Goal: Task Accomplishment & Management: Manage account settings

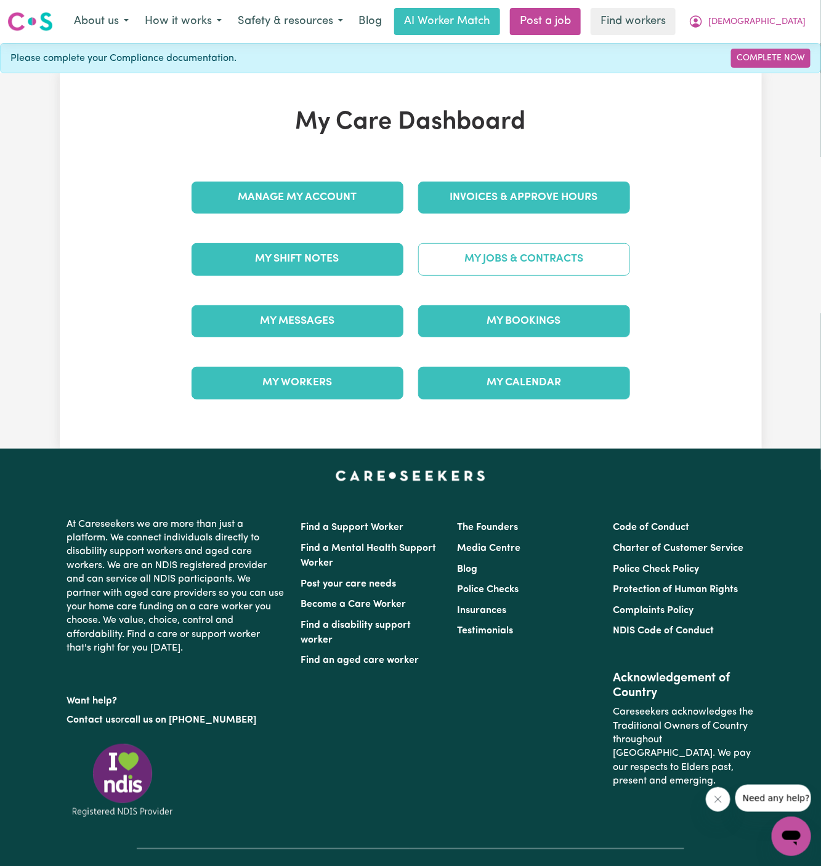
click at [532, 260] on link "My Jobs & Contracts" at bounding box center [524, 259] width 212 height 32
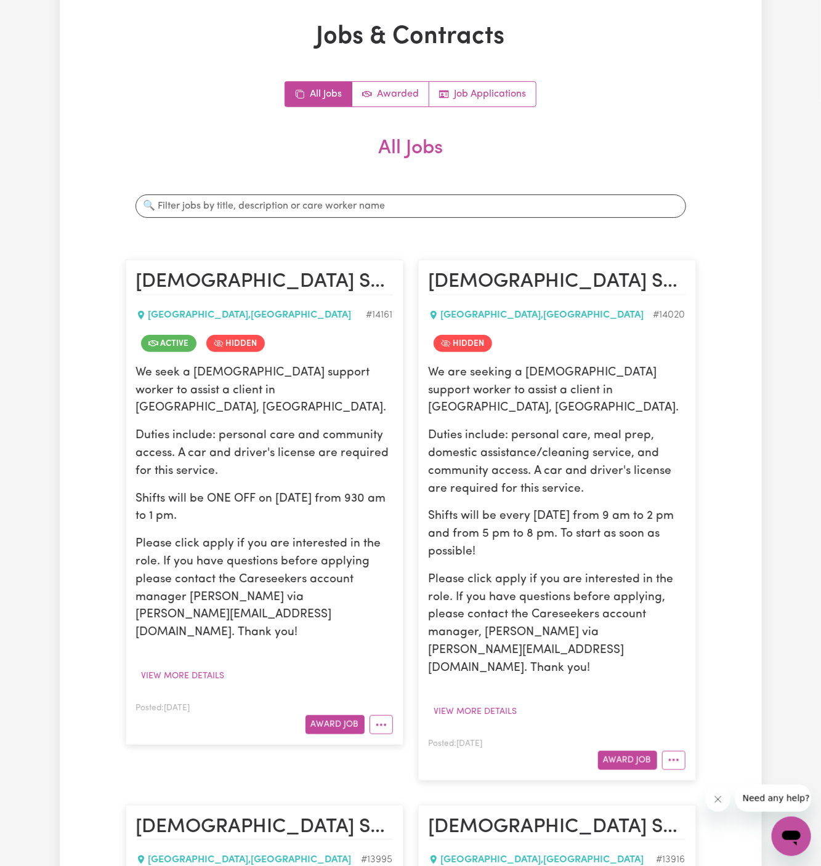
scroll to position [154, 0]
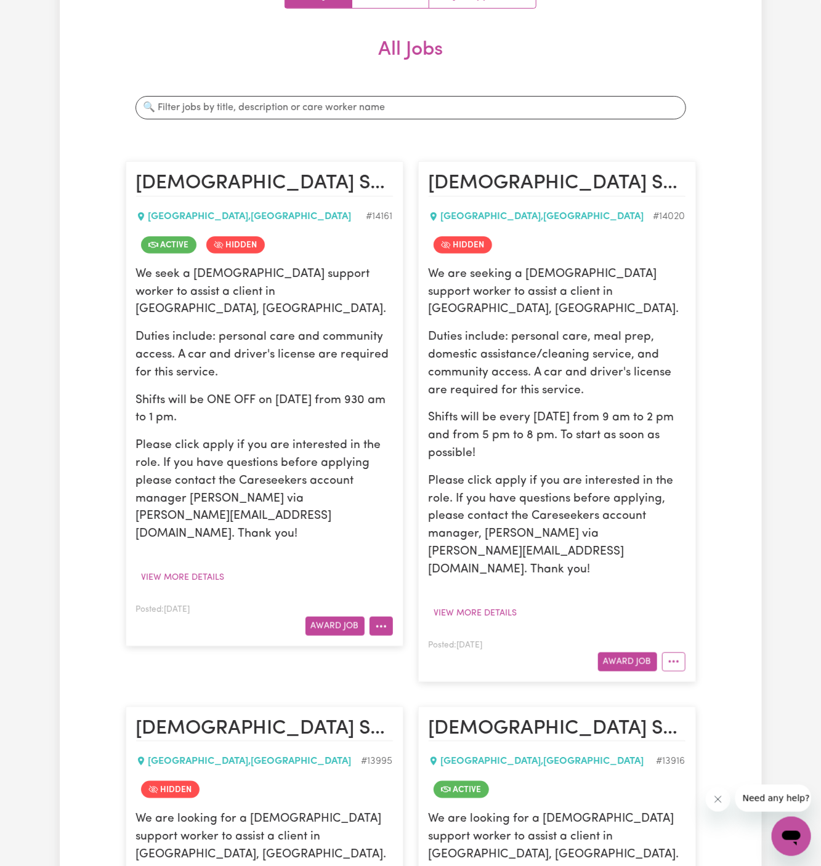
click at [381, 621] on icon "More options" at bounding box center [381, 627] width 12 height 12
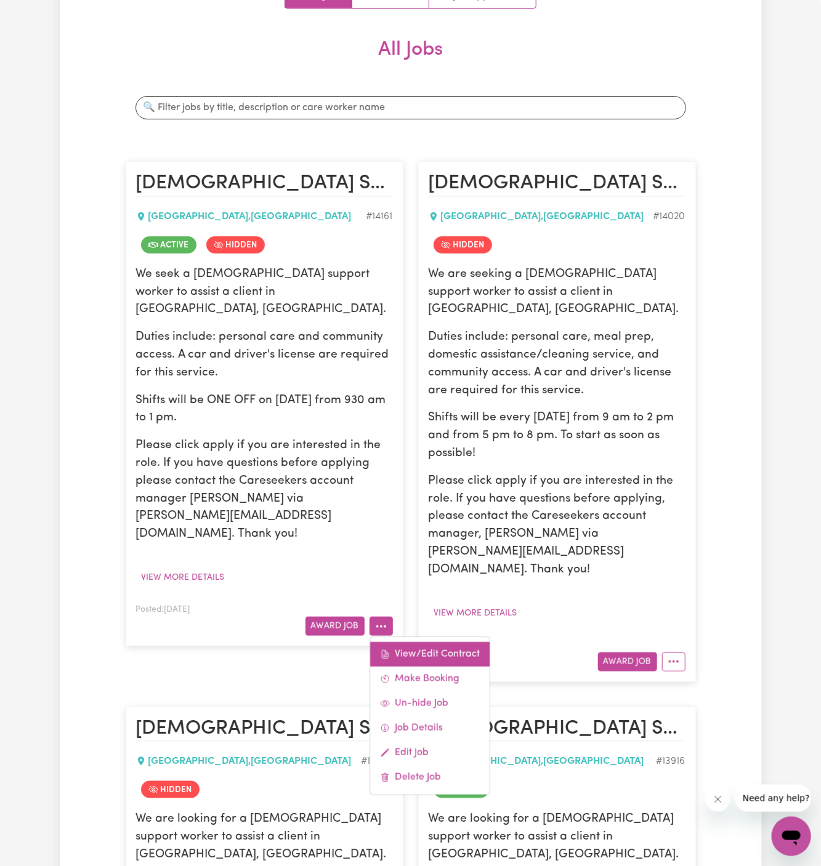
click at [436, 642] on link "View/Edit Contract" at bounding box center [429, 654] width 119 height 25
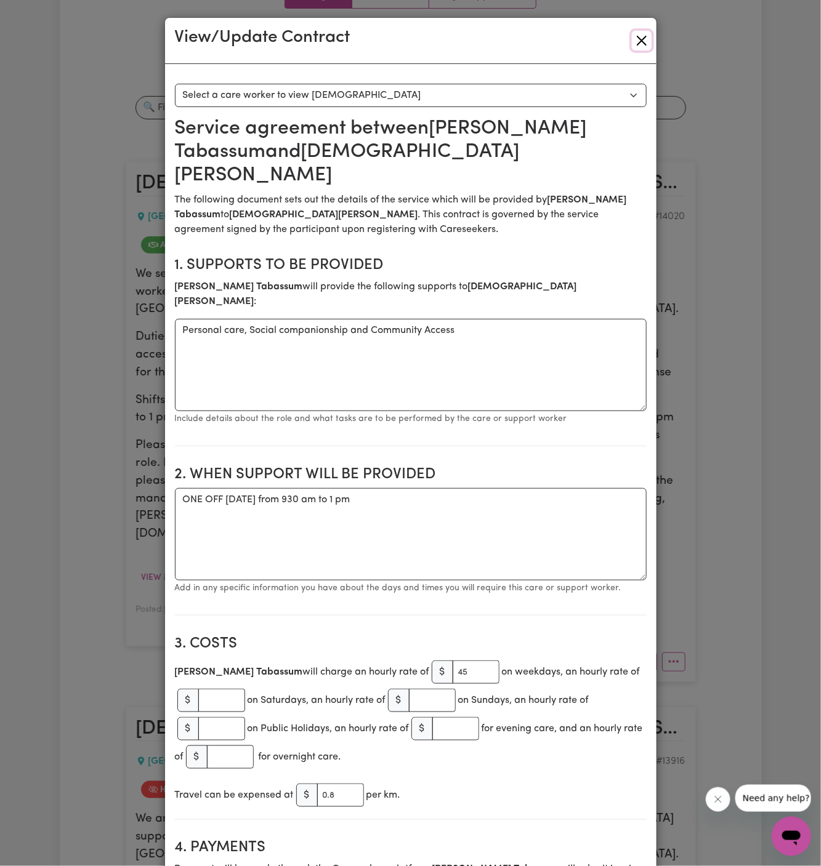
click at [646, 41] on button "Close" at bounding box center [642, 41] width 20 height 20
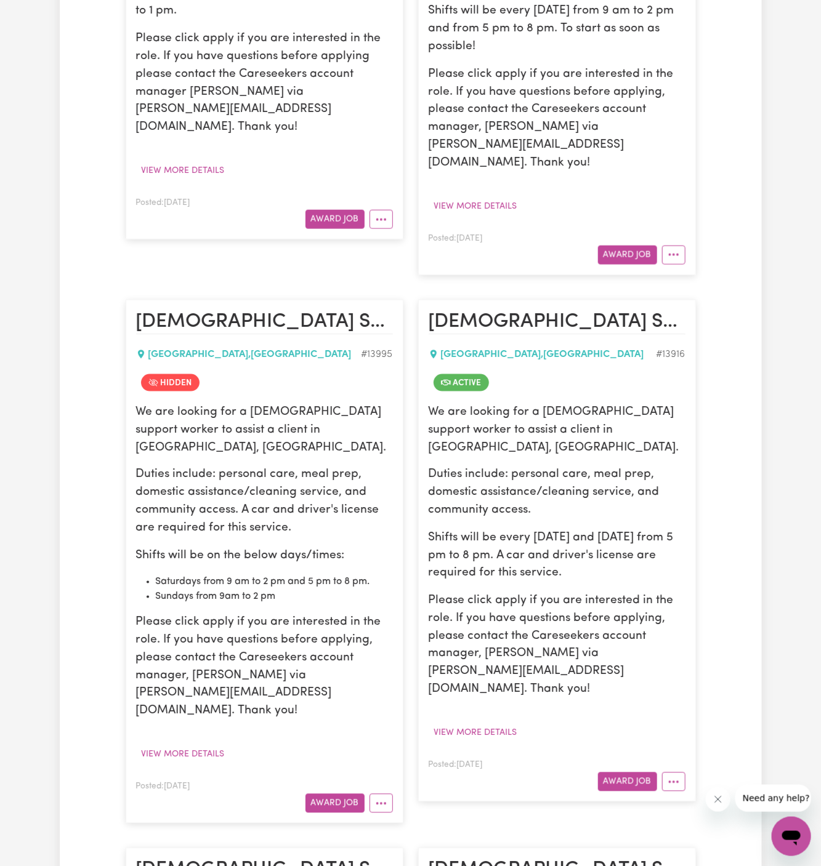
scroll to position [679, 0]
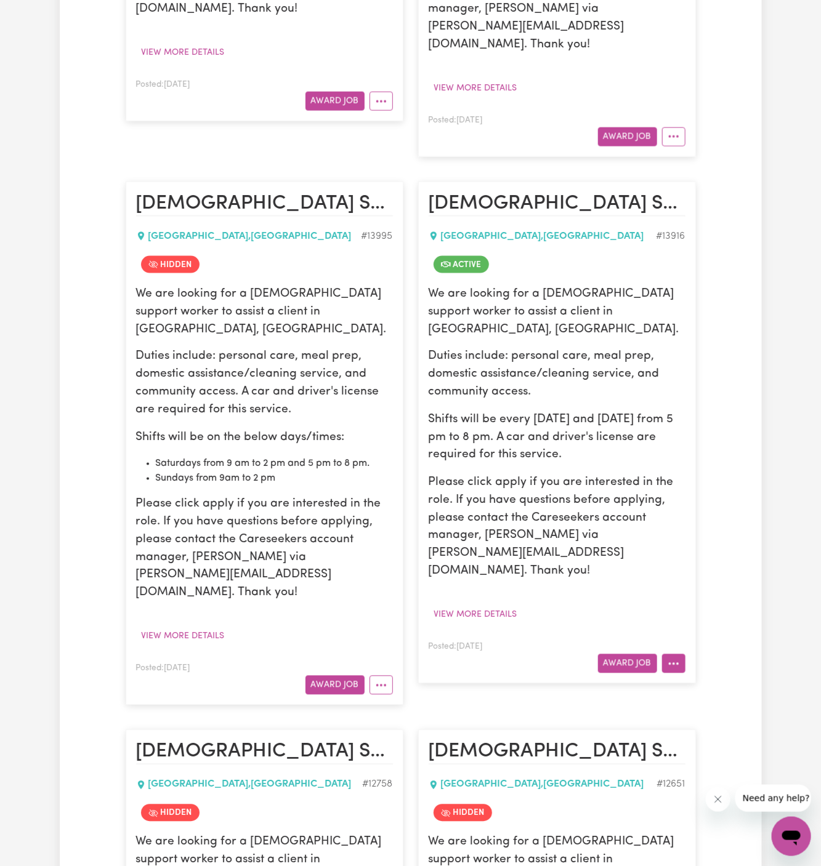
click at [676, 654] on button "More options" at bounding box center [673, 663] width 23 height 19
click at [718, 729] on link "Hide Job" at bounding box center [721, 741] width 119 height 25
click at [668, 658] on icon "More options" at bounding box center [673, 664] width 12 height 12
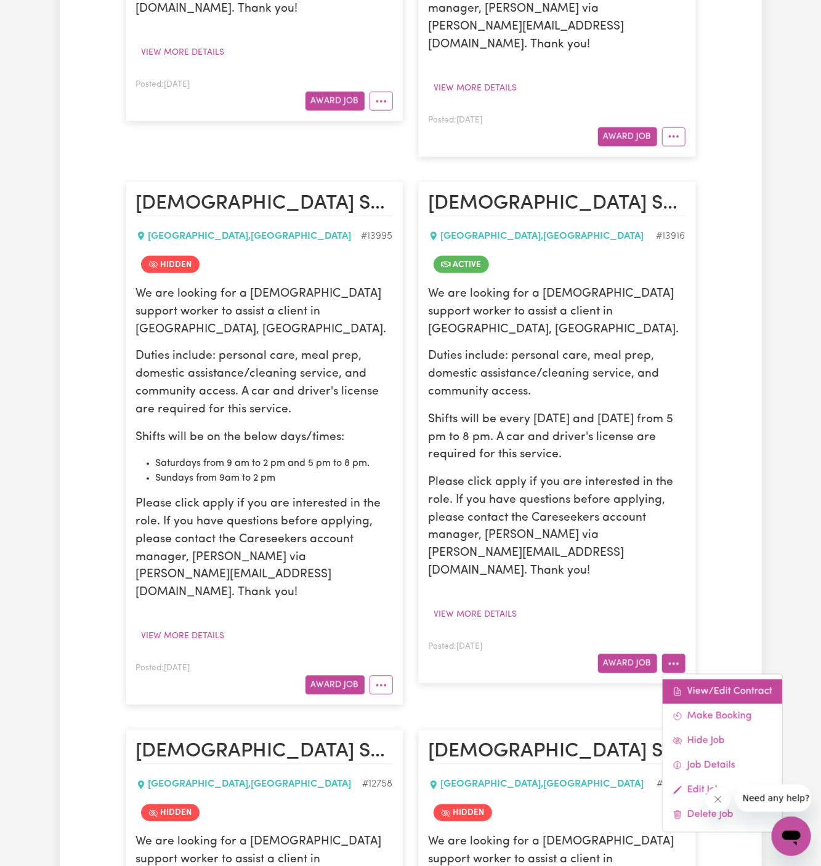
click at [725, 680] on link "View/Edit Contract" at bounding box center [721, 692] width 119 height 25
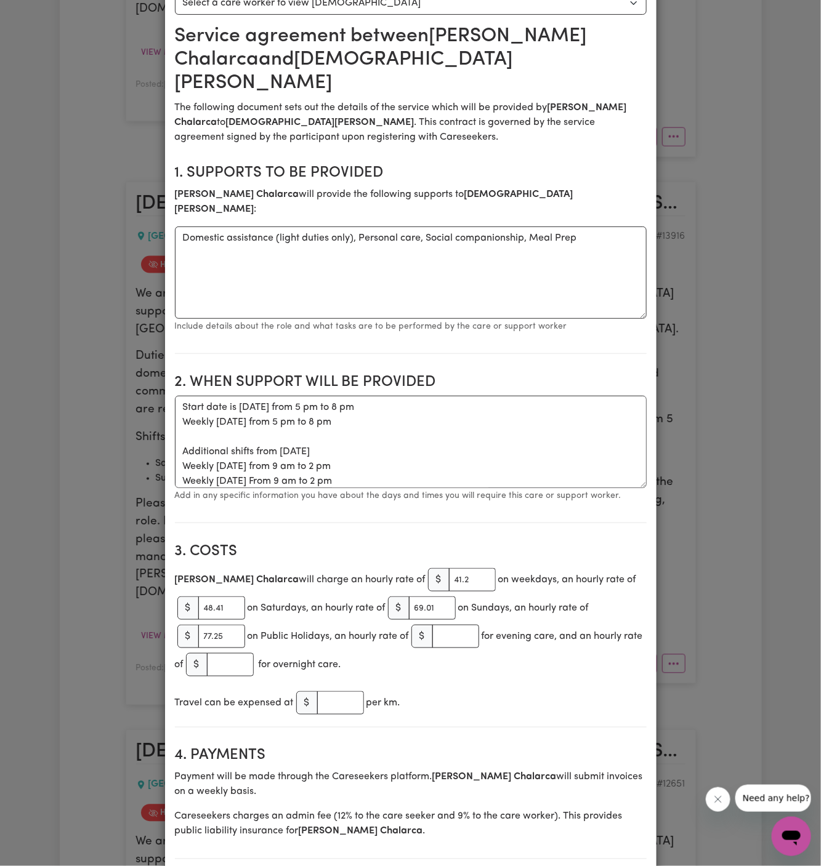
scroll to position [0, 0]
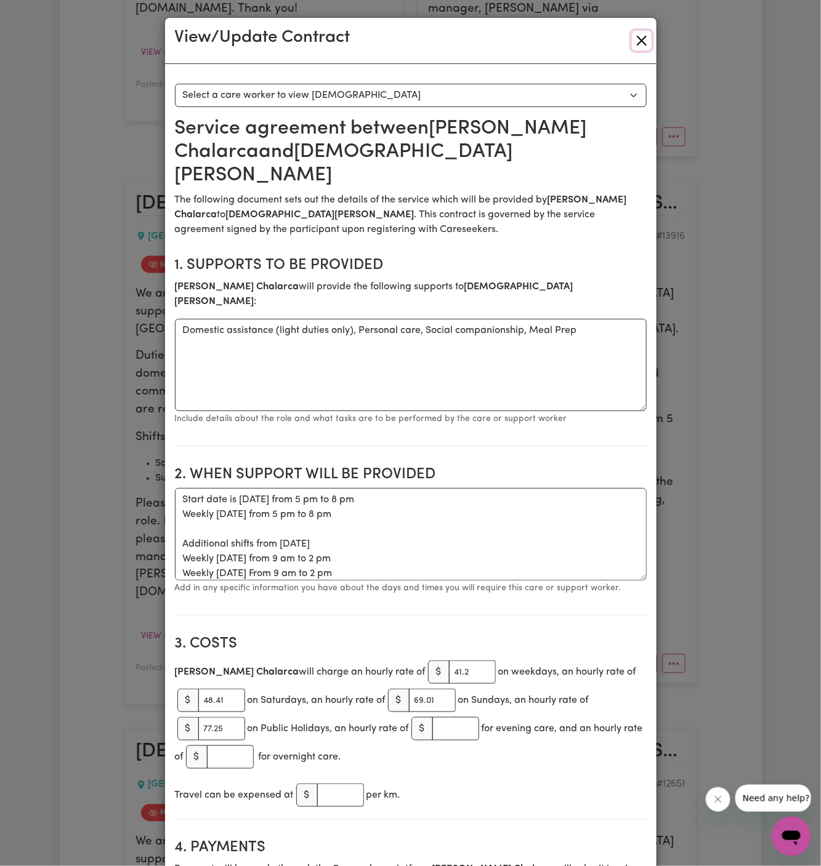
click at [640, 36] on button "Close" at bounding box center [642, 41] width 20 height 20
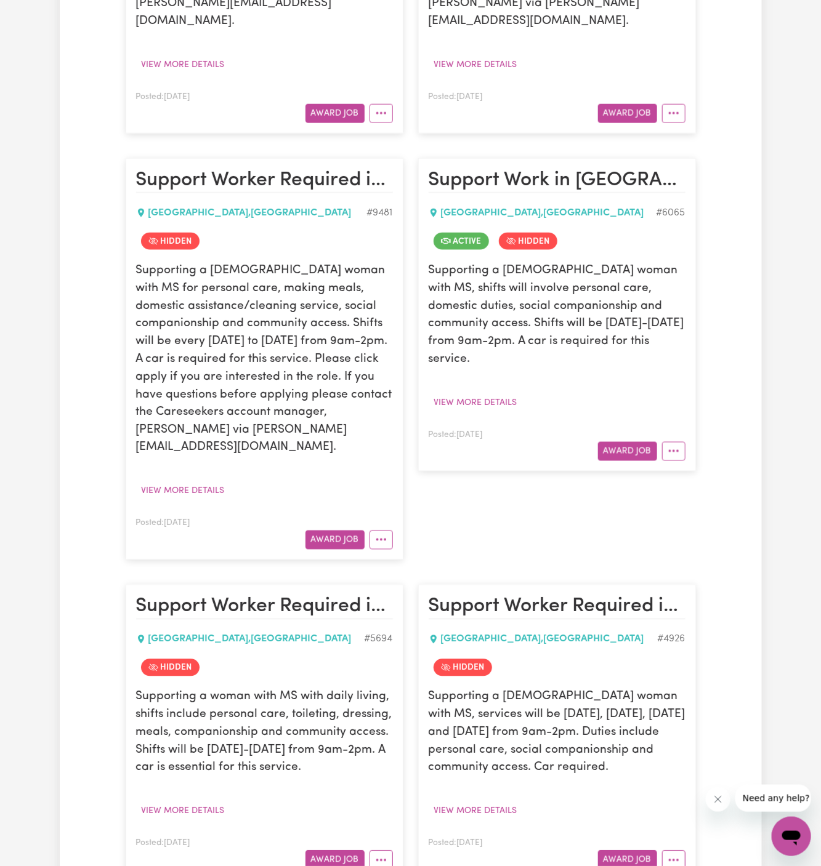
scroll to position [2188, 0]
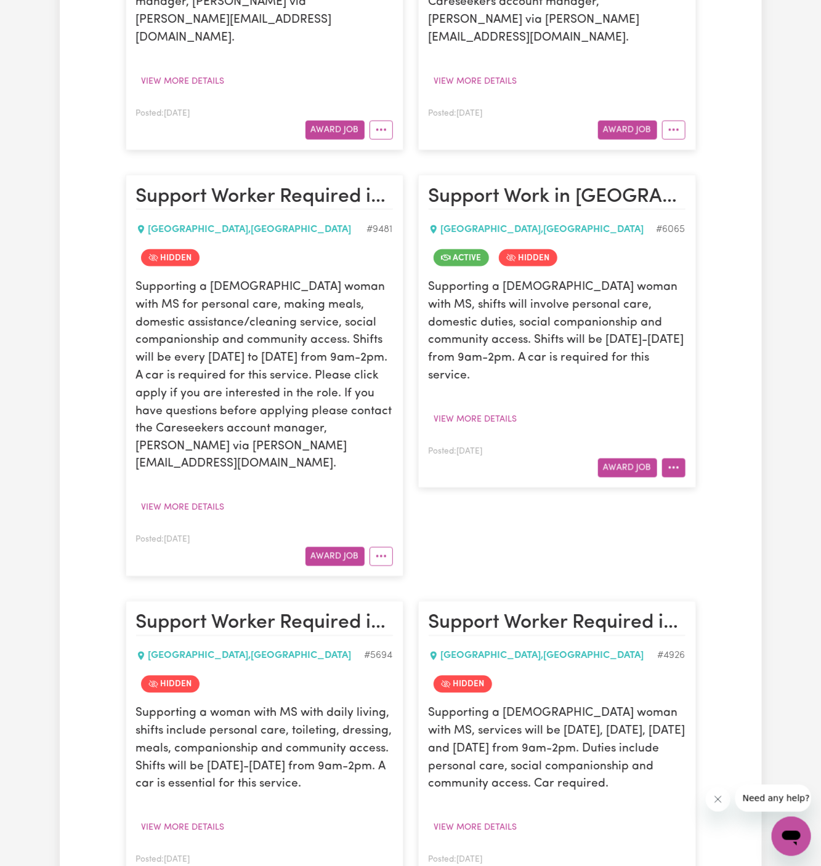
click at [677, 459] on button "More options" at bounding box center [673, 468] width 23 height 19
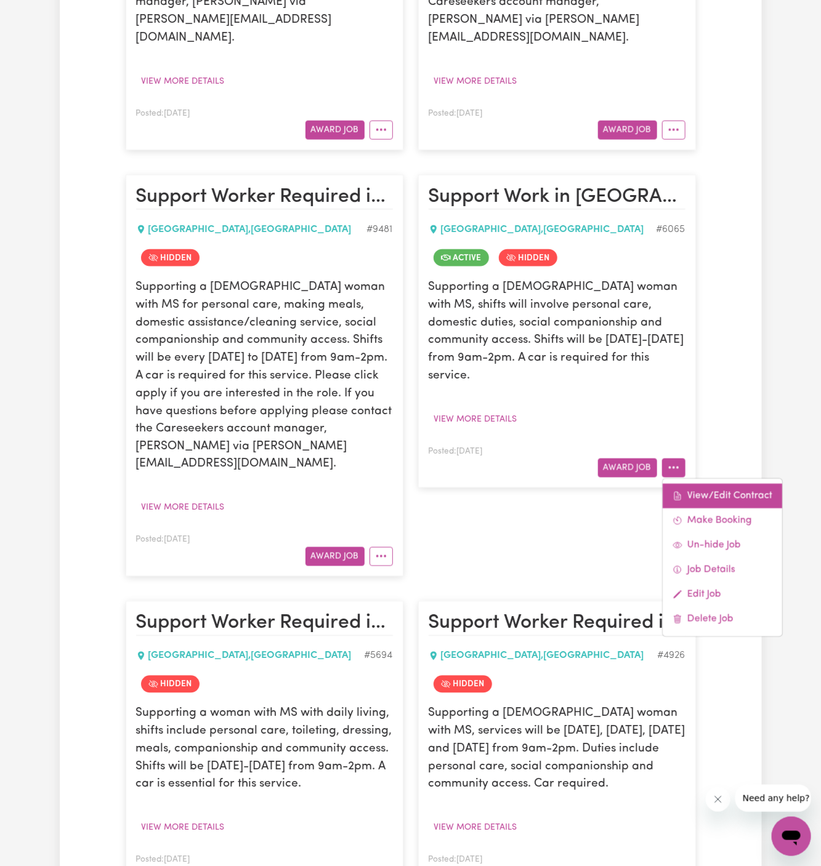
click at [721, 484] on link "View/Edit Contract" at bounding box center [721, 496] width 119 height 25
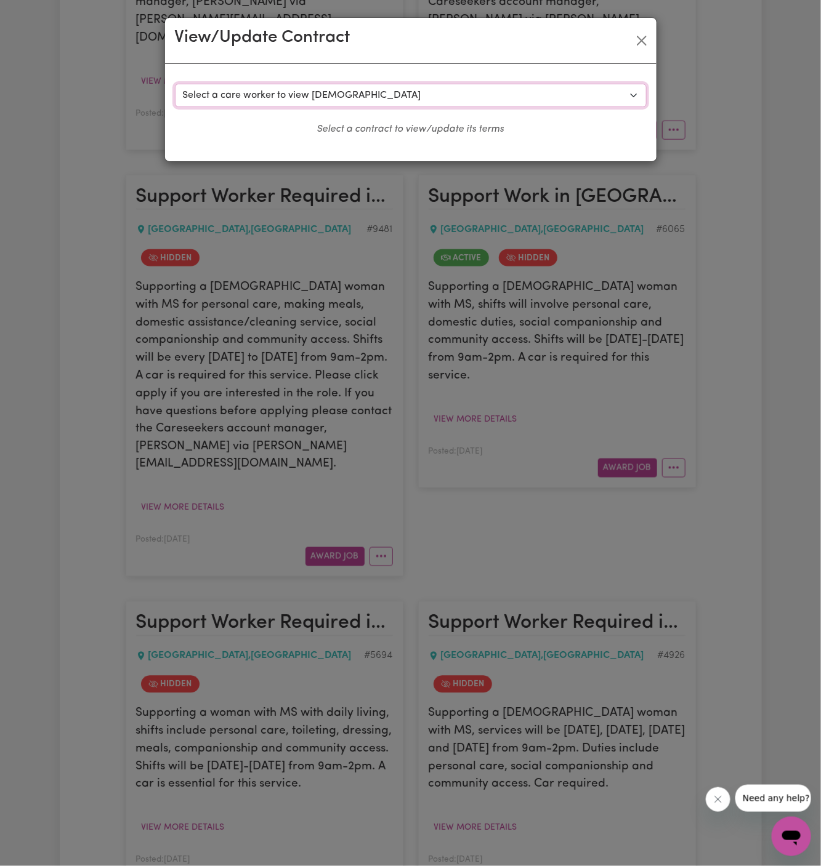
click at [379, 93] on select "Select a care worker to view [DEMOGRAPHIC_DATA] #5219 - [PERSON_NAME] (contract…" at bounding box center [411, 95] width 472 height 23
select select "5018"
click at [175, 84] on select "Select a care worker to view [DEMOGRAPHIC_DATA] #5219 - [PERSON_NAME] (contract…" at bounding box center [411, 95] width 472 height 23
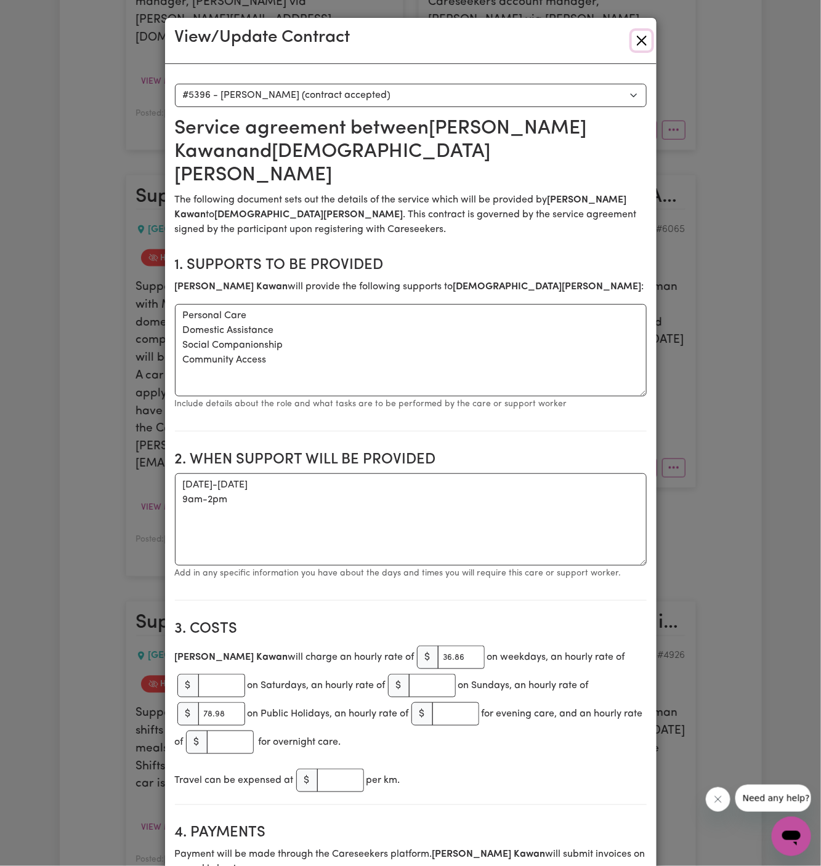
click at [644, 40] on button "Close" at bounding box center [642, 41] width 20 height 20
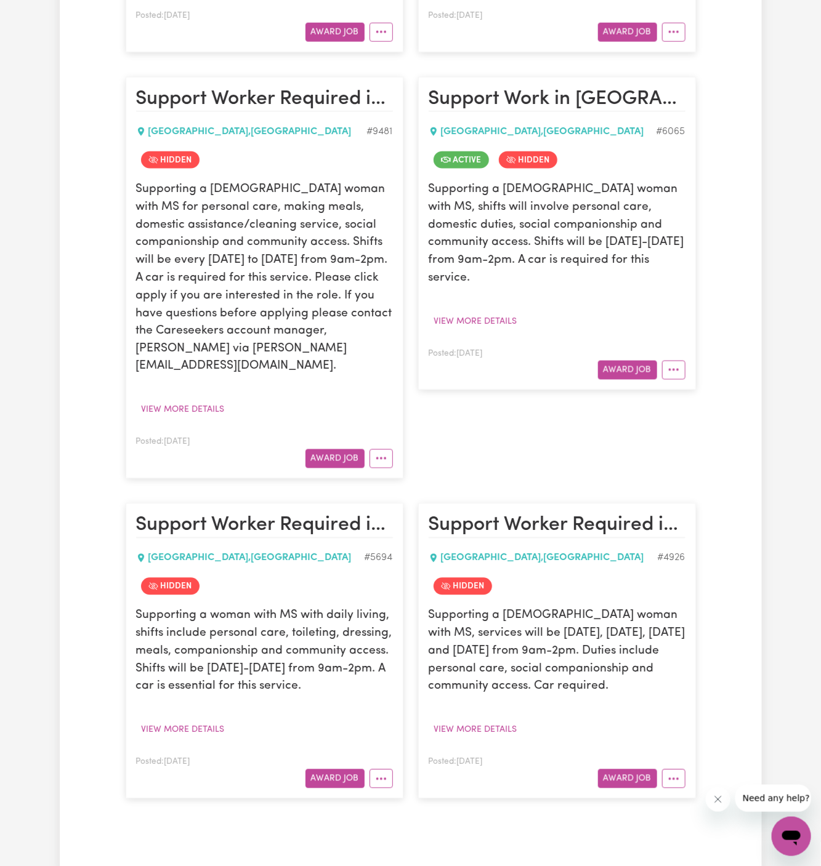
scroll to position [2320, 0]
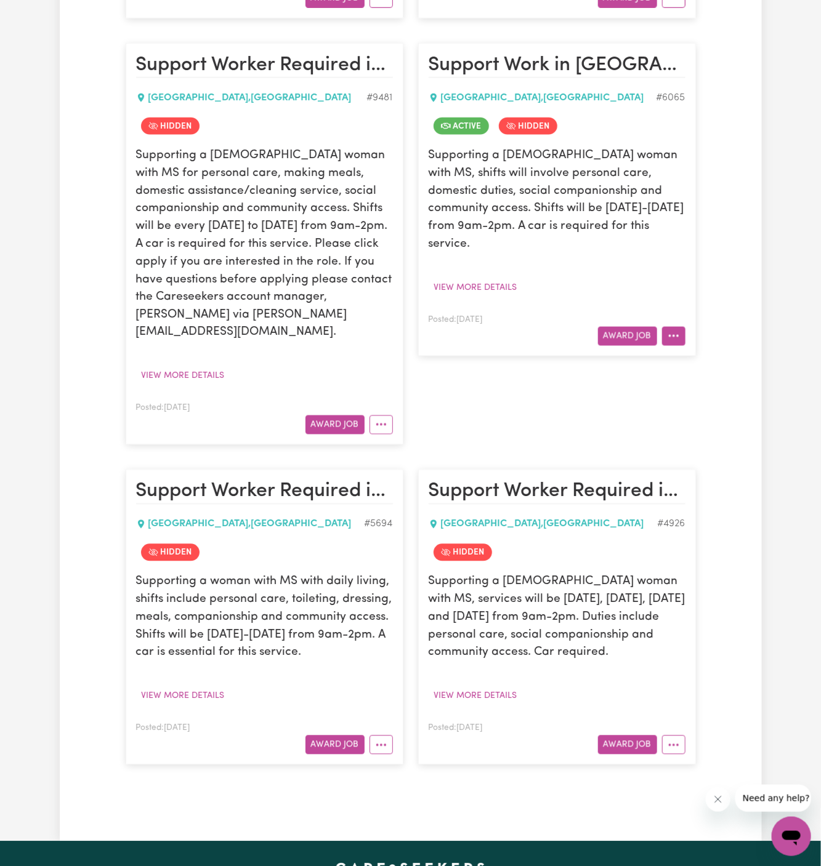
click at [677, 327] on button "More options" at bounding box center [673, 336] width 23 height 19
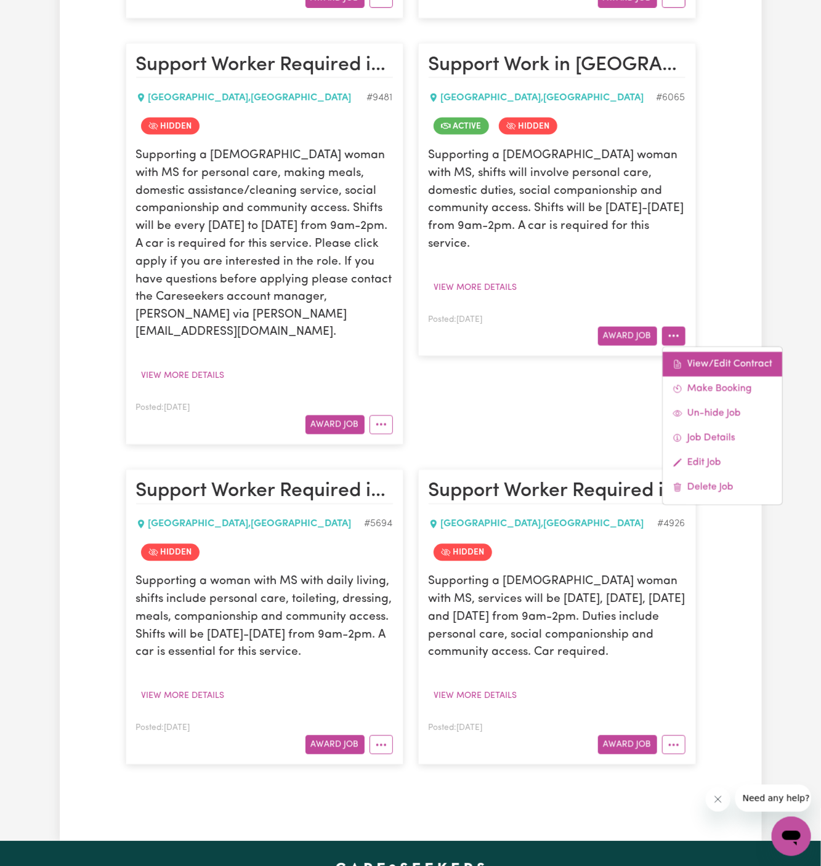
click at [677, 361] on icon at bounding box center [677, 364] width 4 height 6
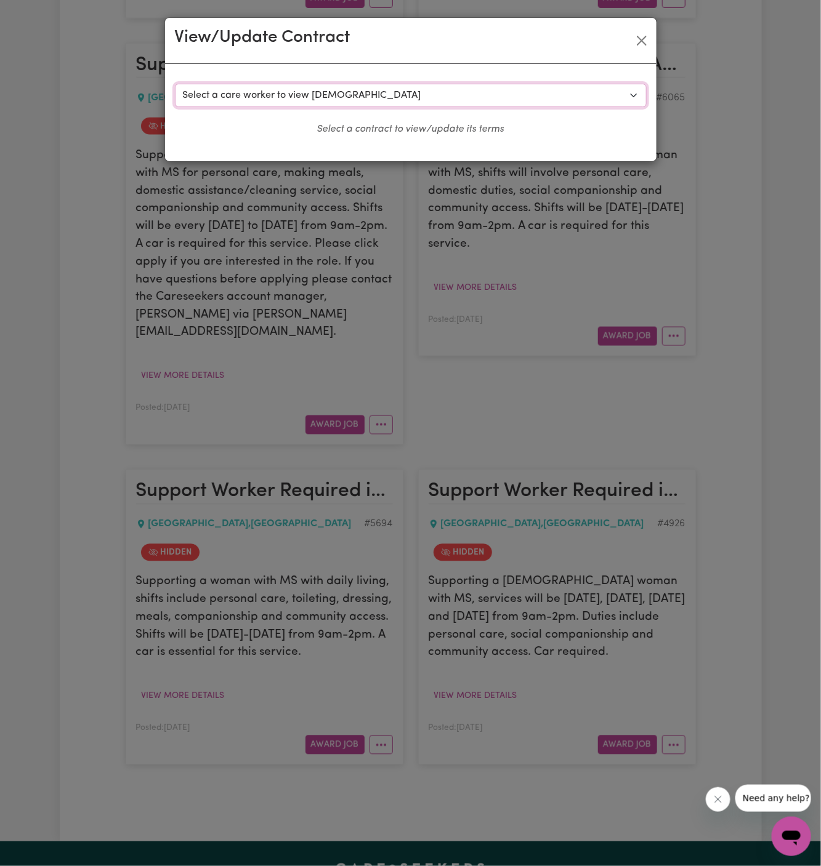
click at [328, 100] on select "Select a care worker to view [DEMOGRAPHIC_DATA] #5219 - [PERSON_NAME] (contract…" at bounding box center [411, 95] width 472 height 23
select select "5018"
click at [175, 84] on select "Select a care worker to view [DEMOGRAPHIC_DATA] #5219 - [PERSON_NAME] (contract…" at bounding box center [411, 95] width 472 height 23
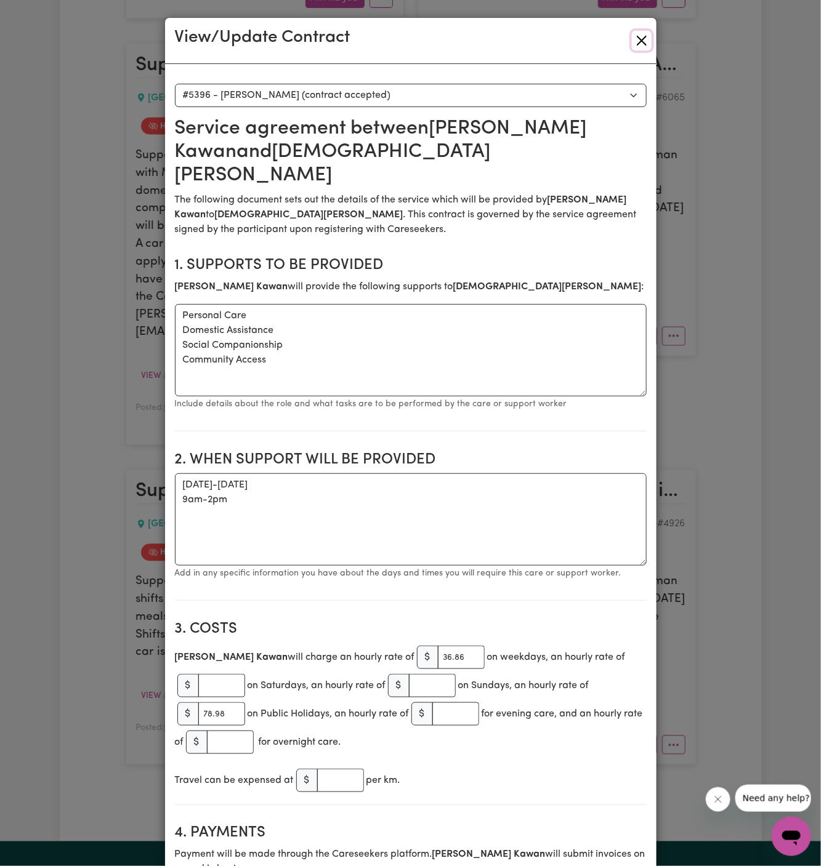
click at [638, 43] on button "Close" at bounding box center [642, 41] width 20 height 20
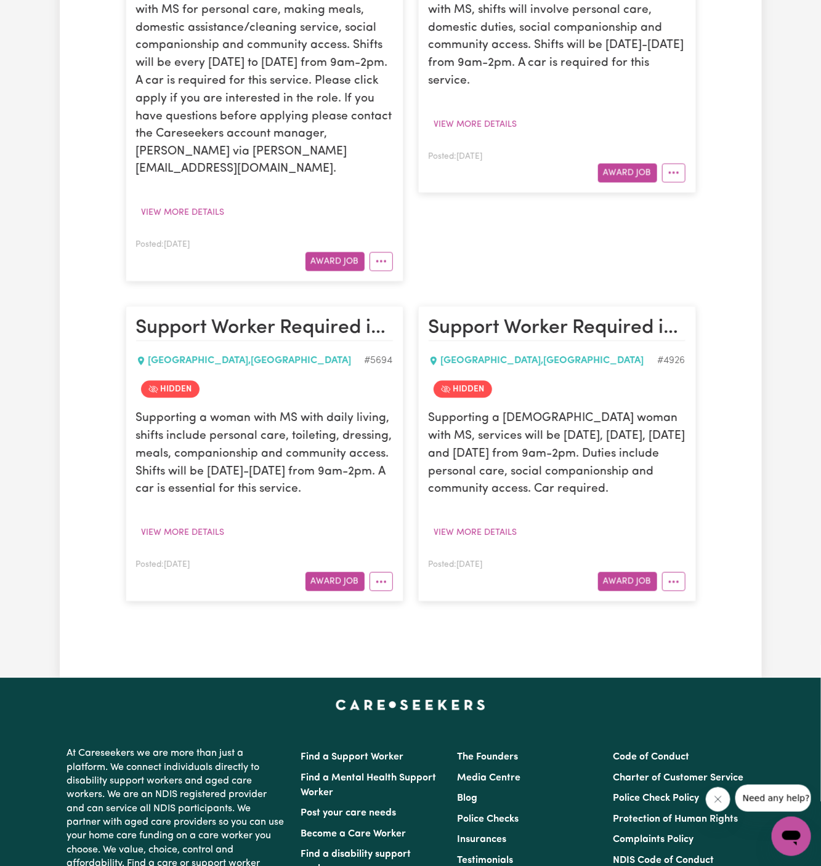
scroll to position [2674, 0]
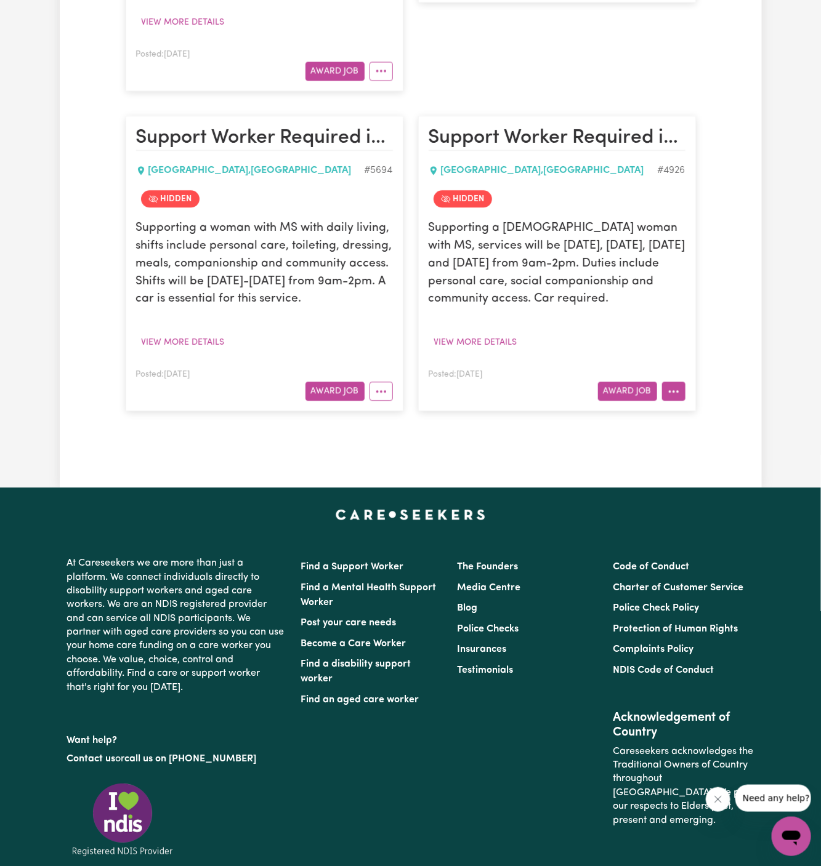
click at [672, 385] on icon "More options" at bounding box center [673, 391] width 12 height 12
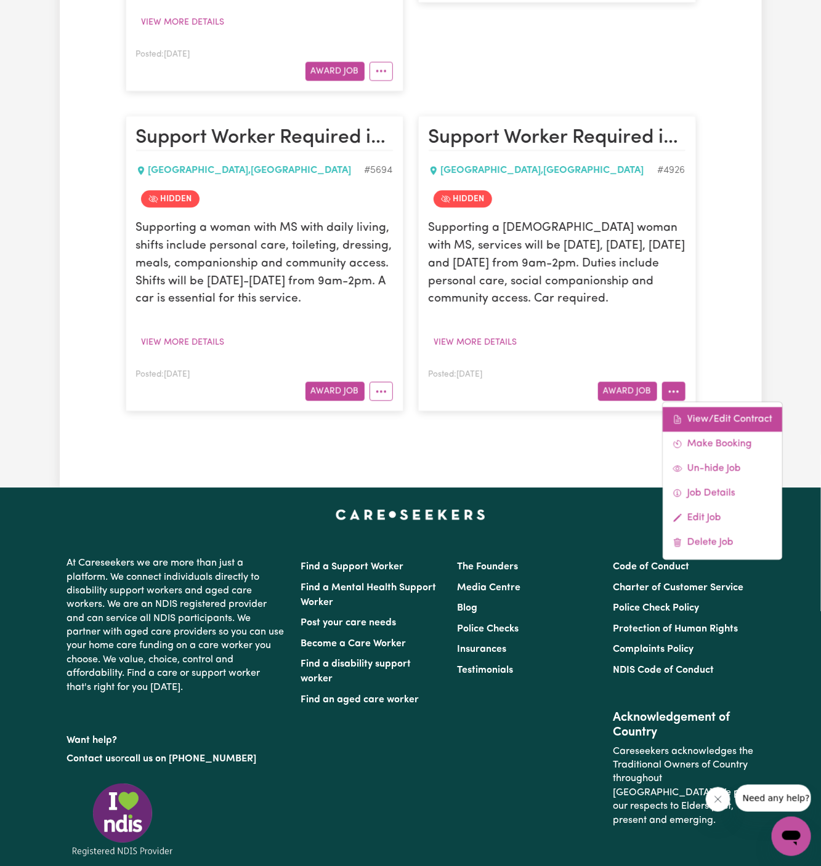
click at [711, 407] on link "View/Edit Contract" at bounding box center [721, 419] width 119 height 25
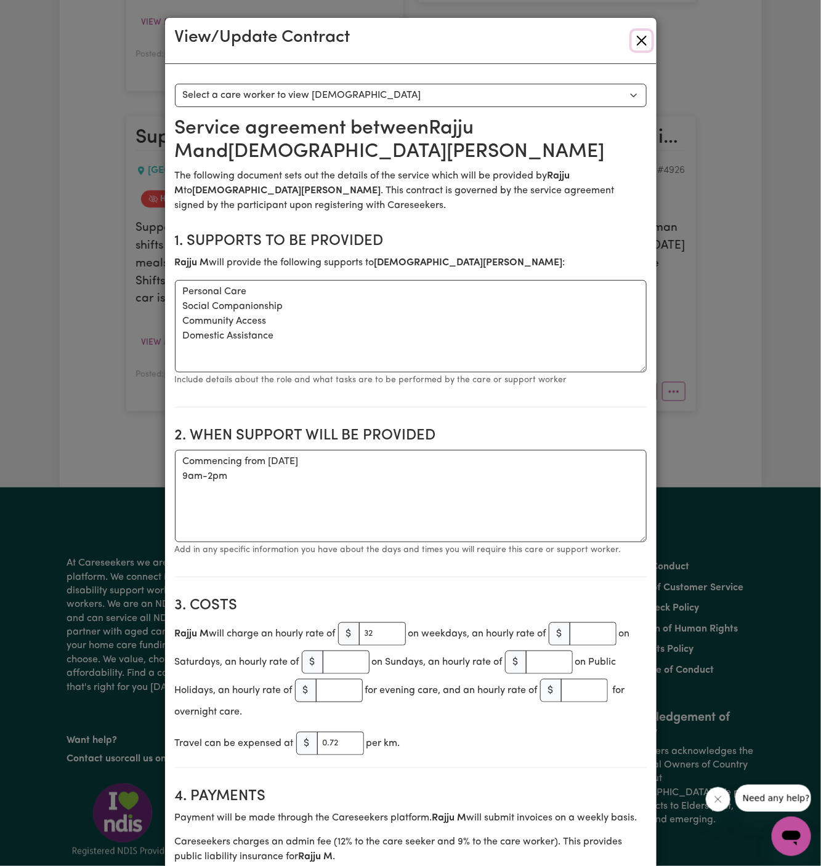
click at [642, 41] on button "Close" at bounding box center [642, 41] width 20 height 20
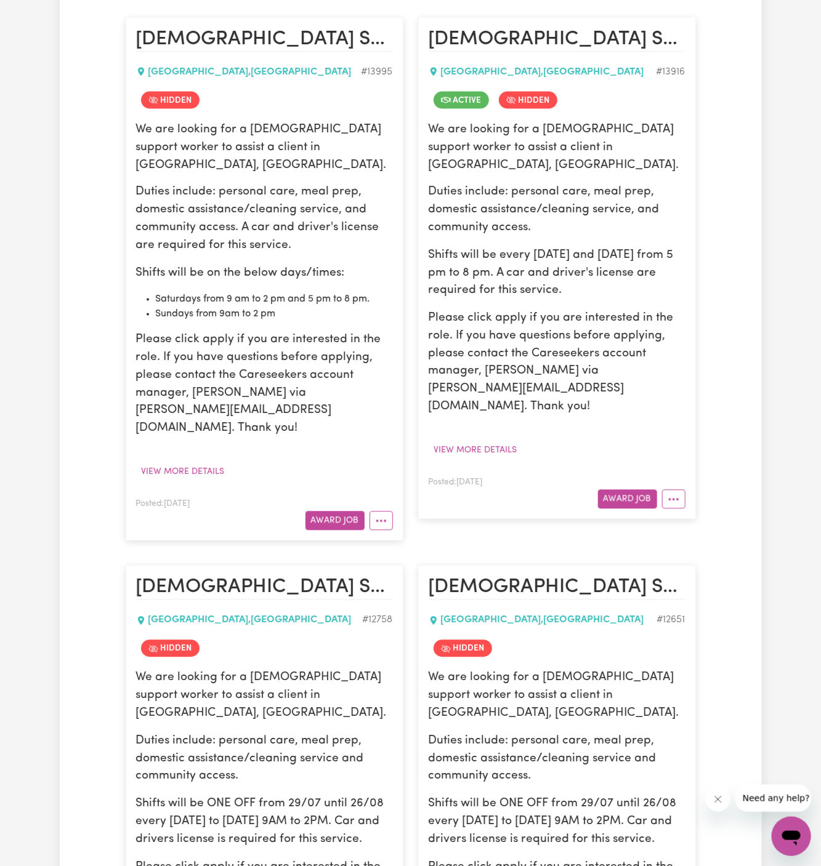
scroll to position [846, 0]
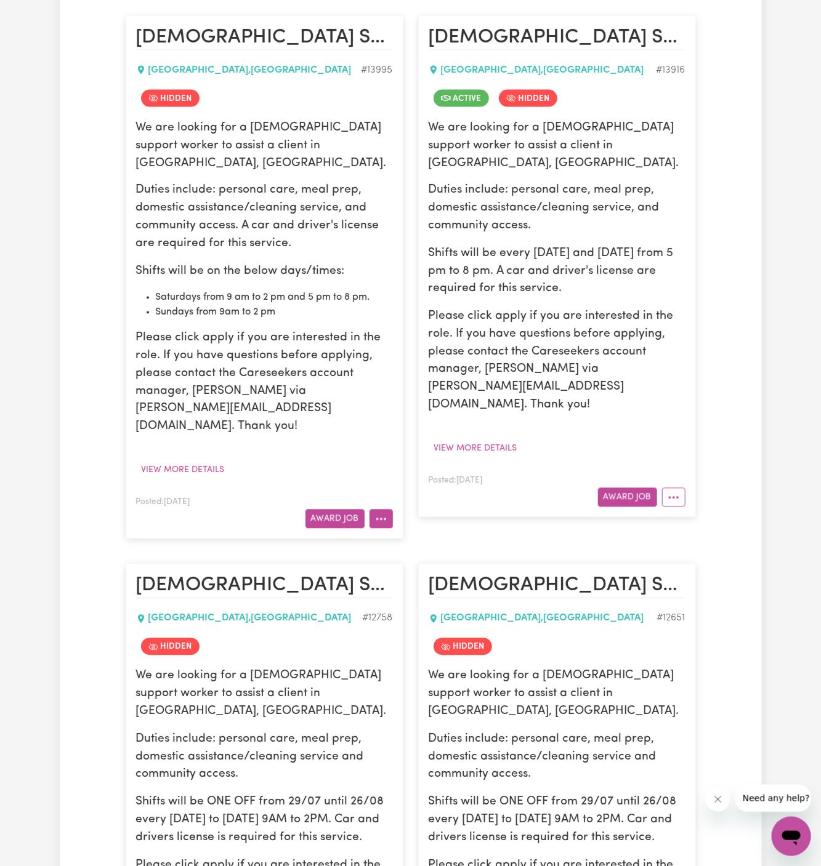
click at [376, 513] on icon "More options" at bounding box center [381, 519] width 12 height 12
click at [518, 455] on div "[DEMOGRAPHIC_DATA] Support Worker Needed Every [DATE] And [DATE] In [GEOGRAPHIC…" at bounding box center [557, 276] width 292 height 549
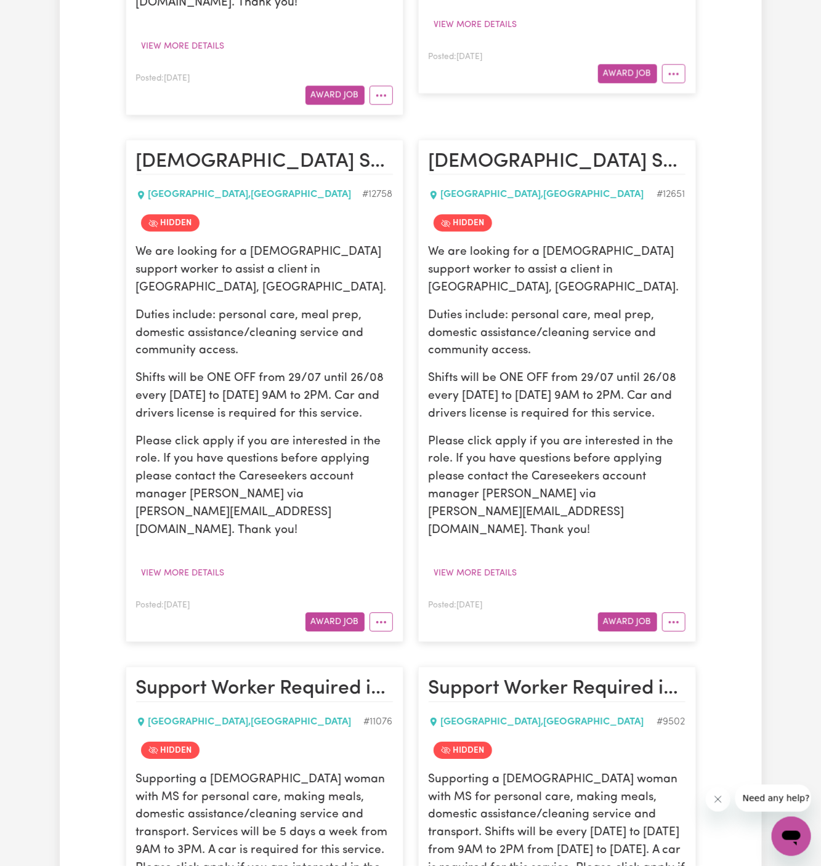
scroll to position [1300, 0]
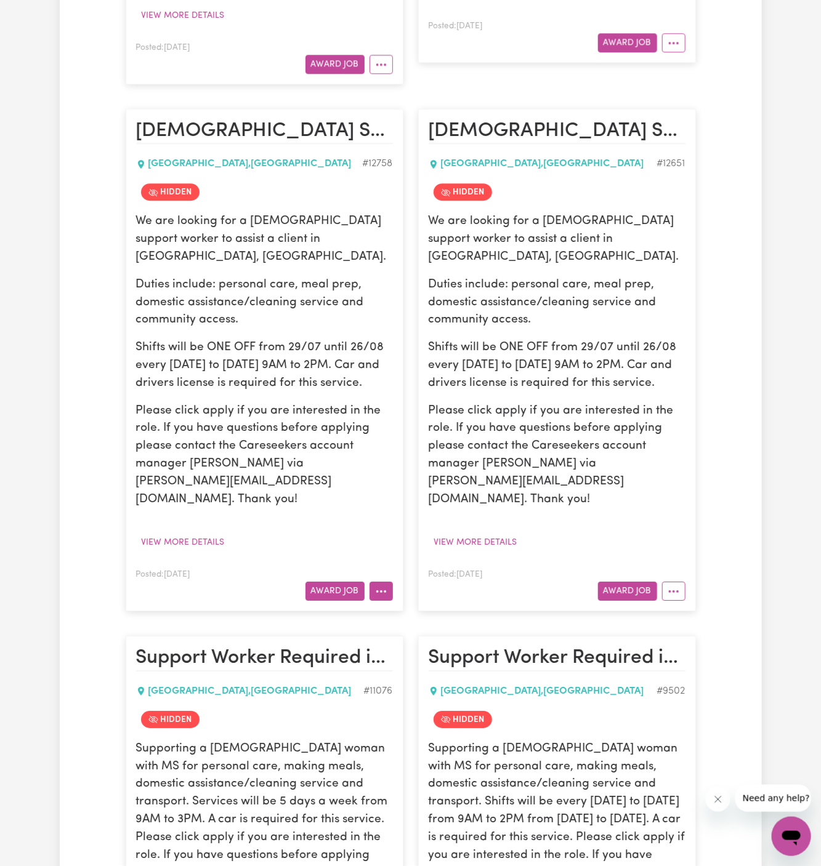
click at [380, 582] on button "More options" at bounding box center [380, 591] width 23 height 19
click at [679, 582] on button "More options" at bounding box center [673, 591] width 23 height 19
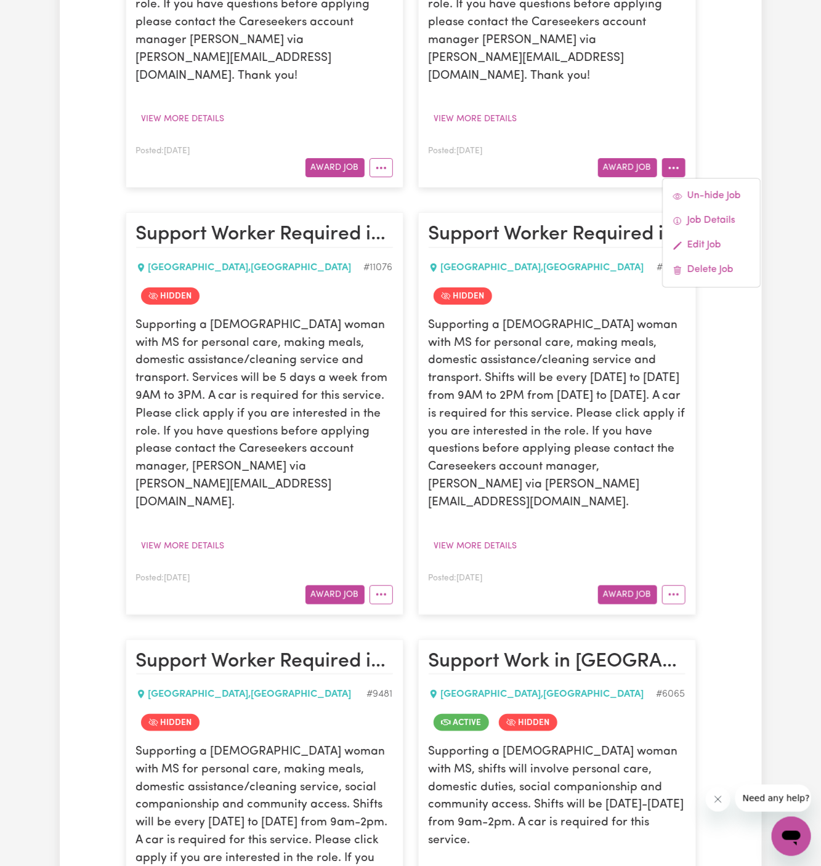
scroll to position [1767, 0]
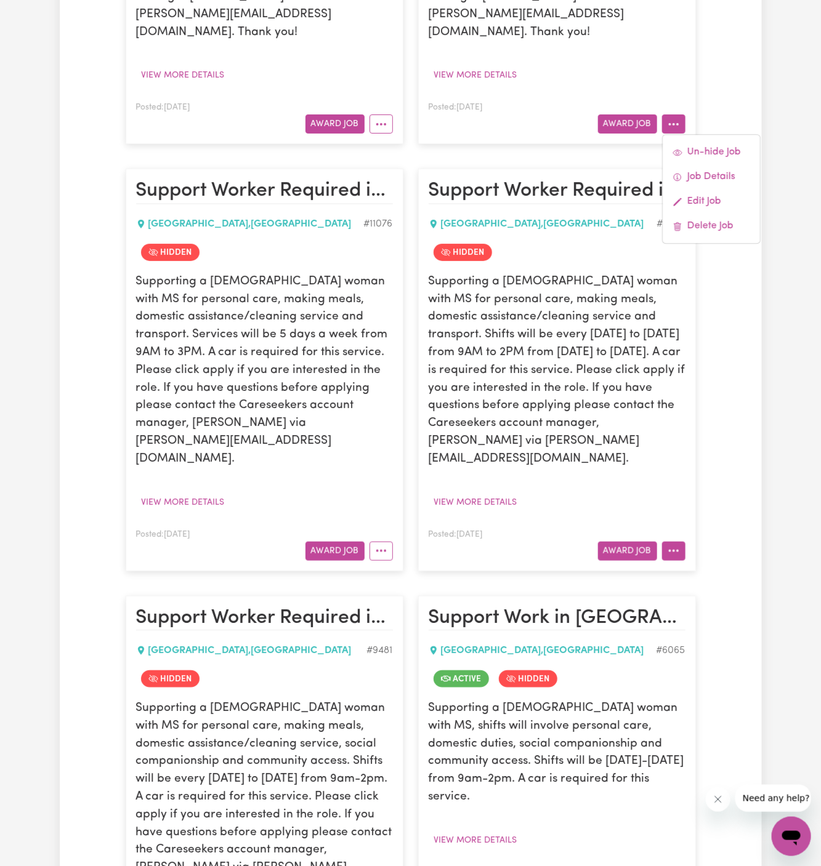
click at [674, 542] on button "More options" at bounding box center [673, 551] width 23 height 19
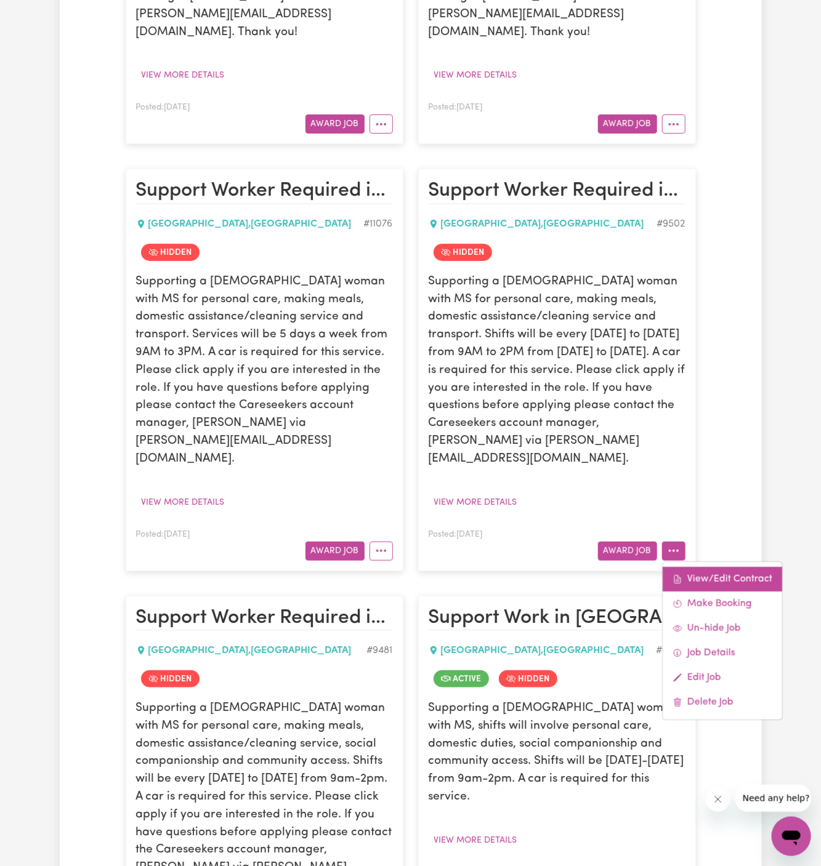
click at [735, 567] on link "View/Edit Contract" at bounding box center [721, 579] width 119 height 25
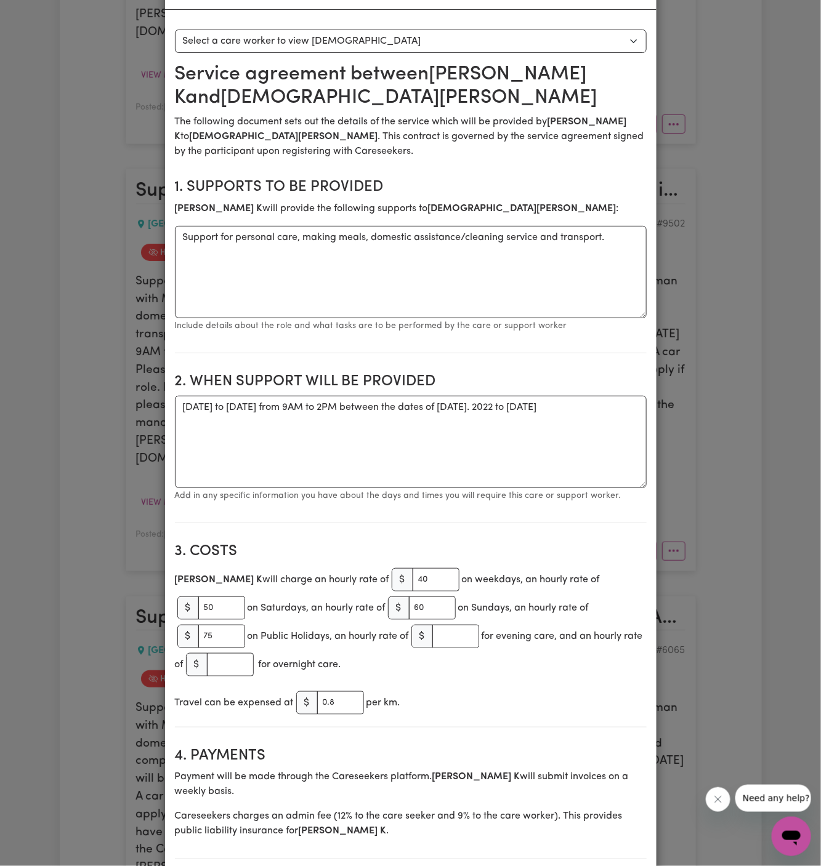
scroll to position [0, 0]
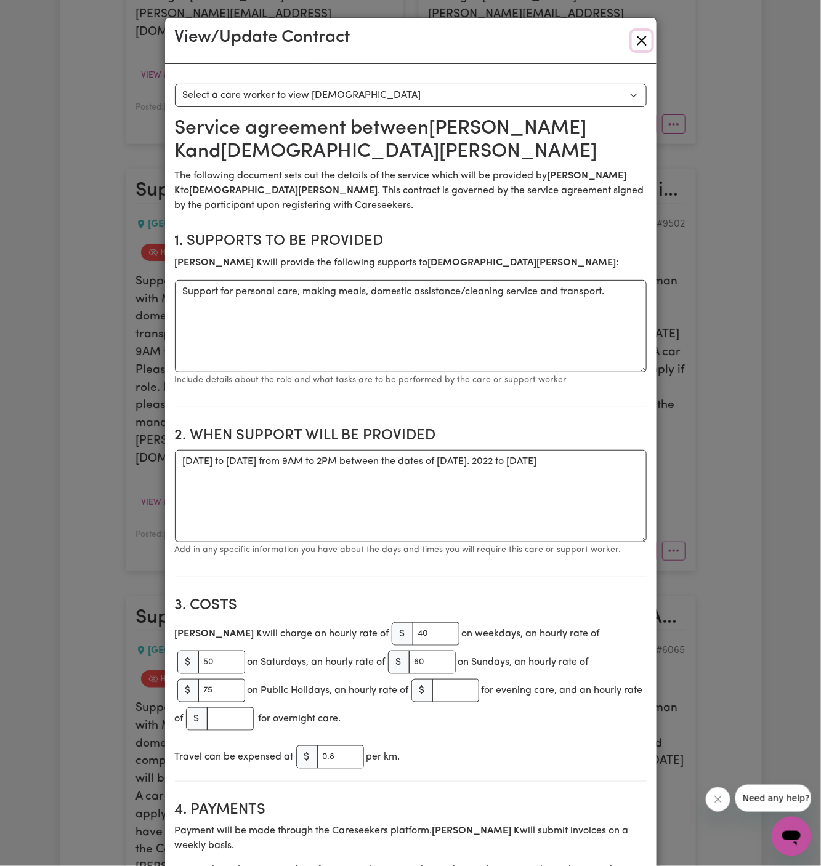
click at [645, 41] on button "Close" at bounding box center [642, 41] width 20 height 20
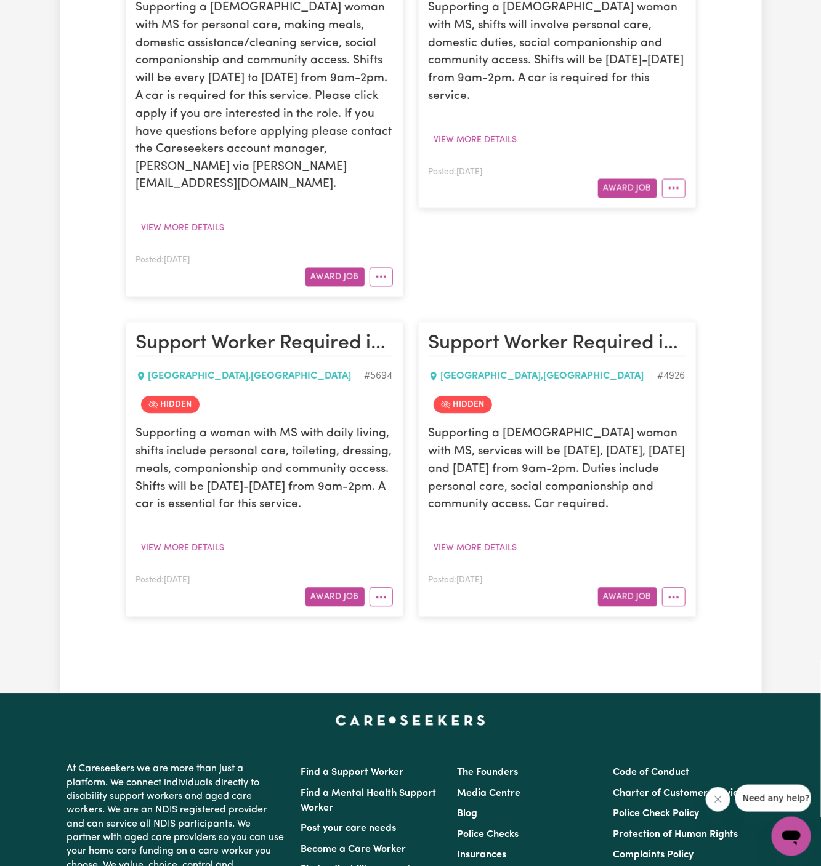
scroll to position [2076, 0]
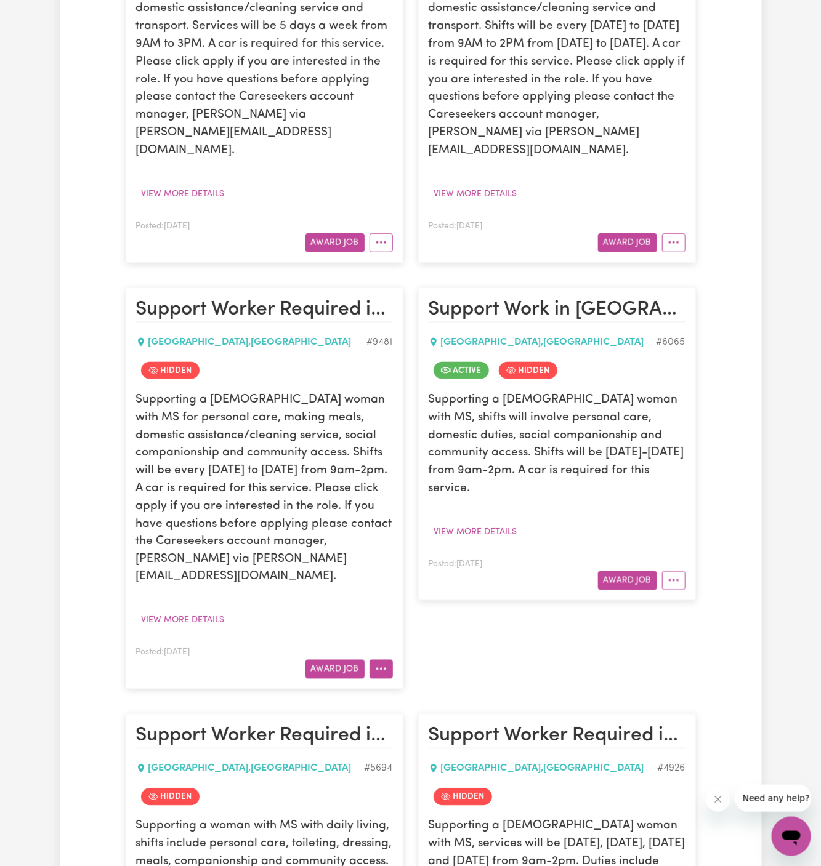
click at [385, 660] on button "More options" at bounding box center [380, 669] width 23 height 19
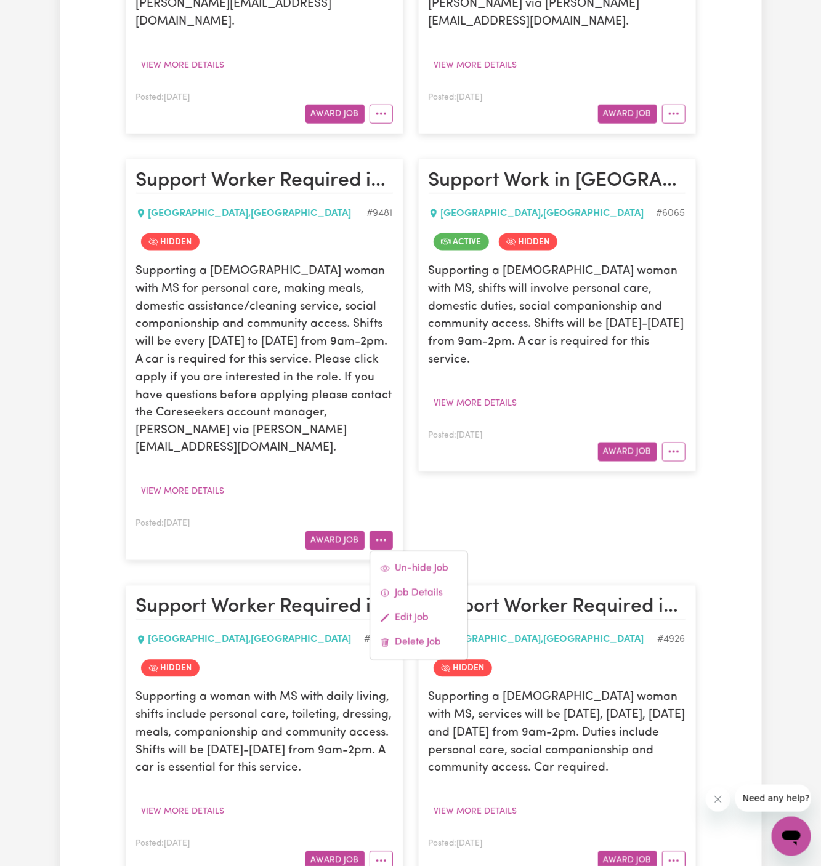
scroll to position [2216, 0]
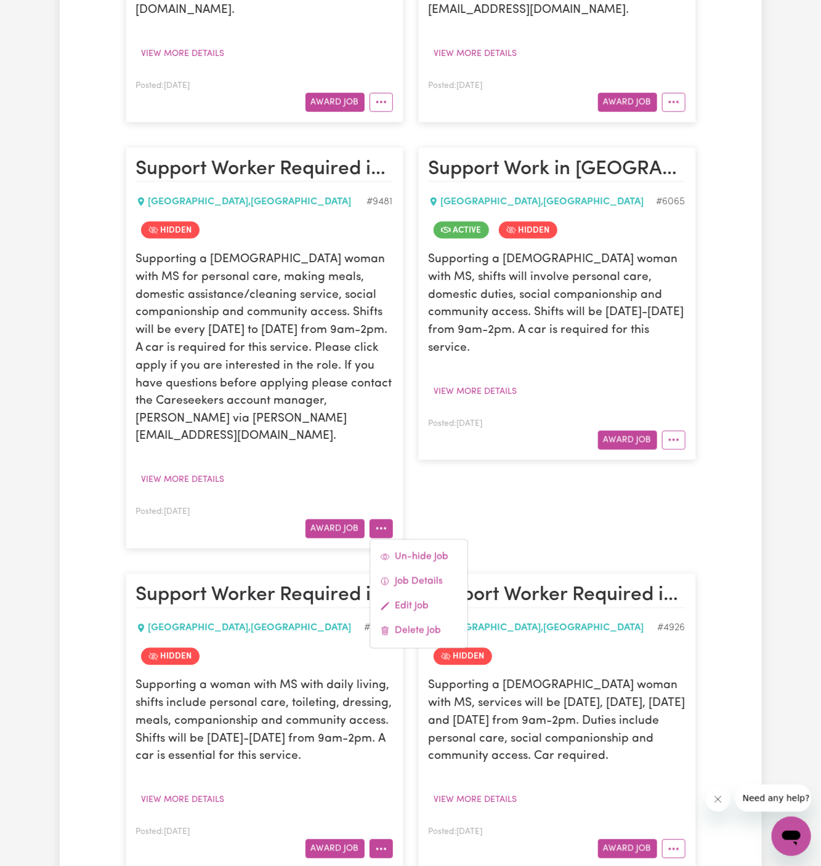
click at [382, 843] on icon "More options" at bounding box center [381, 849] width 12 height 12
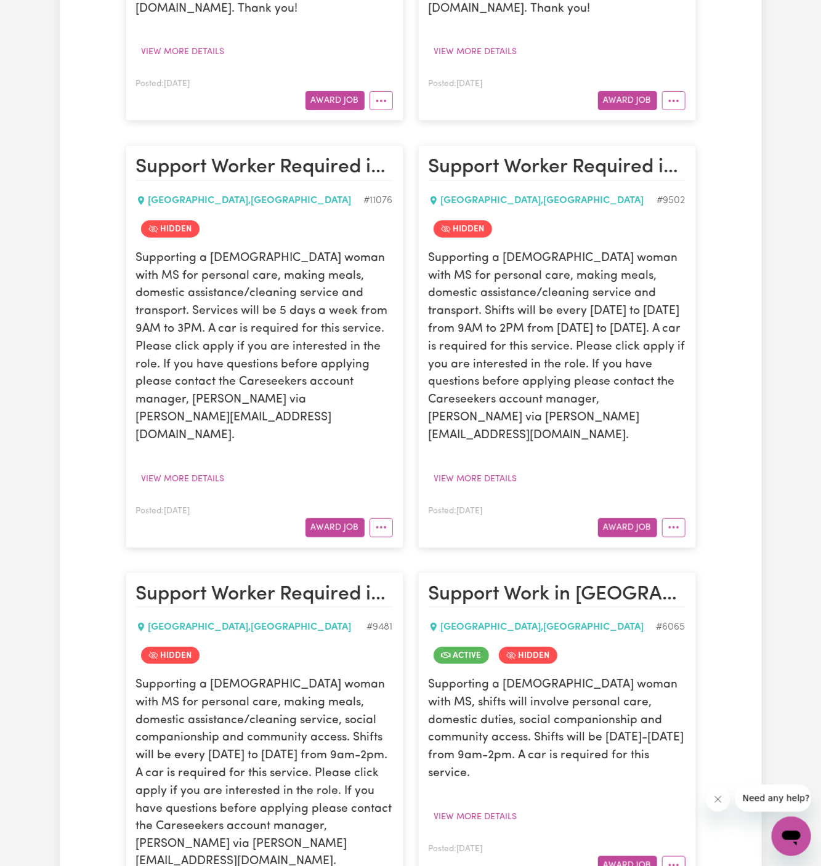
scroll to position [1601, 0]
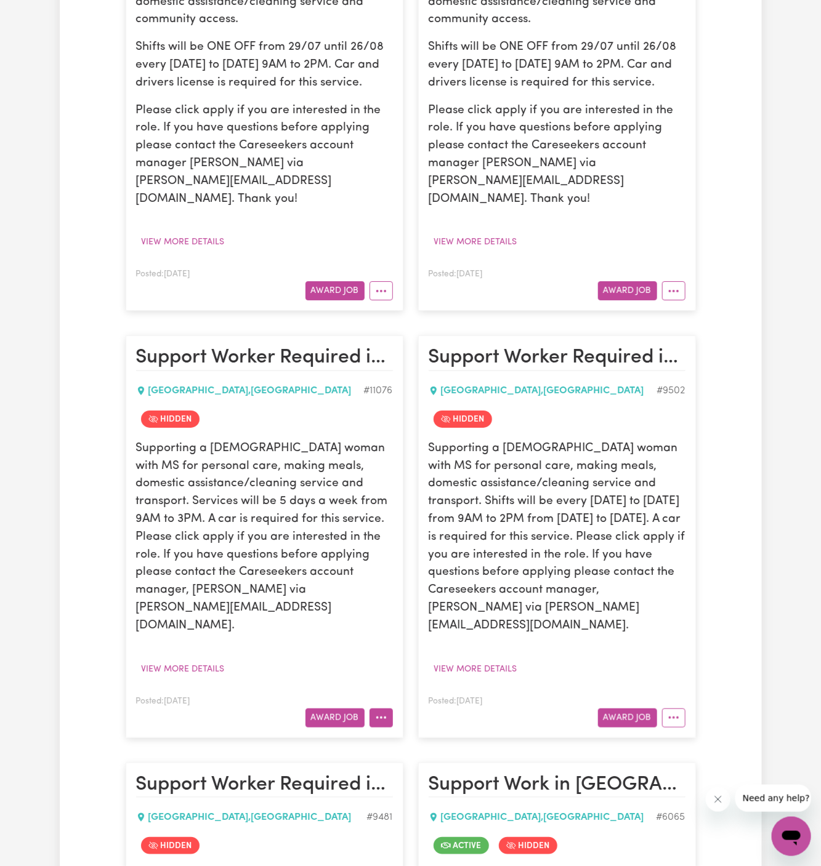
click at [384, 709] on button "More options" at bounding box center [380, 718] width 23 height 19
click at [670, 712] on icon "More options" at bounding box center [673, 718] width 12 height 12
click at [379, 285] on icon "More options" at bounding box center [381, 291] width 12 height 12
click at [677, 285] on icon "More options" at bounding box center [673, 291] width 12 height 12
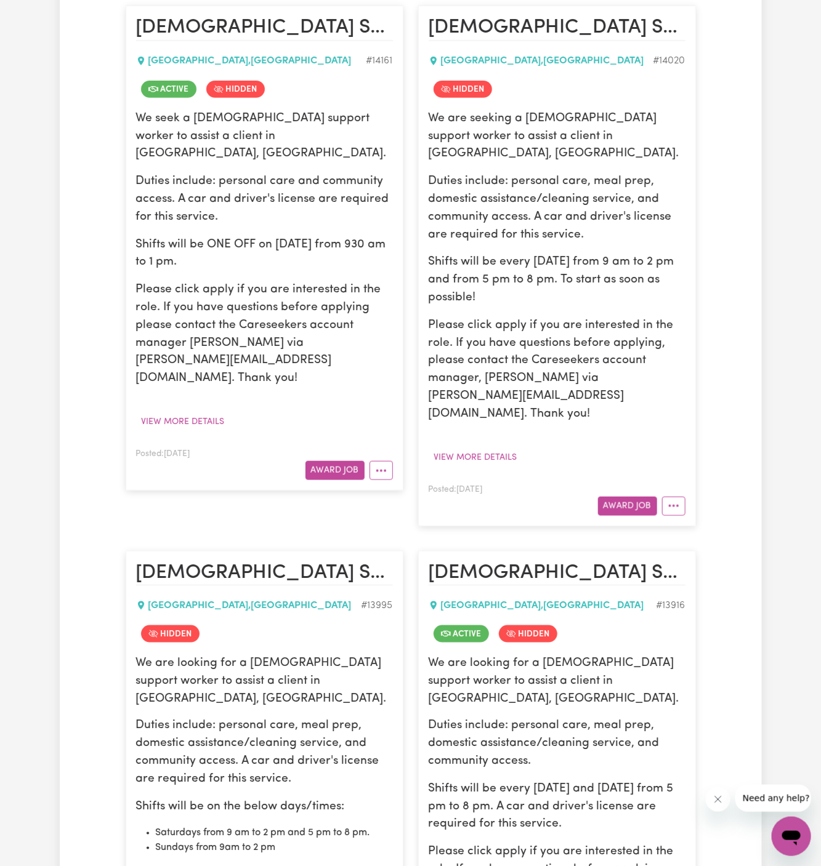
scroll to position [0, 0]
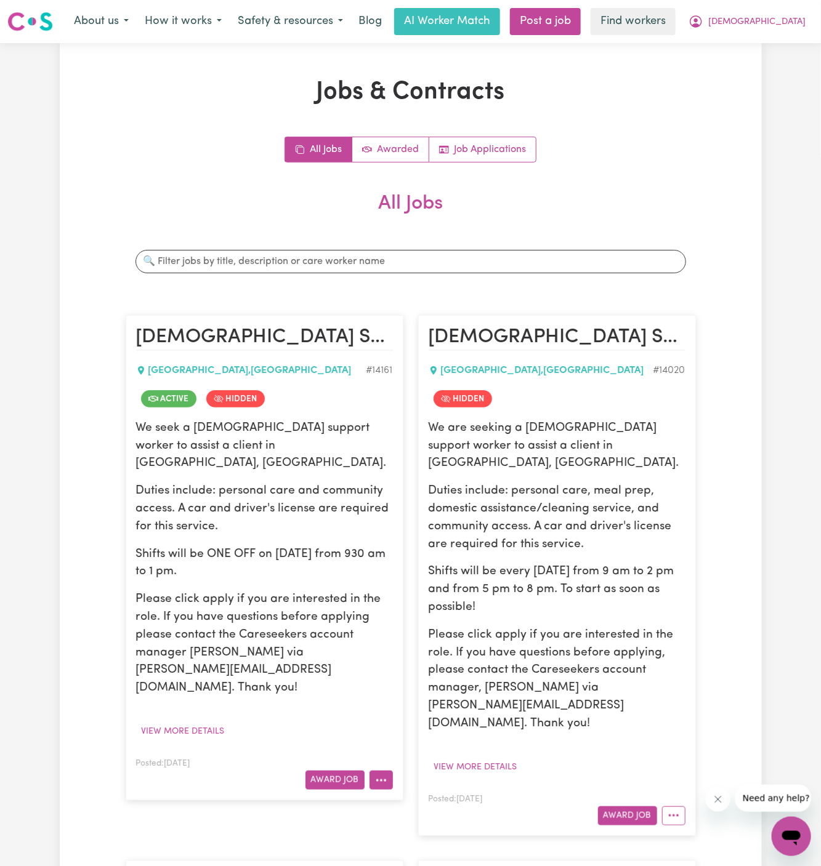
click at [388, 771] on button "More options" at bounding box center [380, 780] width 23 height 19
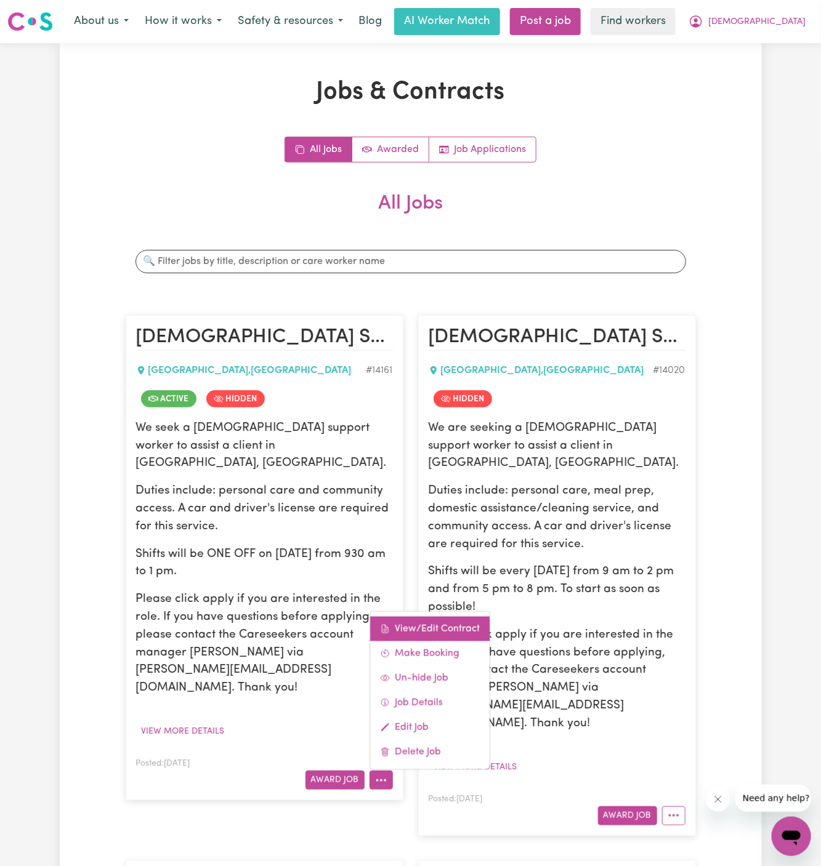
click at [425, 617] on link "View/Edit Contract" at bounding box center [429, 629] width 119 height 25
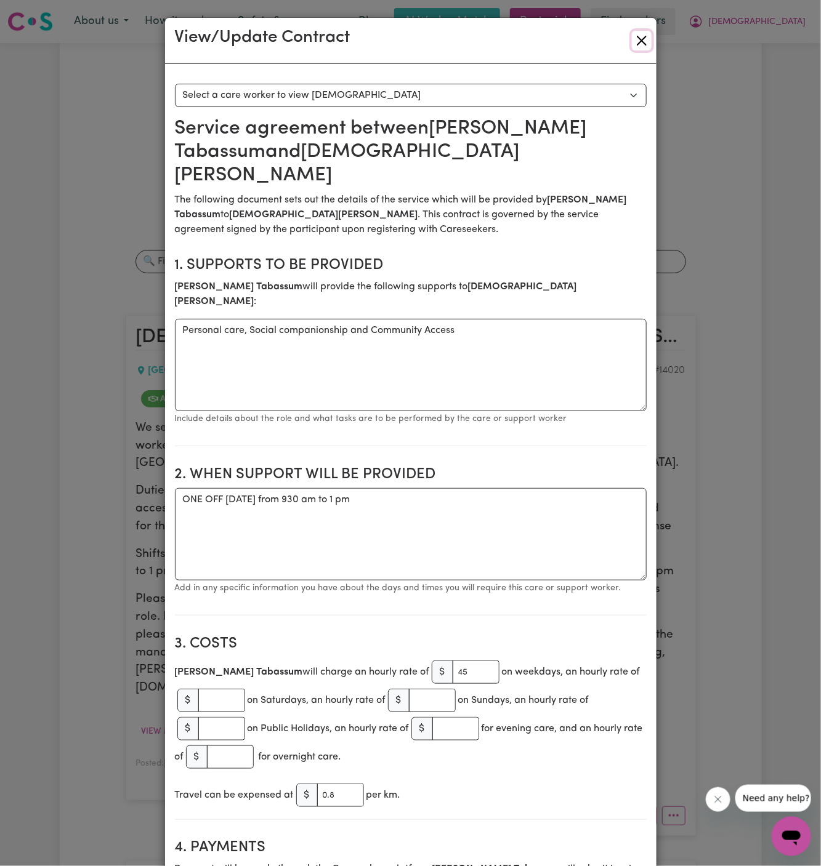
click at [641, 38] on button "Close" at bounding box center [642, 41] width 20 height 20
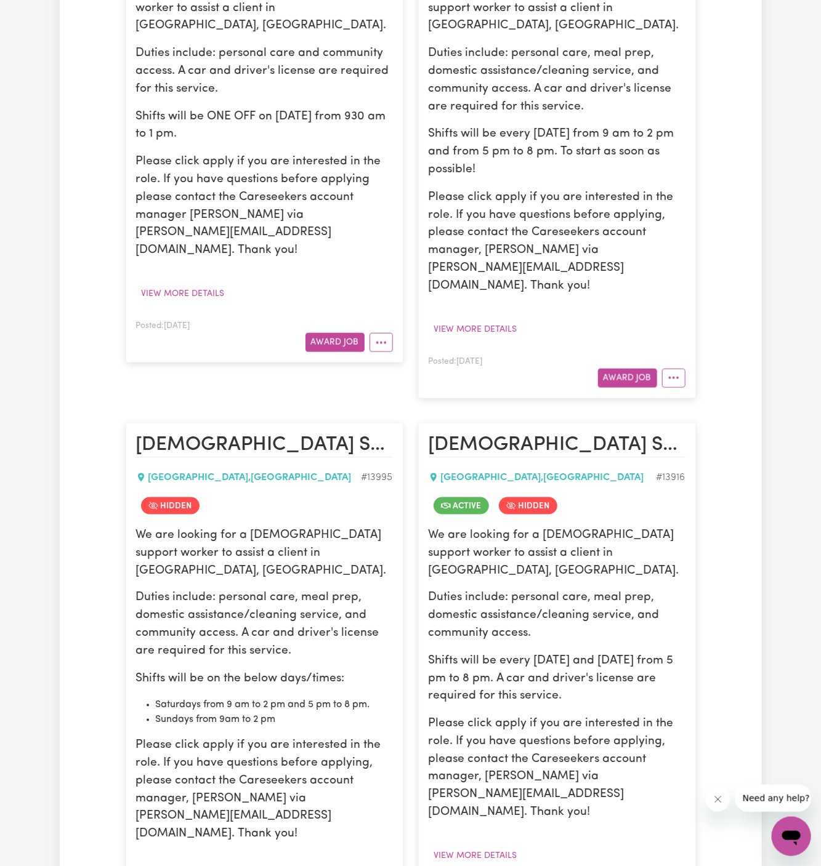
scroll to position [664, 0]
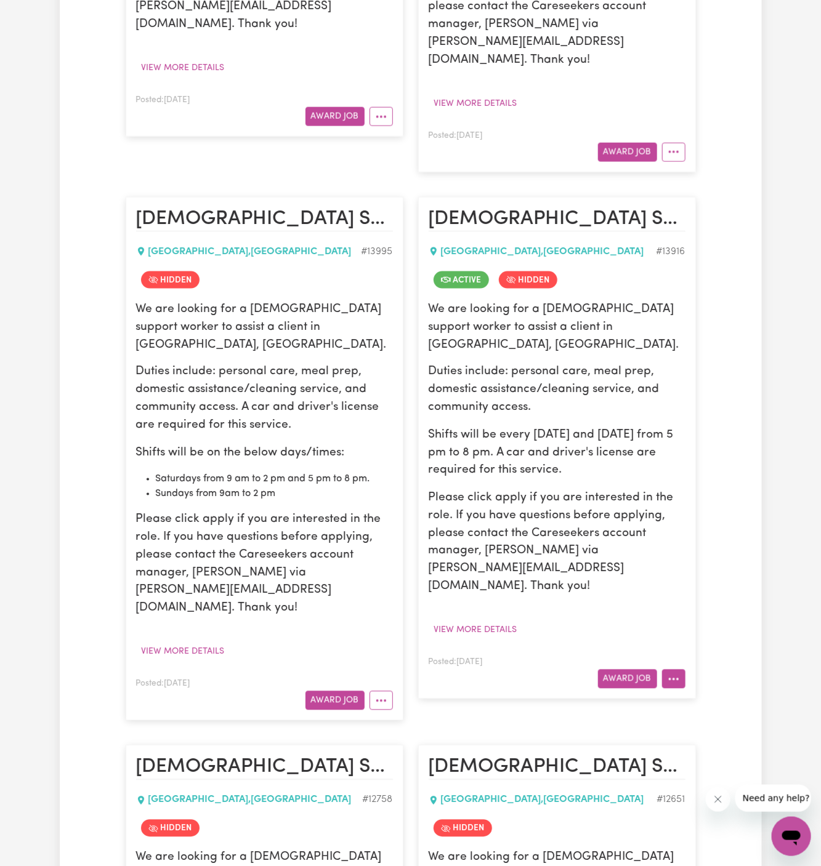
click at [675, 673] on icon "More options" at bounding box center [673, 679] width 12 height 12
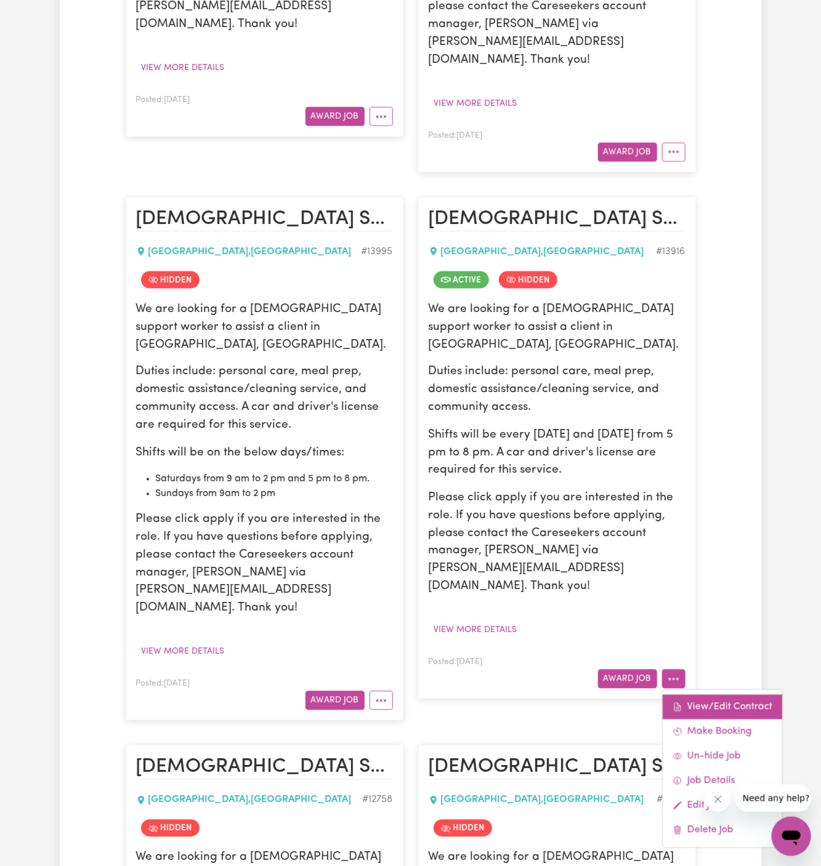
click at [721, 695] on link "View/Edit Contract" at bounding box center [721, 707] width 119 height 25
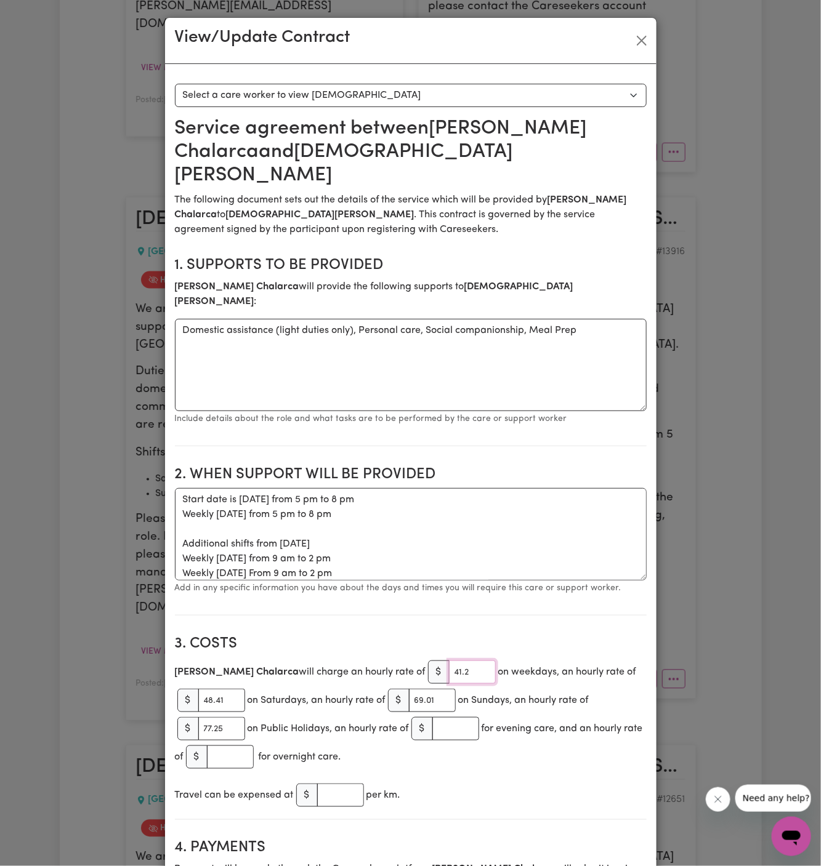
click at [449, 661] on input "41.2" at bounding box center [472, 672] width 47 height 23
click at [641, 42] on button "Close" at bounding box center [642, 41] width 20 height 20
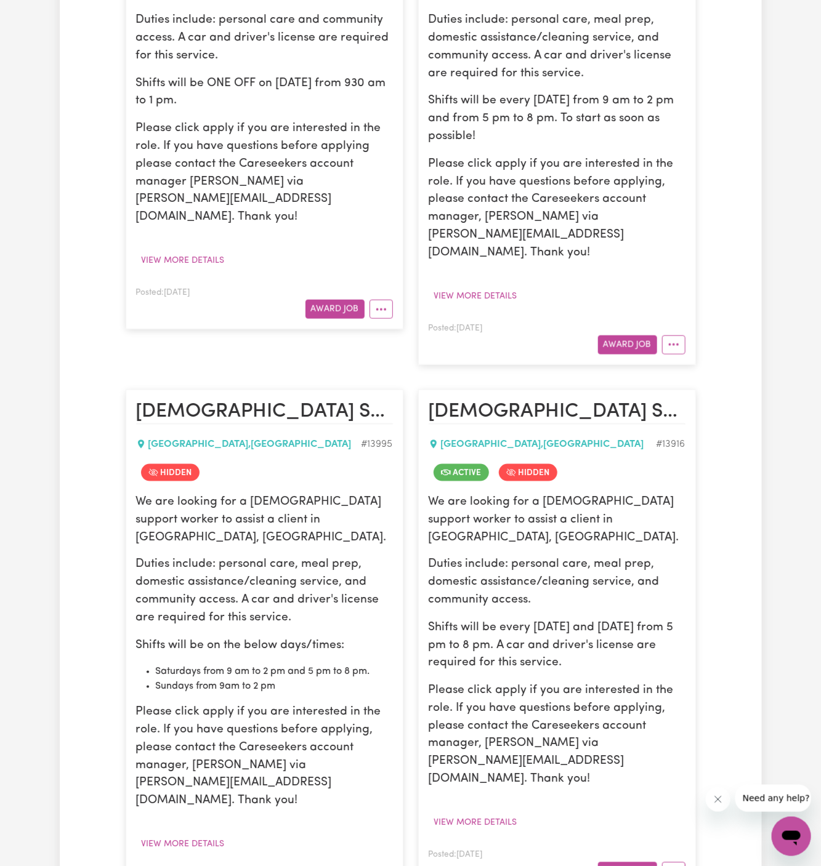
scroll to position [542, 0]
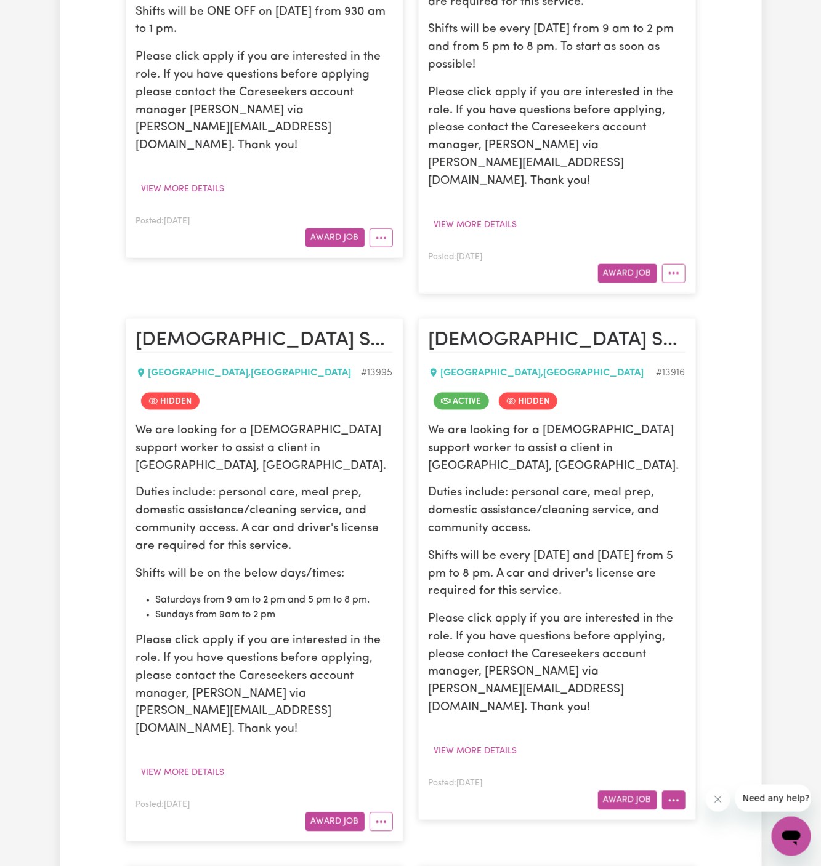
click at [674, 795] on icon "More options" at bounding box center [673, 801] width 12 height 12
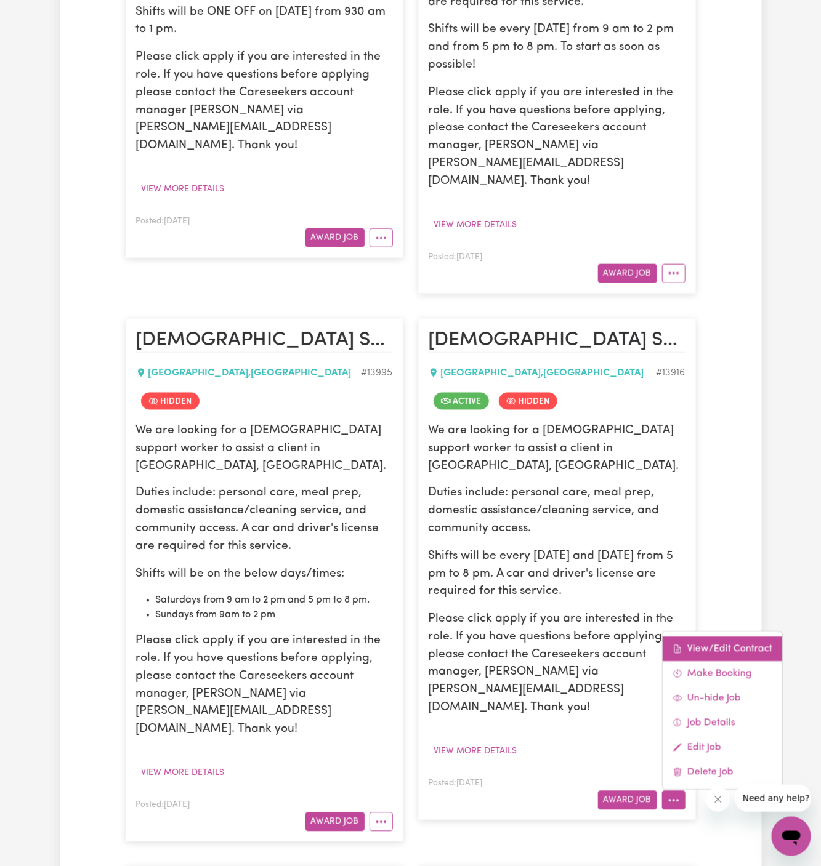
click at [734, 637] on link "View/Edit Contract" at bounding box center [721, 649] width 119 height 25
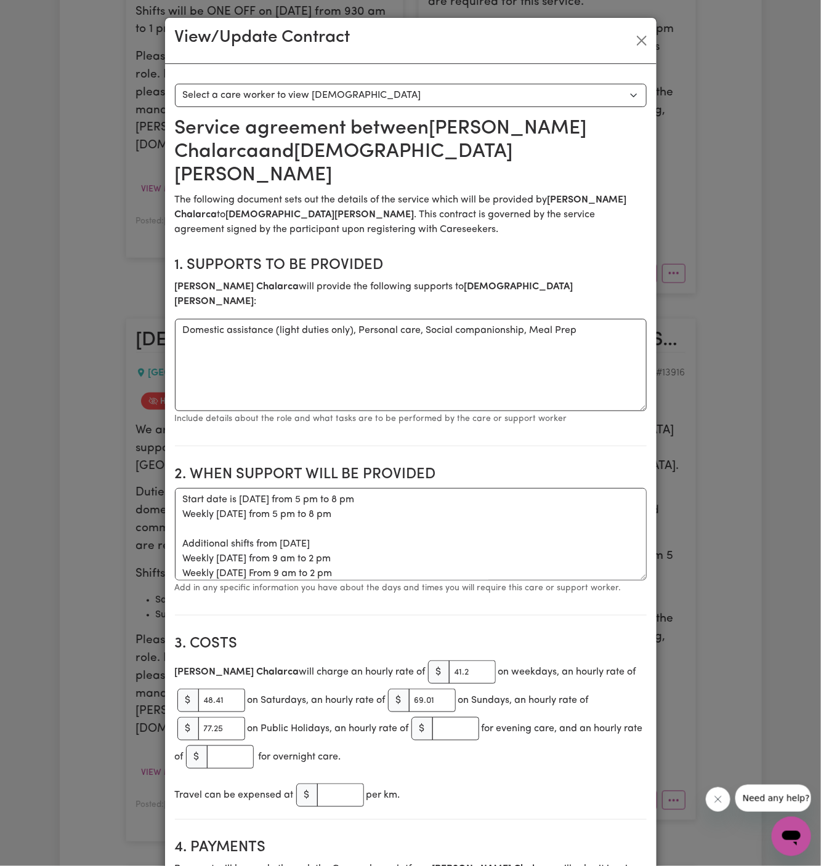
scroll to position [108, 0]
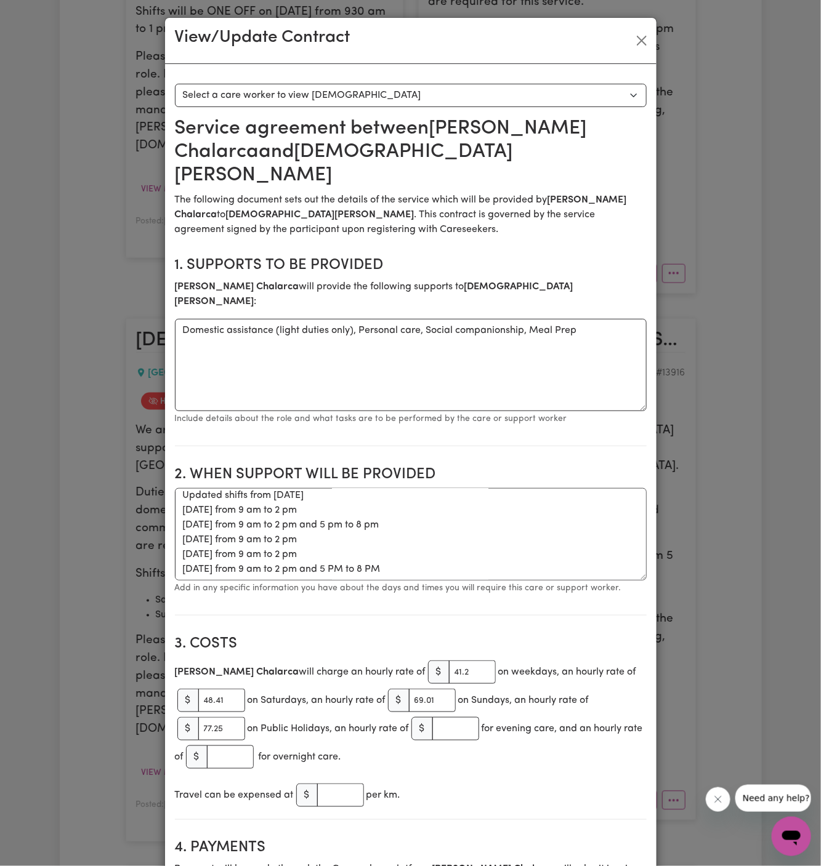
click at [600, 781] on div "Travel can be expensed at $ per km." at bounding box center [411, 795] width 472 height 28
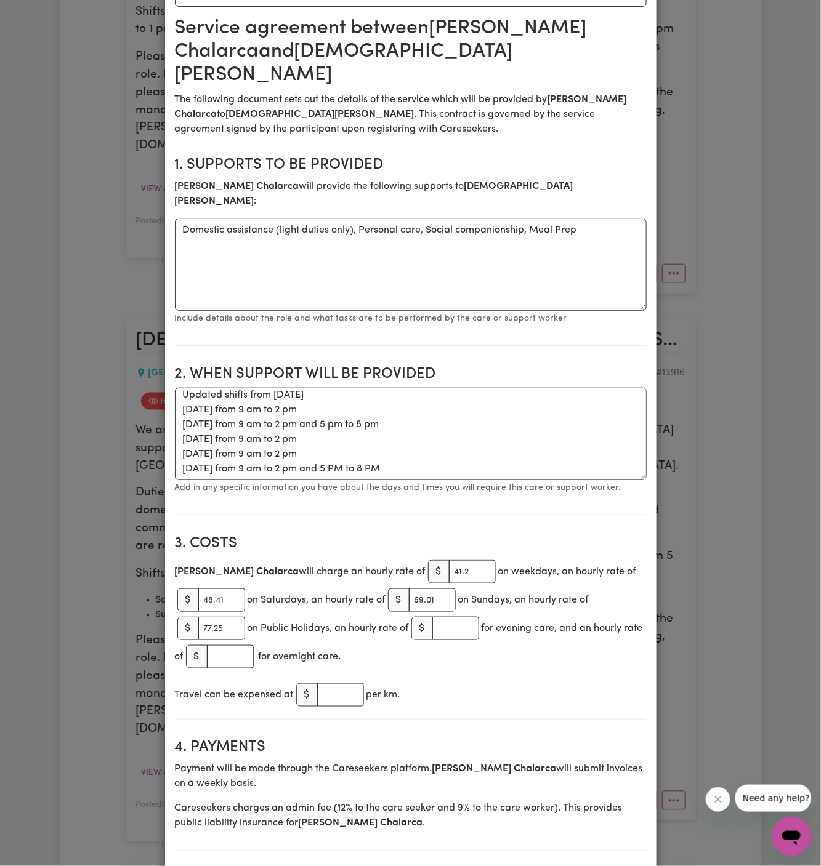
scroll to position [109, 0]
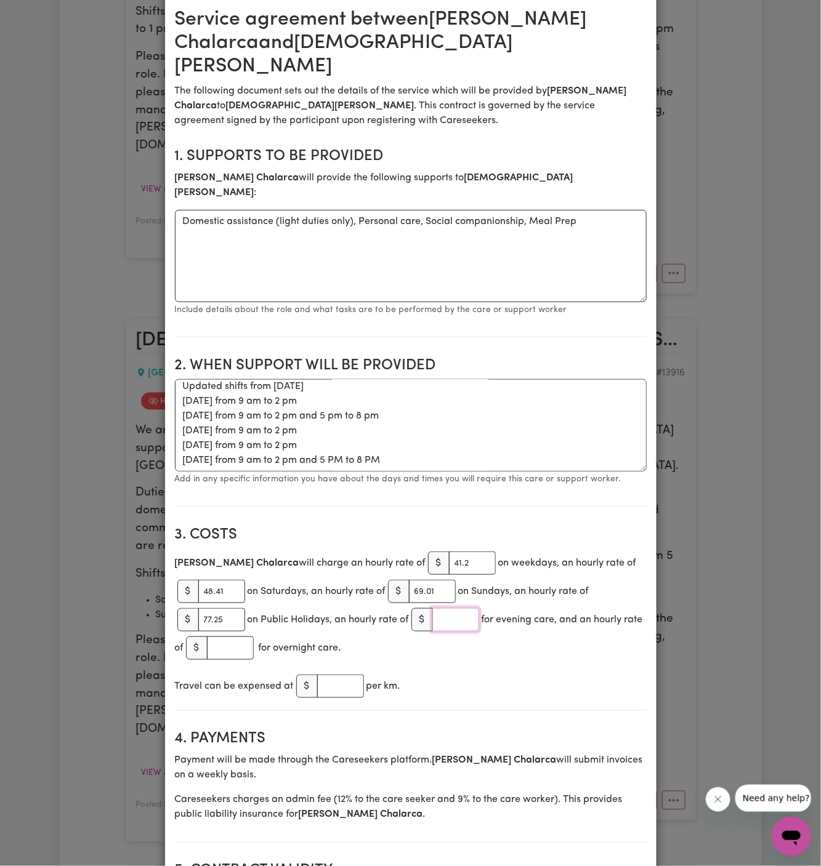
click at [458, 608] on input "number" at bounding box center [455, 619] width 47 height 23
paste input "43.7"
type input "43.7"
click at [245, 637] on input "number" at bounding box center [230, 648] width 47 height 23
paste input "44.2"
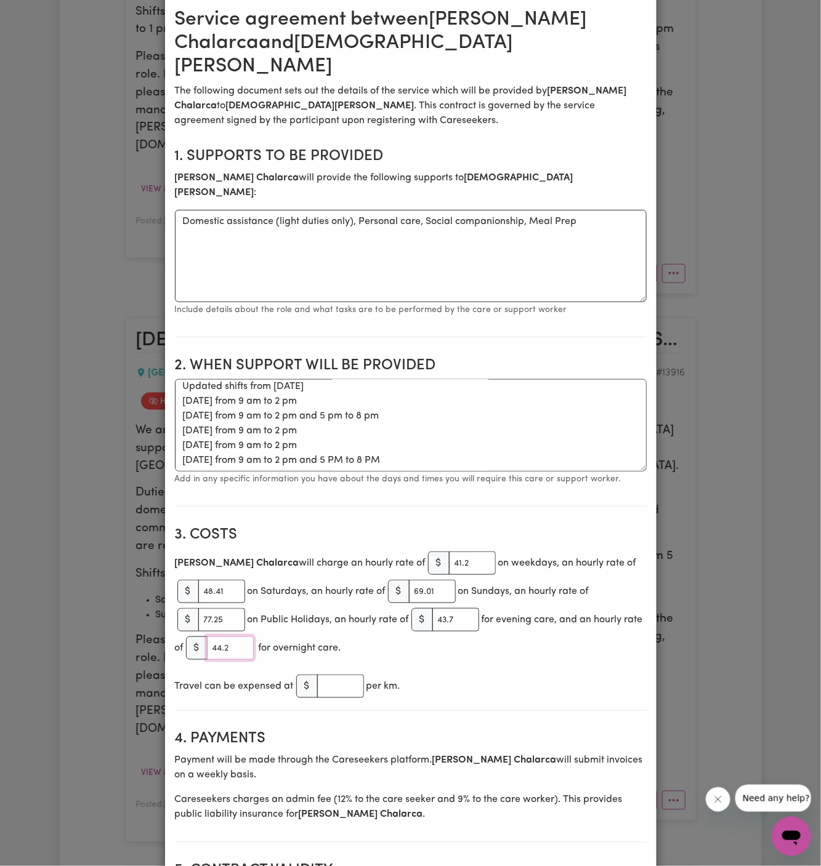
type input "44.2"
click at [478, 672] on div "Travel can be expensed at $ per km." at bounding box center [411, 686] width 472 height 28
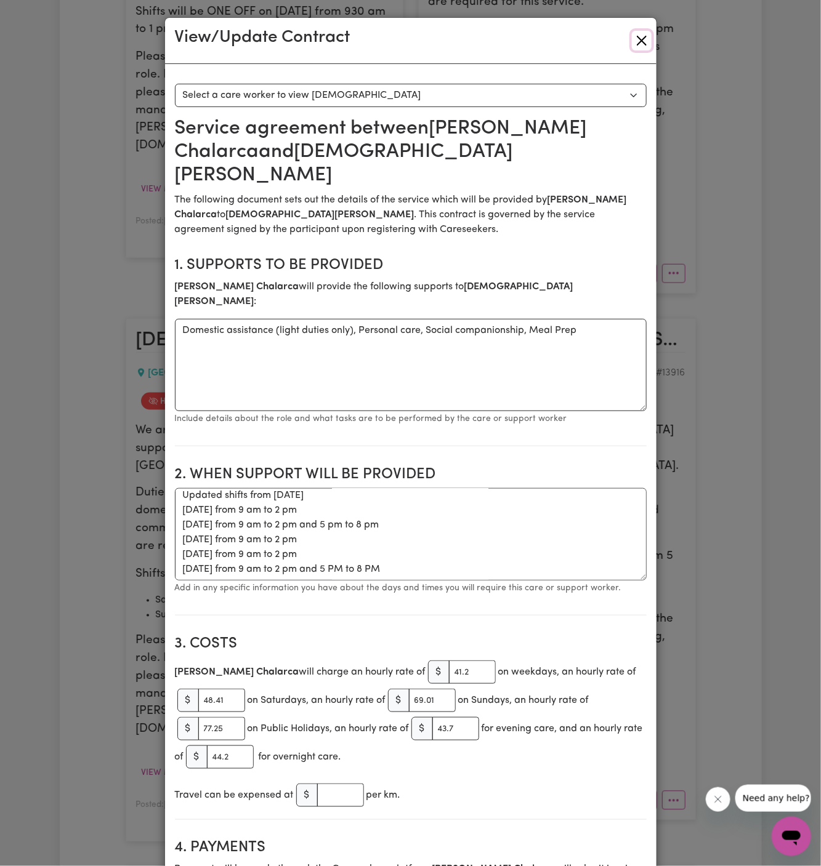
click at [644, 38] on button "Close" at bounding box center [642, 41] width 20 height 20
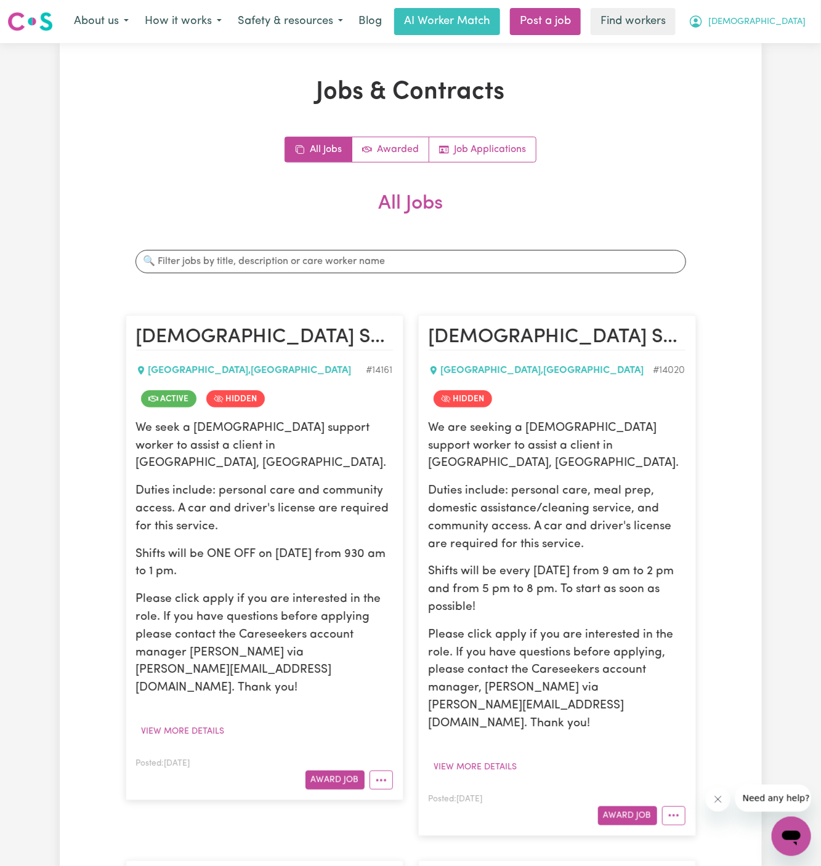
click at [784, 22] on span "[DEMOGRAPHIC_DATA]" at bounding box center [756, 22] width 97 height 14
click at [783, 74] on link "Logout" at bounding box center [763, 70] width 97 height 23
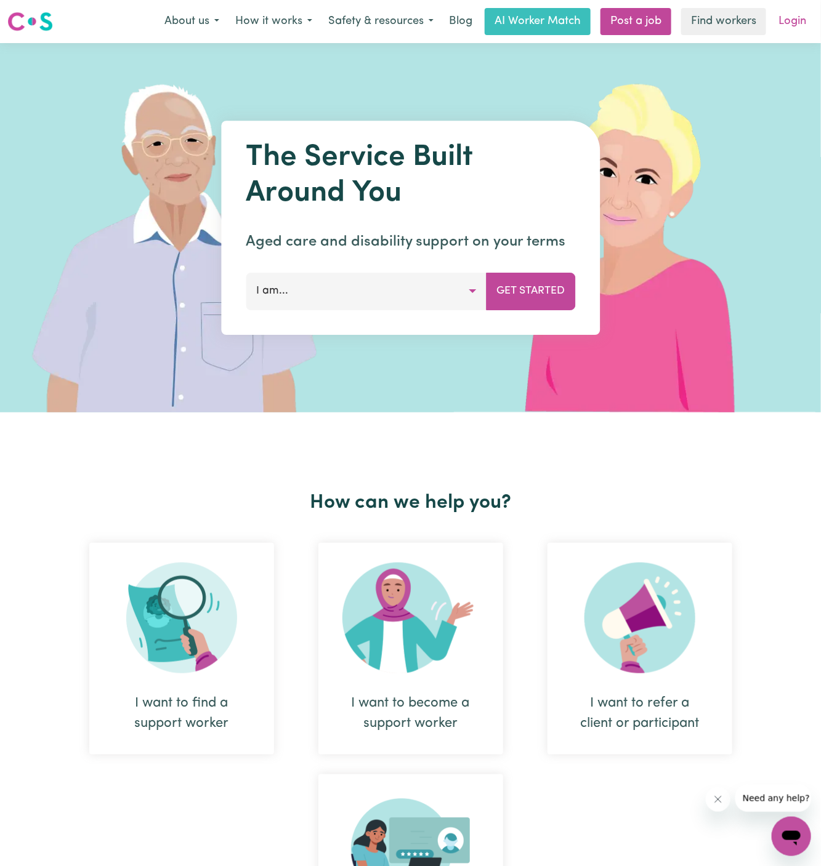
click at [792, 22] on link "Login" at bounding box center [792, 21] width 42 height 27
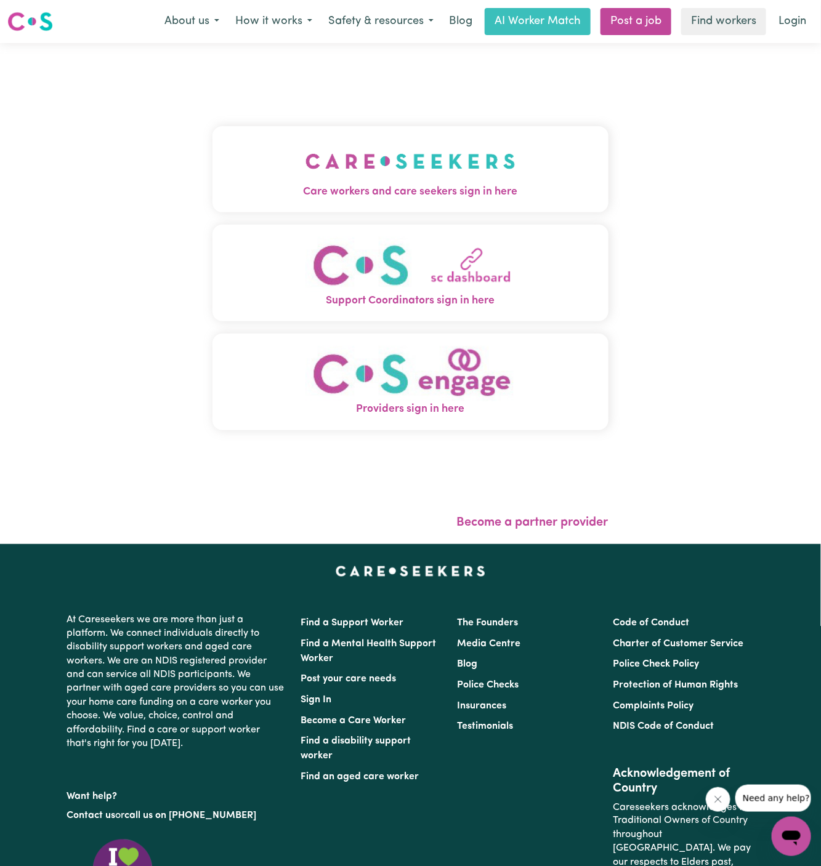
click at [482, 142] on img "Care workers and care seekers sign in here" at bounding box center [410, 162] width 210 height 46
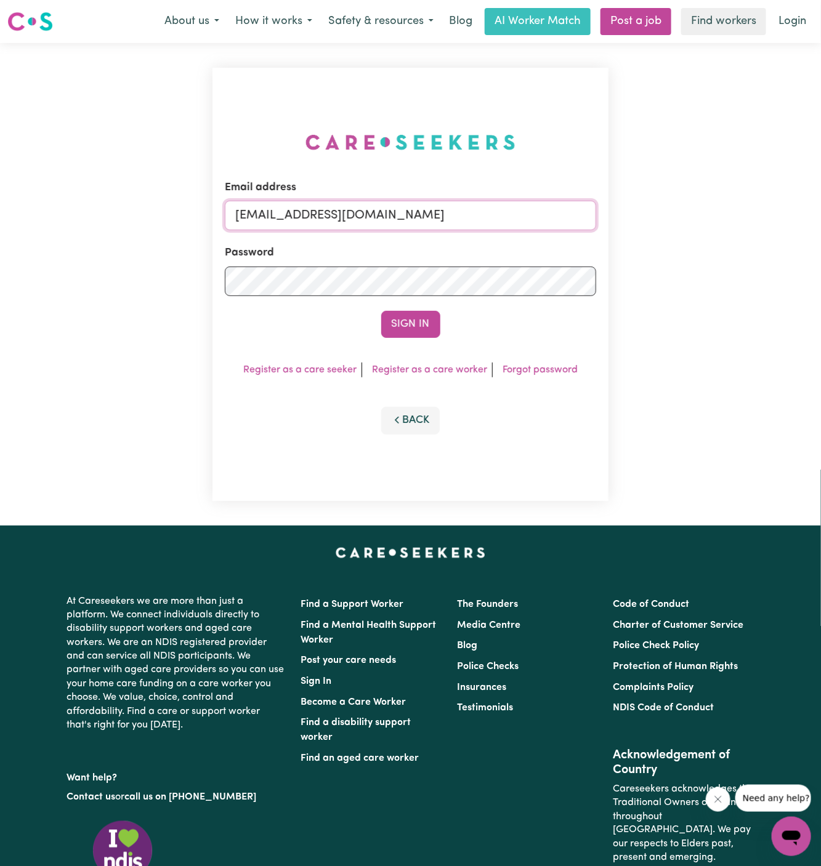
drag, startPoint x: 300, startPoint y: 219, endPoint x: 791, endPoint y: 219, distance: 491.3
click at [791, 219] on div "Email address [EMAIL_ADDRESS][DOMAIN_NAME] Password Sign In Register as a care …" at bounding box center [410, 284] width 821 height 483
paste input "[DEMOGRAPHIC_DATA]"
click at [381, 311] on button "Sign In" at bounding box center [410, 324] width 59 height 27
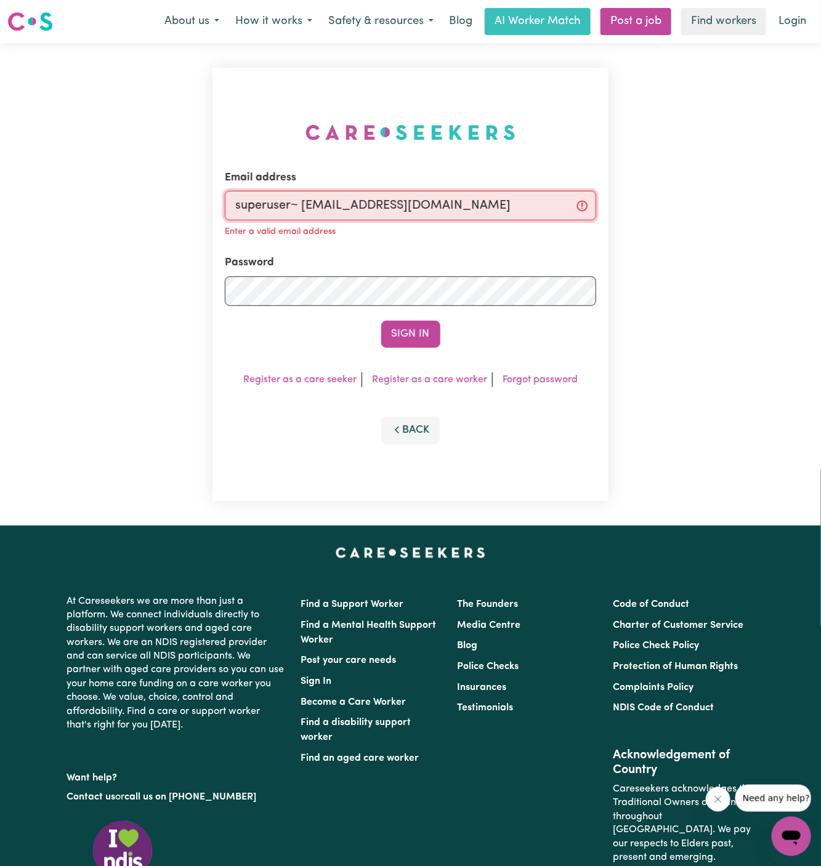
click at [302, 210] on input "superuser~ [EMAIL_ADDRESS][DOMAIN_NAME]" at bounding box center [410, 206] width 371 height 30
type input "[EMAIL_ADDRESS][DOMAIN_NAME]"
click at [406, 320] on form "Email address [EMAIL_ADDRESS][DOMAIN_NAME] Enter a valid email address Password…" at bounding box center [410, 259] width 371 height 178
click at [415, 331] on button "Sign In" at bounding box center [410, 334] width 59 height 27
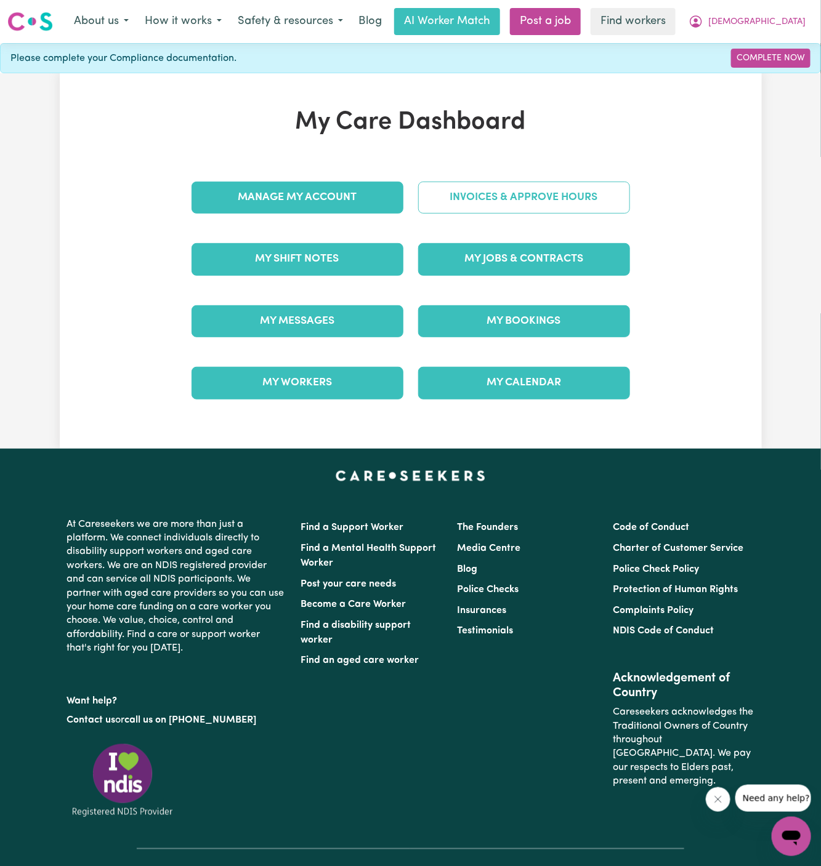
click at [568, 191] on link "Invoices & Approve Hours" at bounding box center [524, 198] width 212 height 32
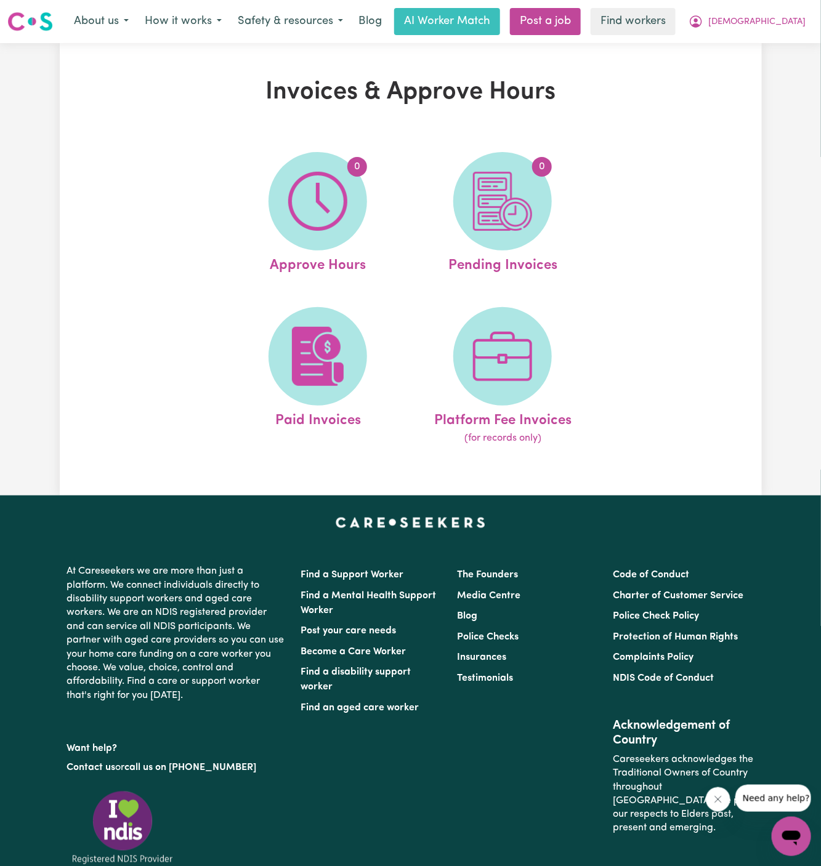
click at [568, 191] on link "0 Pending Invoices" at bounding box center [502, 214] width 177 height 124
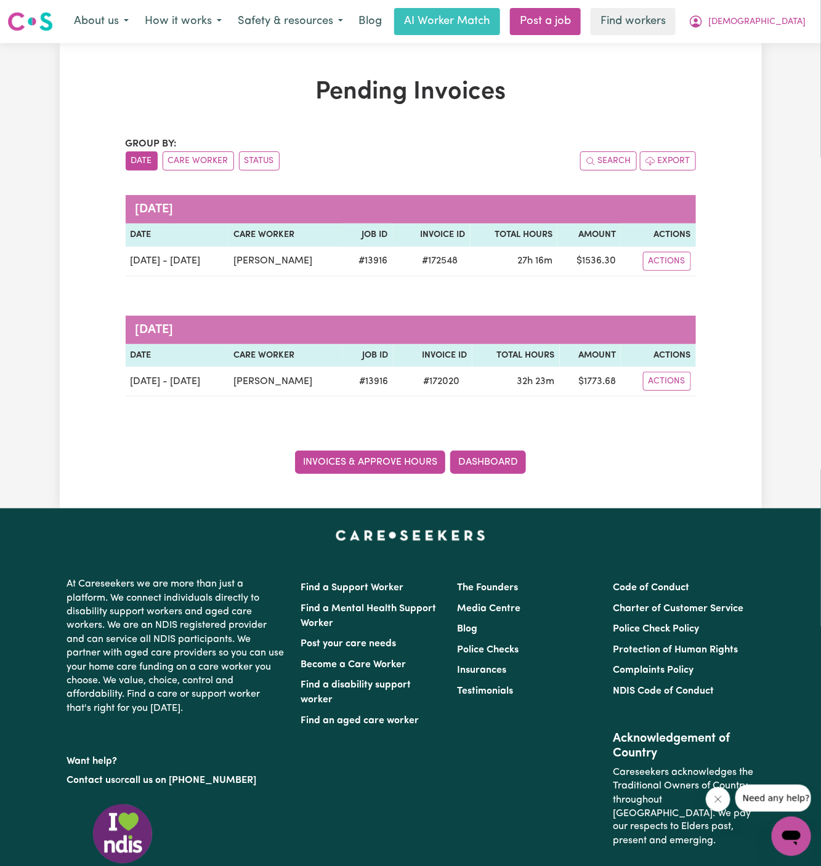
click at [417, 461] on link "Invoices & Approve Hours" at bounding box center [370, 462] width 150 height 23
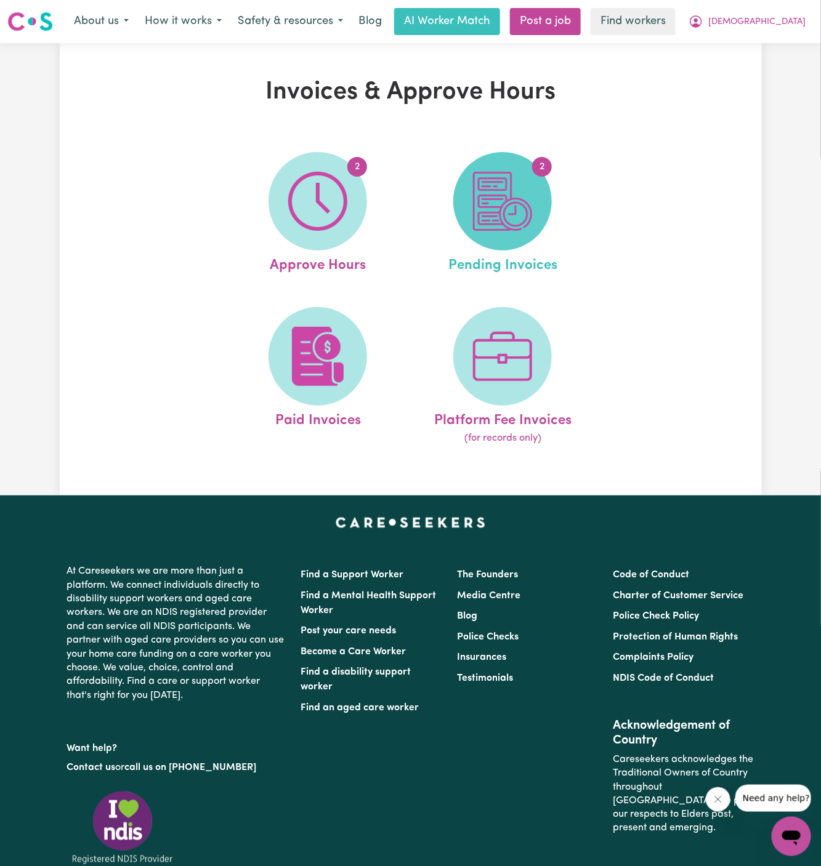
click at [505, 200] on img at bounding box center [502, 201] width 59 height 59
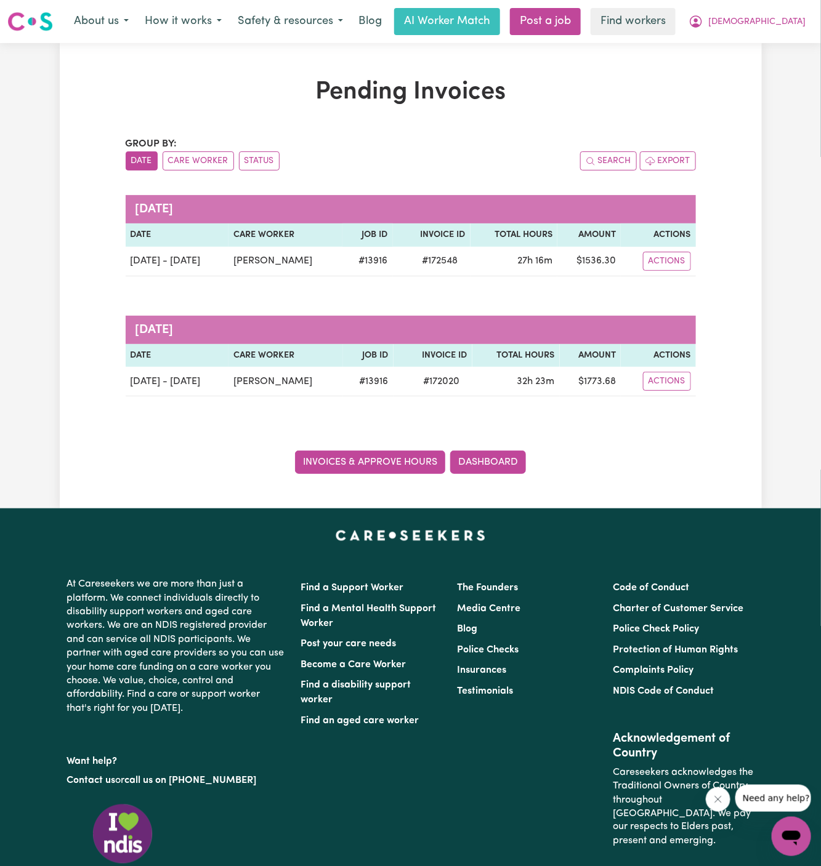
click at [390, 453] on link "Invoices & Approve Hours" at bounding box center [370, 462] width 150 height 23
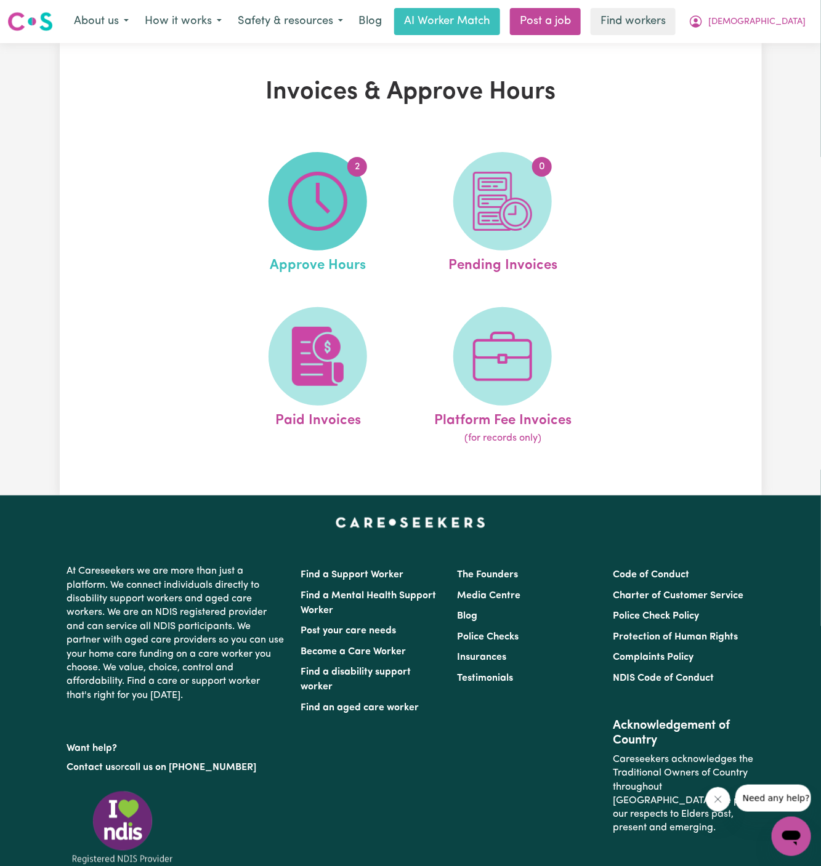
click at [300, 219] on img at bounding box center [317, 201] width 59 height 59
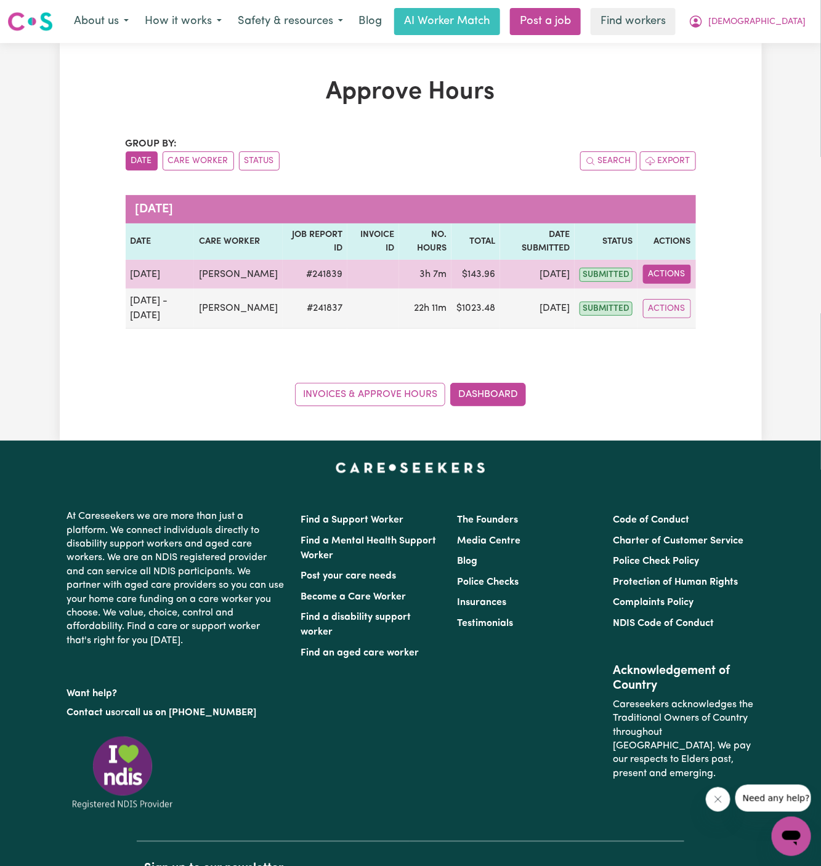
click at [649, 278] on button "Actions" at bounding box center [667, 274] width 48 height 19
click at [717, 302] on link "View Job Report" at bounding box center [695, 302] width 105 height 25
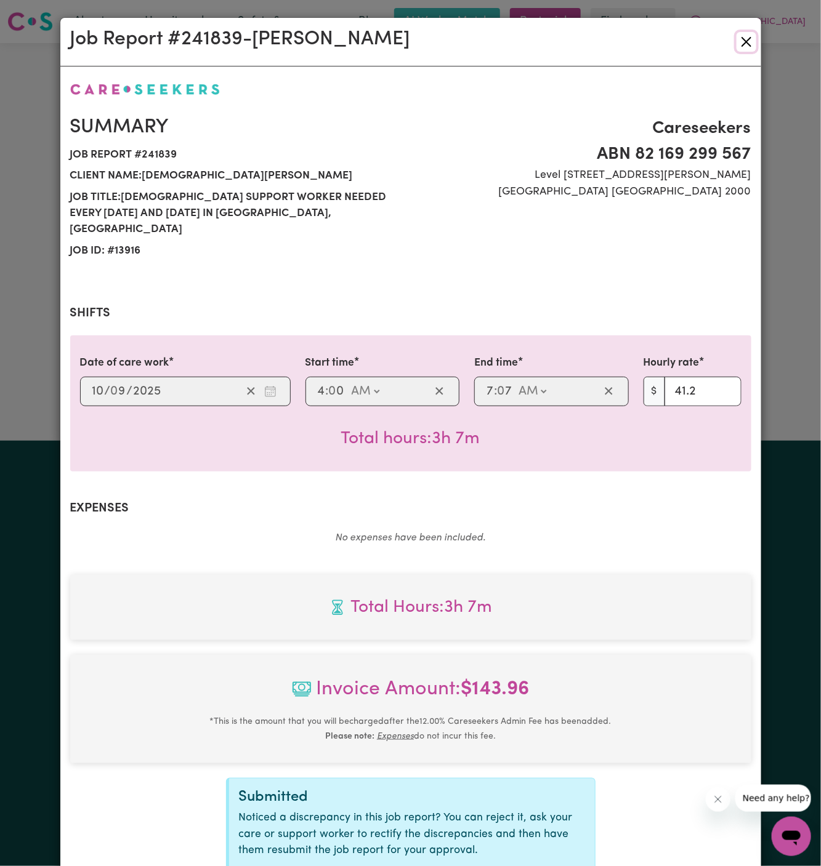
click at [746, 46] on button "Close" at bounding box center [746, 42] width 20 height 20
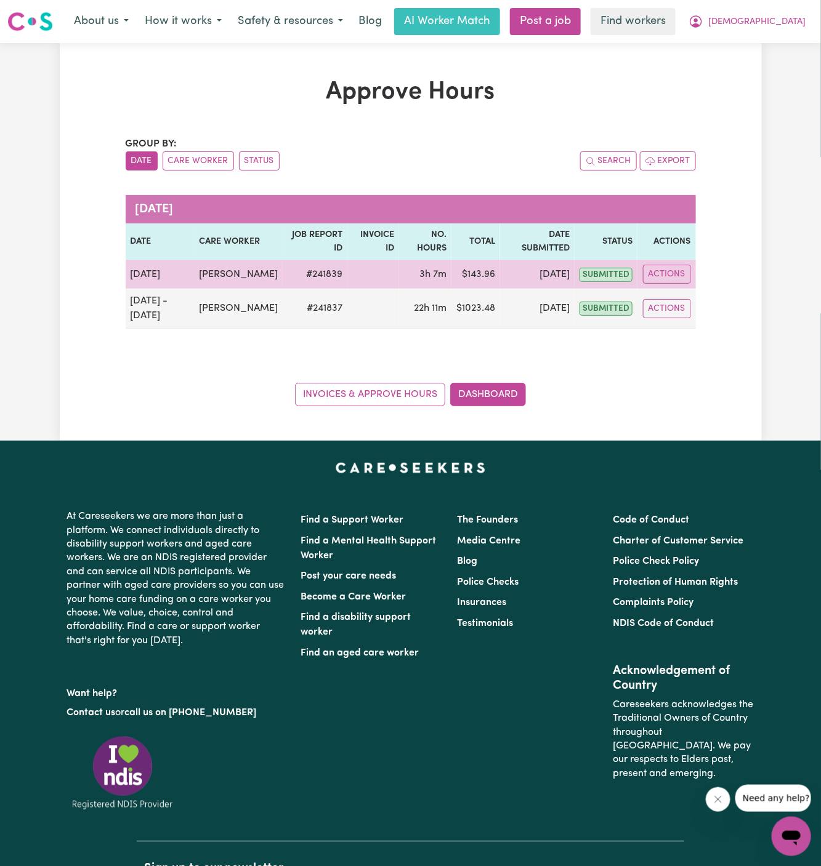
click at [319, 276] on td "# 241839" at bounding box center [315, 274] width 65 height 29
copy td "# 241839"
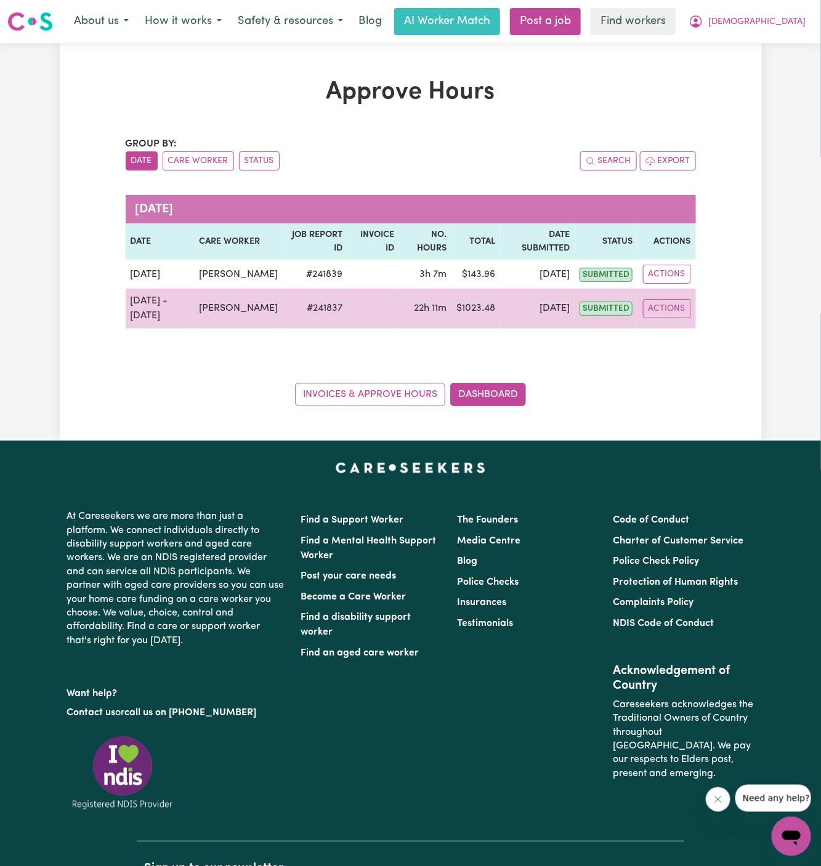
click at [327, 316] on td "# 241837" at bounding box center [315, 309] width 65 height 40
copy td "241837"
click at [322, 316] on td "# 241837" at bounding box center [315, 309] width 65 height 40
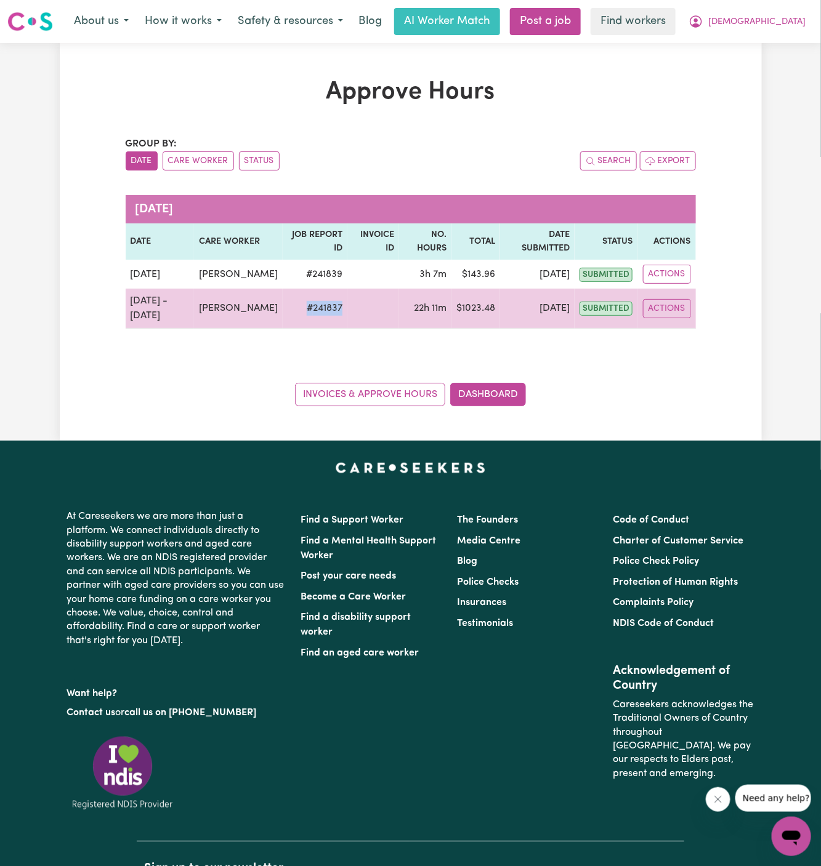
click at [322, 316] on td "# 241837" at bounding box center [315, 309] width 65 height 40
click at [667, 317] on button "Actions" at bounding box center [667, 308] width 48 height 19
click at [681, 336] on link "View Job Report" at bounding box center [695, 336] width 105 height 25
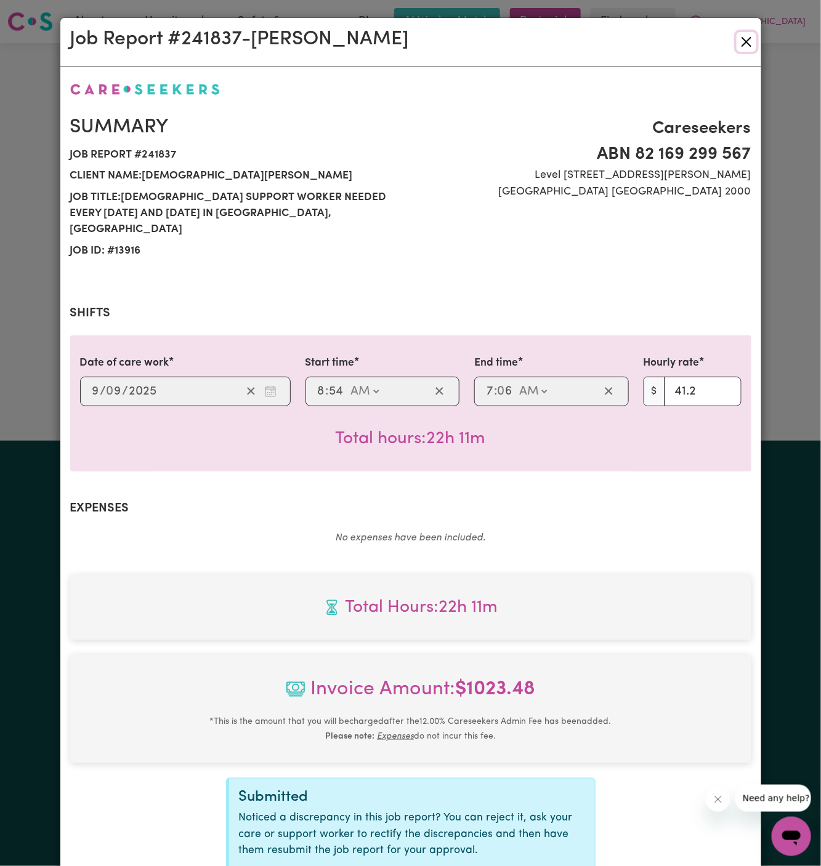
click at [745, 41] on button "Close" at bounding box center [746, 42] width 20 height 20
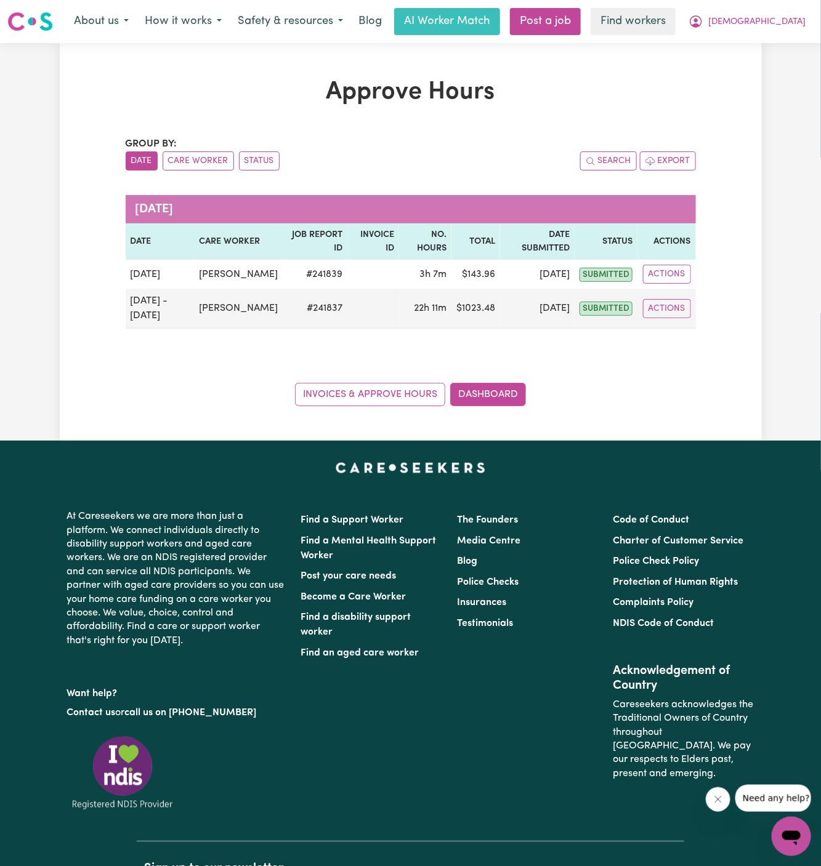
click at [599, 382] on div "Invoices & Approve Hours Dashboard" at bounding box center [411, 387] width 570 height 38
click at [609, 384] on div "Invoices & Approve Hours Dashboard" at bounding box center [411, 387] width 570 height 38
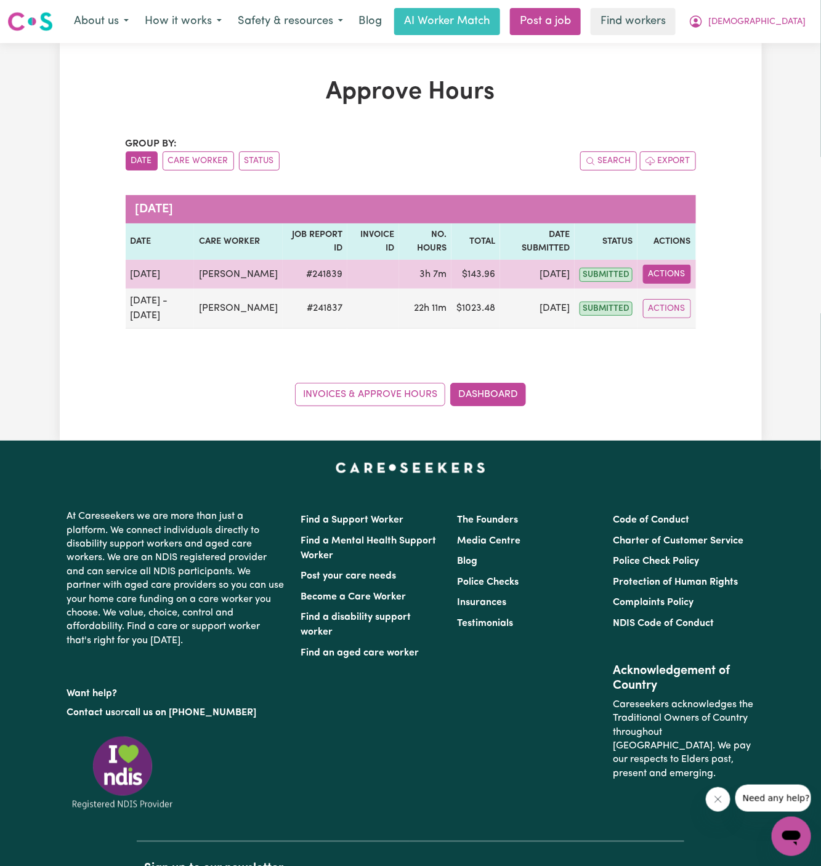
click at [671, 282] on button "Actions" at bounding box center [667, 274] width 48 height 19
click at [687, 311] on link "View Job Report" at bounding box center [695, 302] width 105 height 25
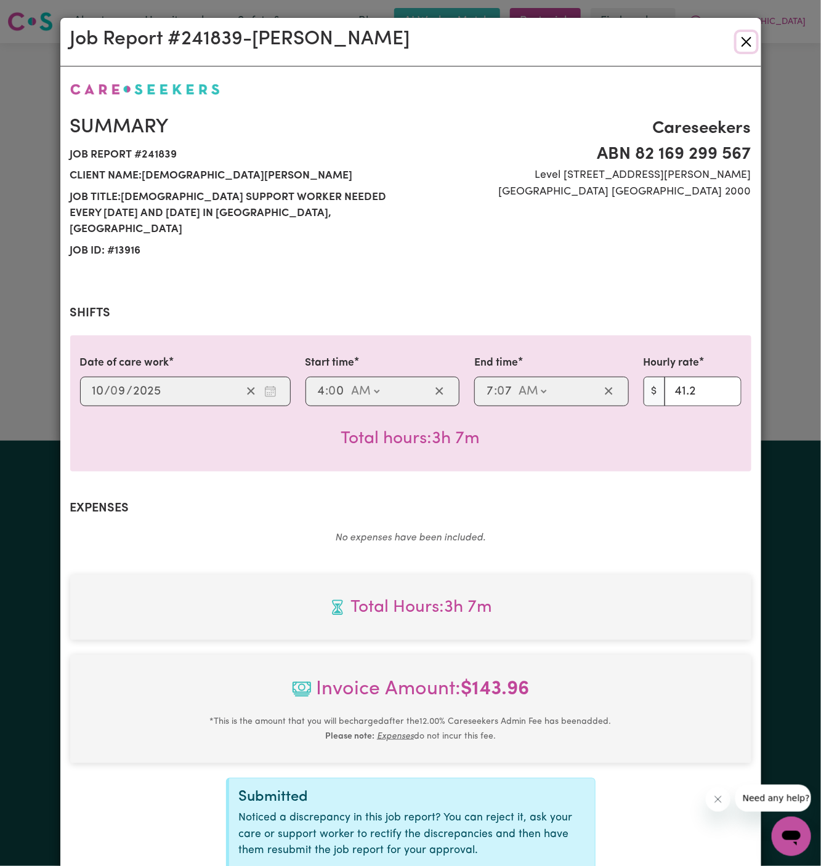
click at [749, 43] on button "Close" at bounding box center [746, 42] width 20 height 20
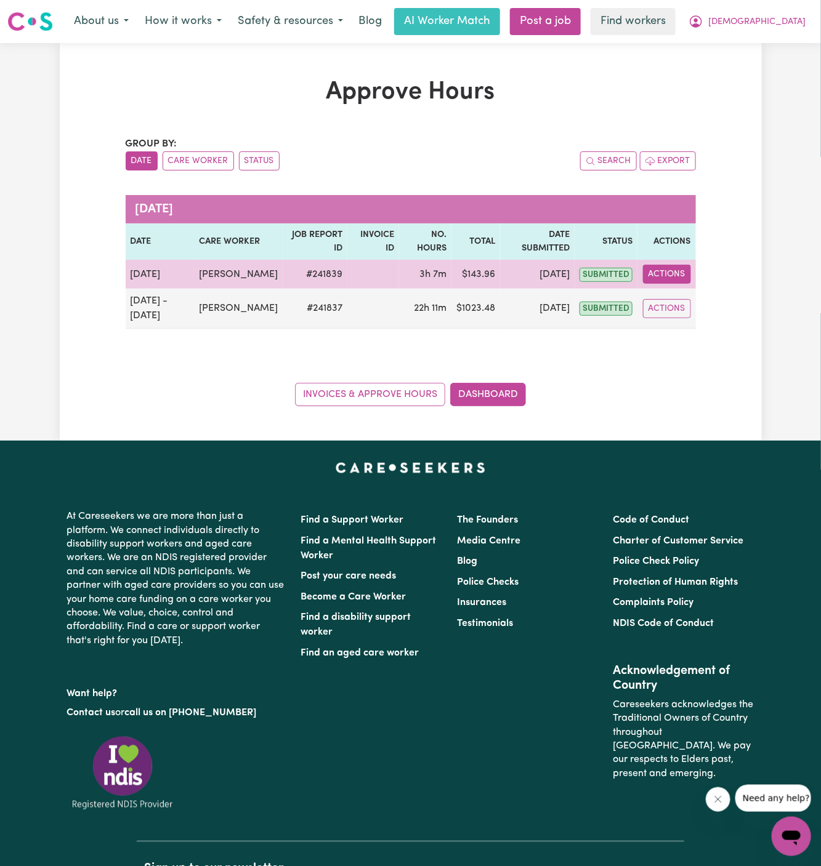
click at [669, 280] on button "Actions" at bounding box center [667, 274] width 48 height 19
click at [697, 306] on link "View Job Report" at bounding box center [695, 302] width 105 height 25
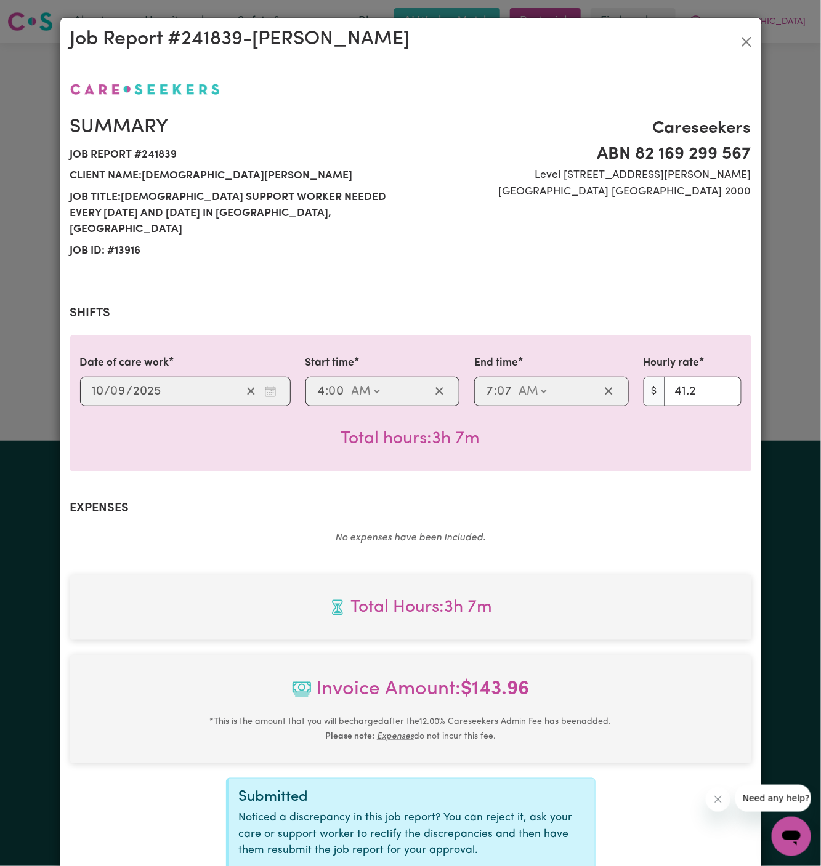
click at [39, 107] on div "Job Report # 241839 - [PERSON_NAME] Summary Job report # 241839 Client name: [P…" at bounding box center [410, 433] width 821 height 866
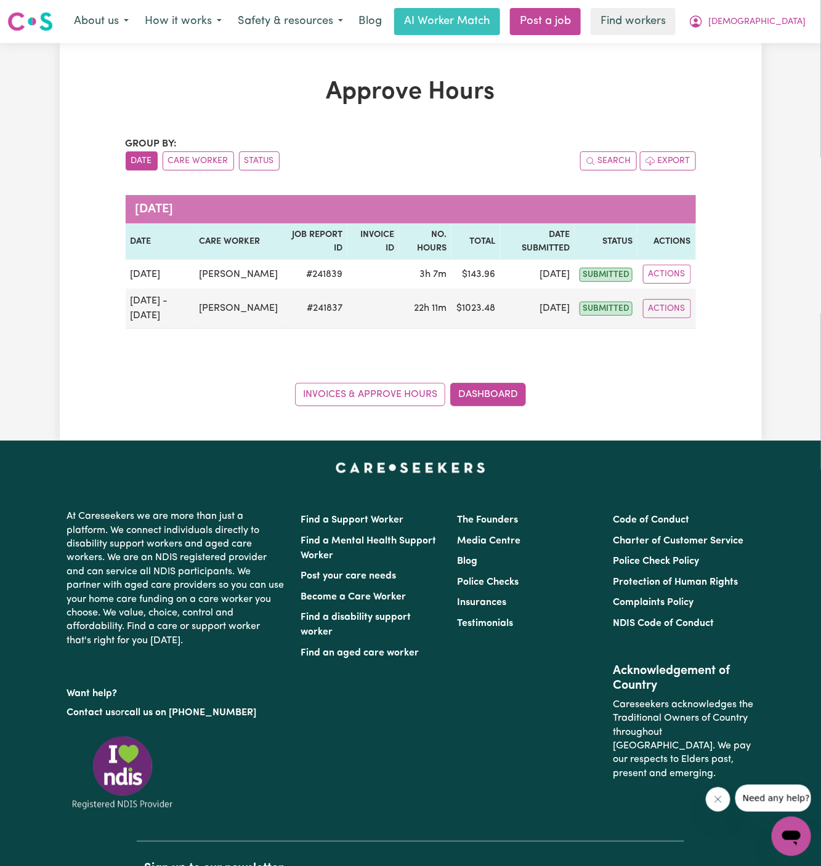
click at [652, 406] on div "Invoices & Approve Hours Dashboard" at bounding box center [411, 387] width 570 height 38
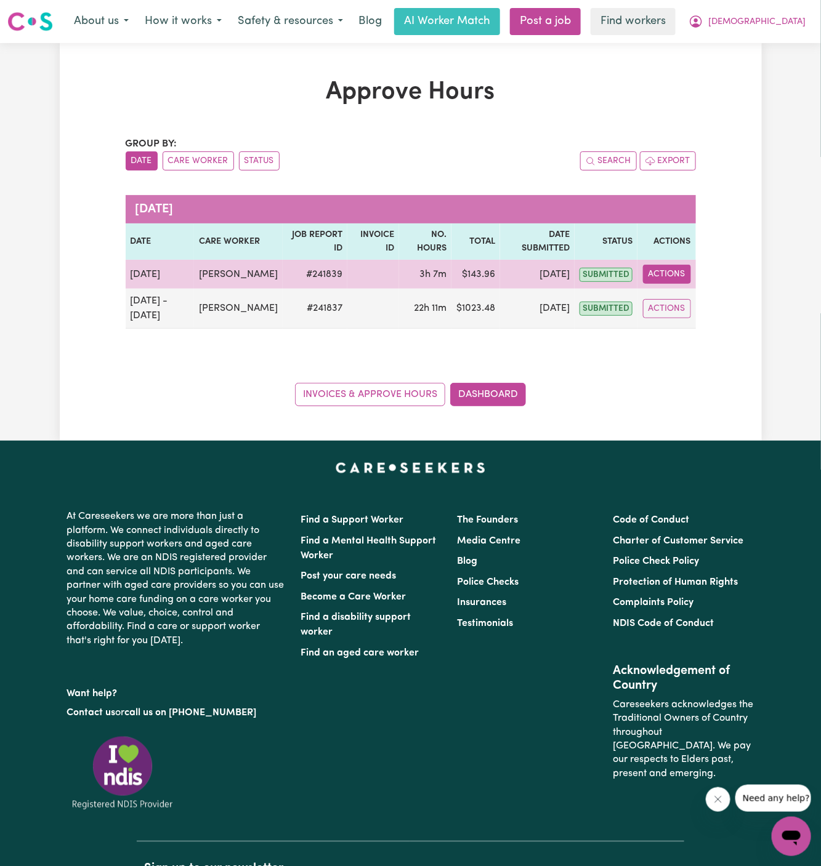
click at [659, 277] on button "Actions" at bounding box center [667, 274] width 48 height 19
click at [703, 304] on link "View Job Report" at bounding box center [695, 302] width 105 height 25
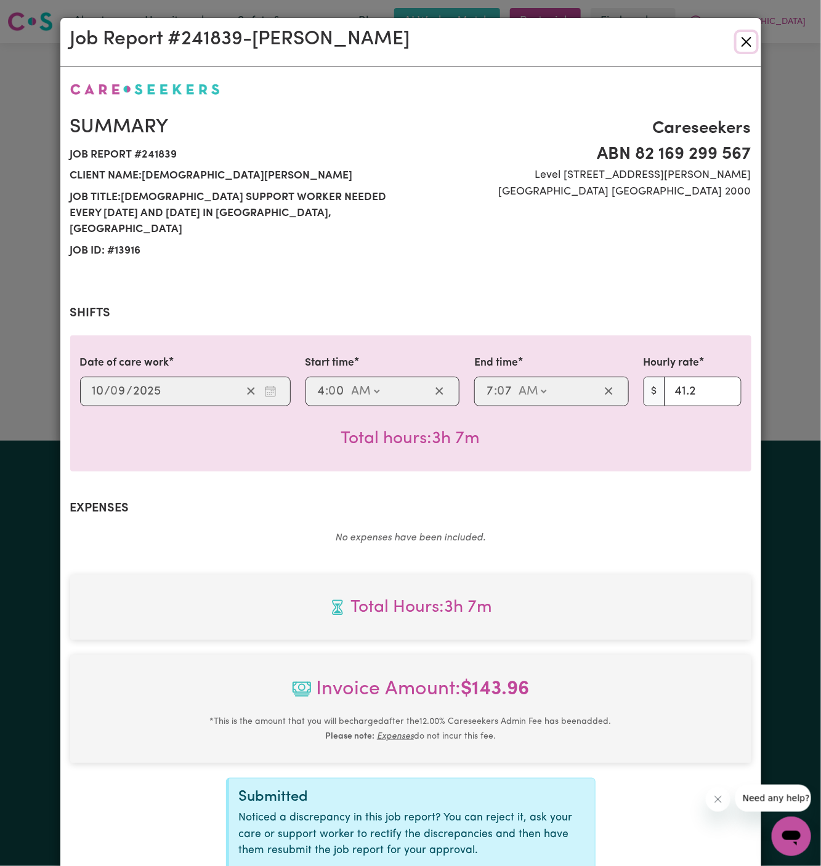
click at [747, 41] on button "Close" at bounding box center [746, 42] width 20 height 20
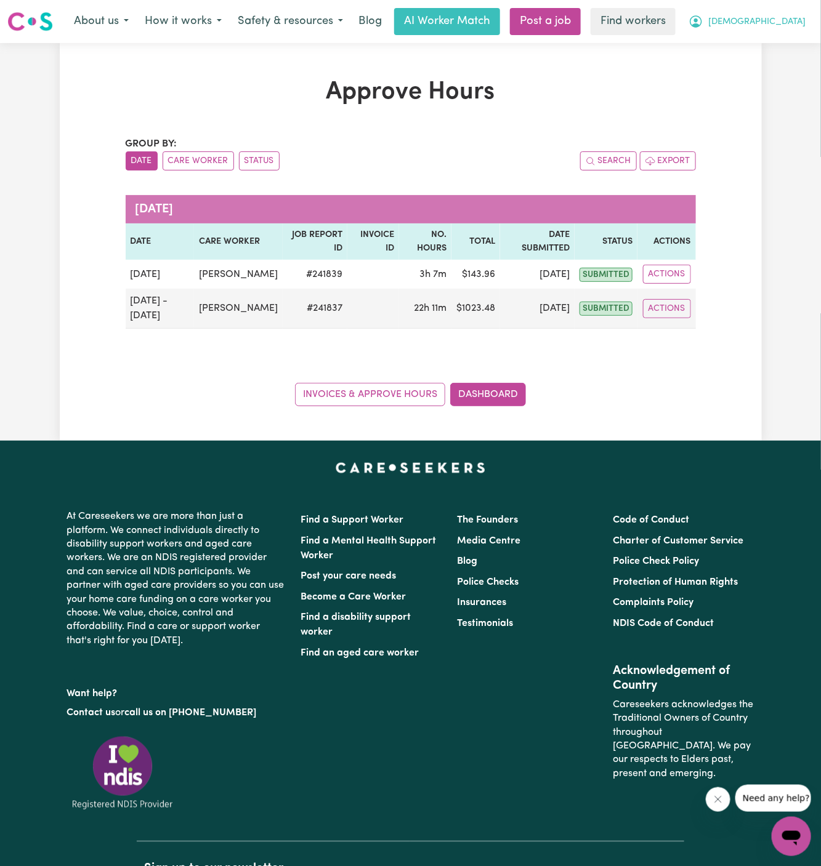
click at [778, 23] on span "[DEMOGRAPHIC_DATA]" at bounding box center [756, 22] width 97 height 14
click at [755, 52] on link "My Dashboard" at bounding box center [763, 47] width 97 height 23
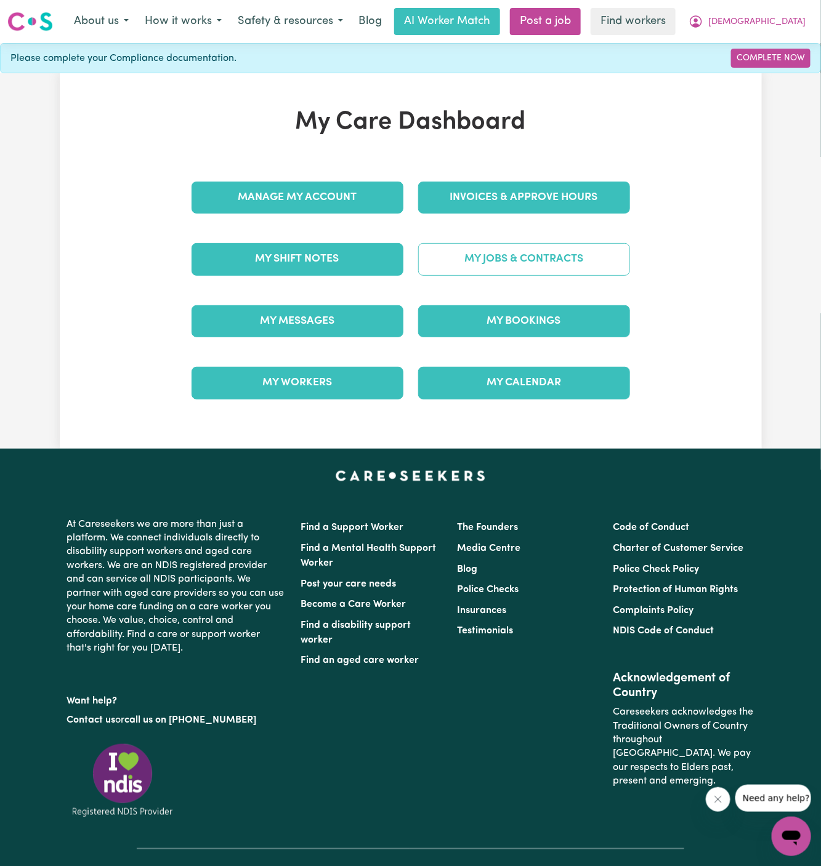
click at [548, 259] on link "My Jobs & Contracts" at bounding box center [524, 259] width 212 height 32
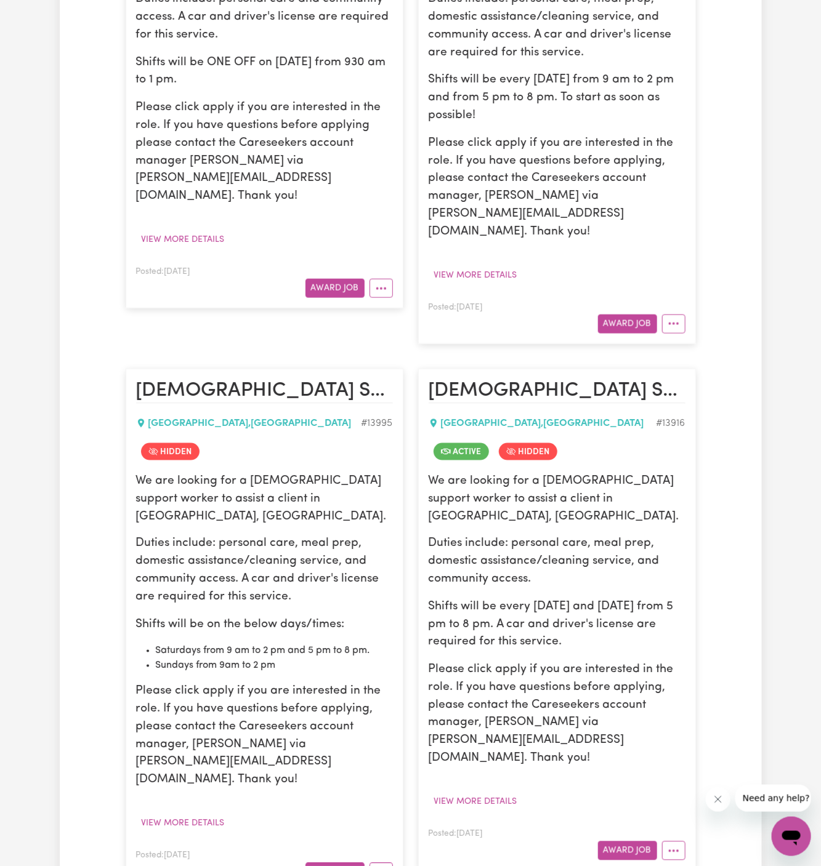
scroll to position [528, 0]
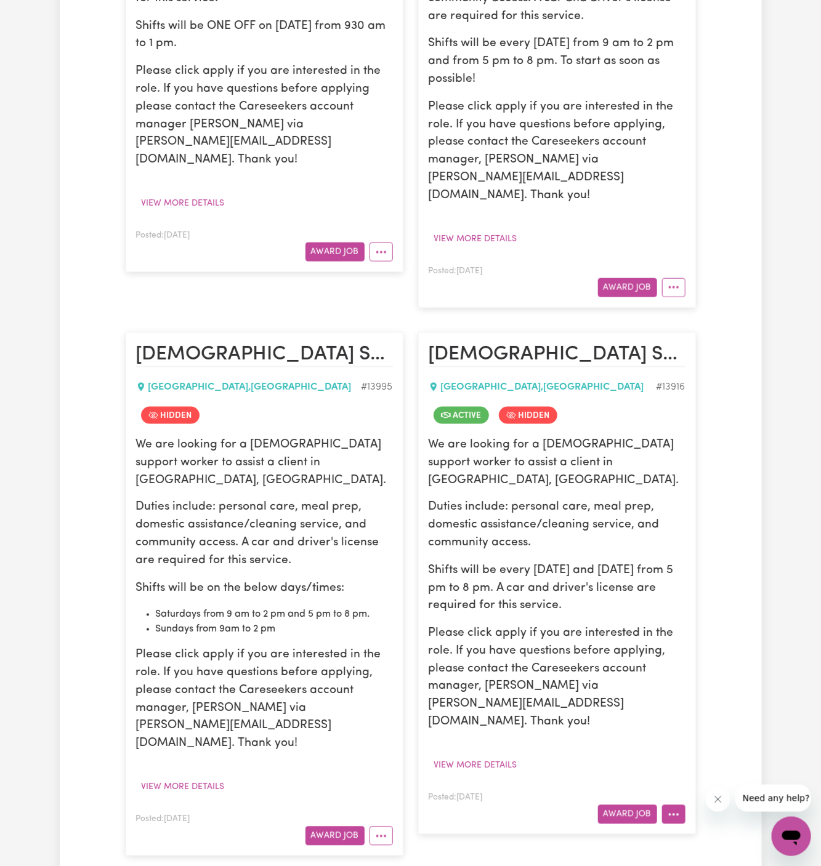
click at [669, 814] on circle "More options" at bounding box center [669, 815] width 2 height 2
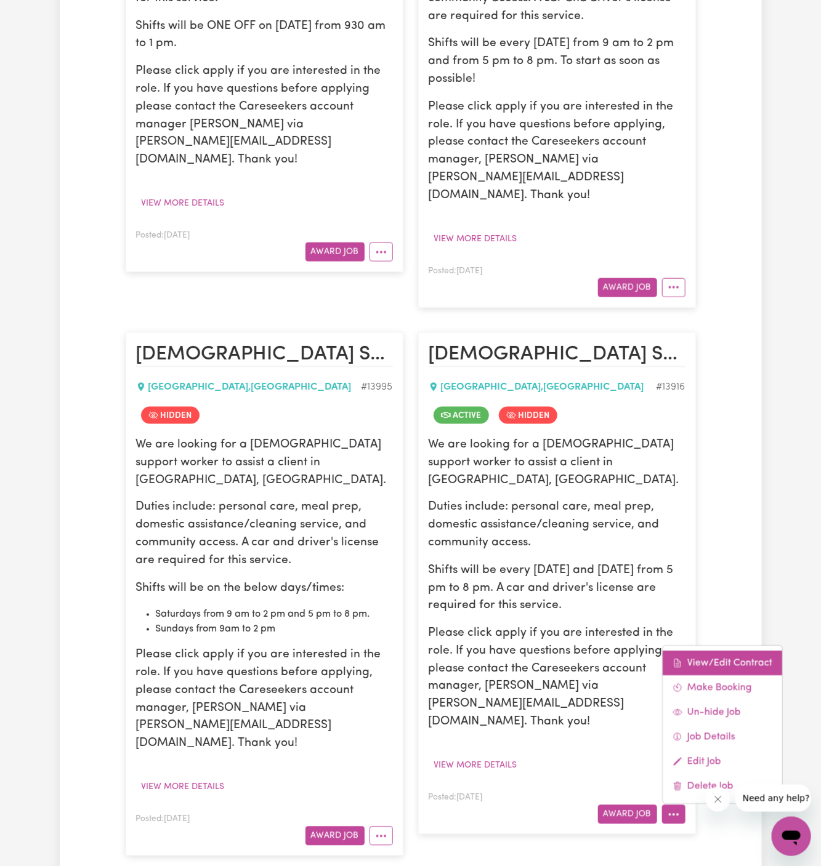
click at [723, 651] on link "View/Edit Contract" at bounding box center [721, 663] width 119 height 25
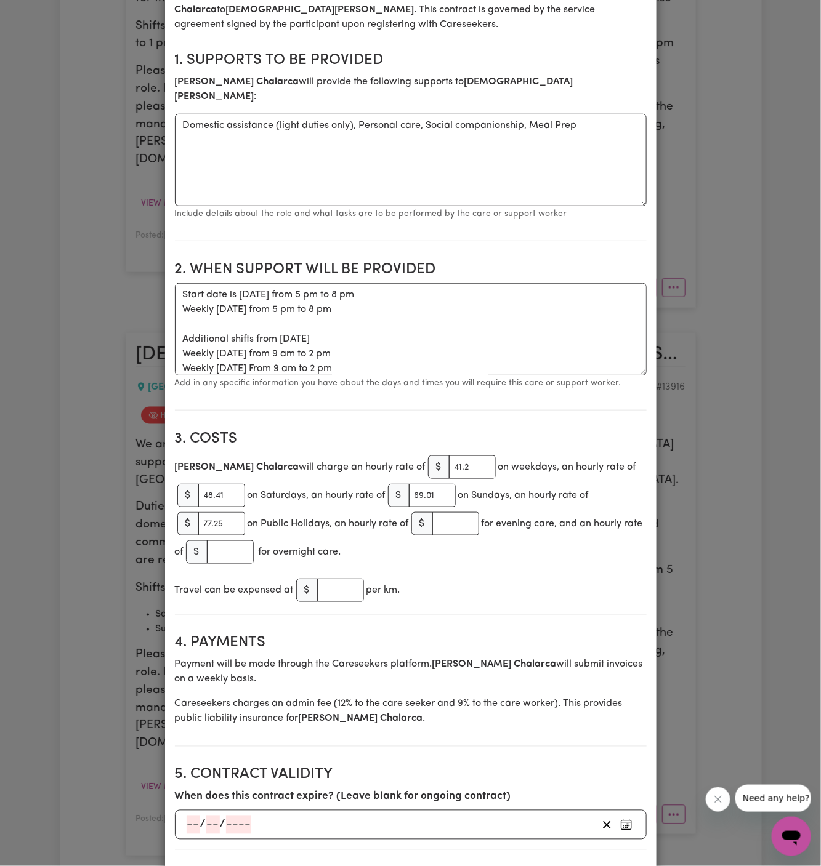
scroll to position [233, 0]
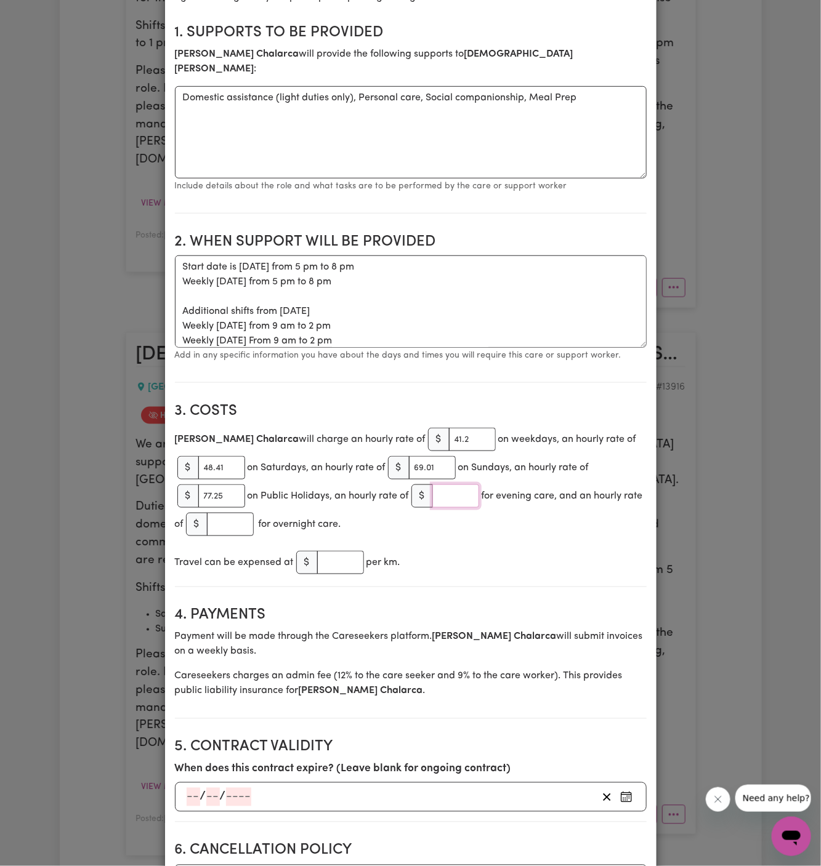
click at [467, 484] on input "number" at bounding box center [455, 495] width 47 height 23
paste input "43.7"
type input "43.7"
click at [241, 513] on input "number" at bounding box center [230, 524] width 47 height 23
paste input "44.2"
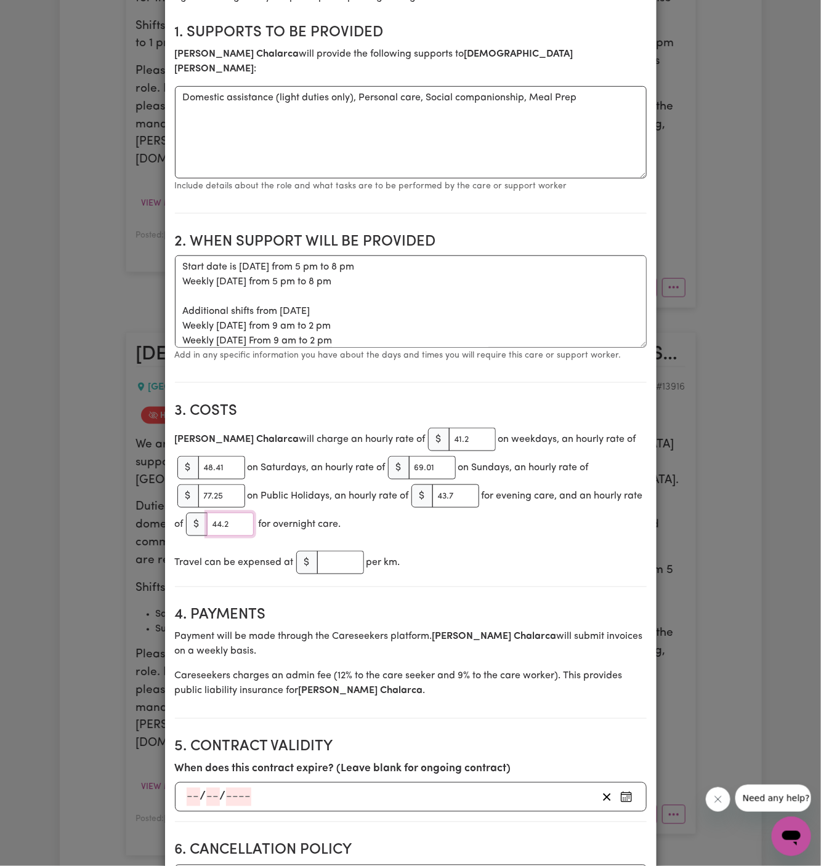
type input "44.2"
click at [412, 549] on div "Travel can be expensed at $ per km." at bounding box center [411, 563] width 472 height 28
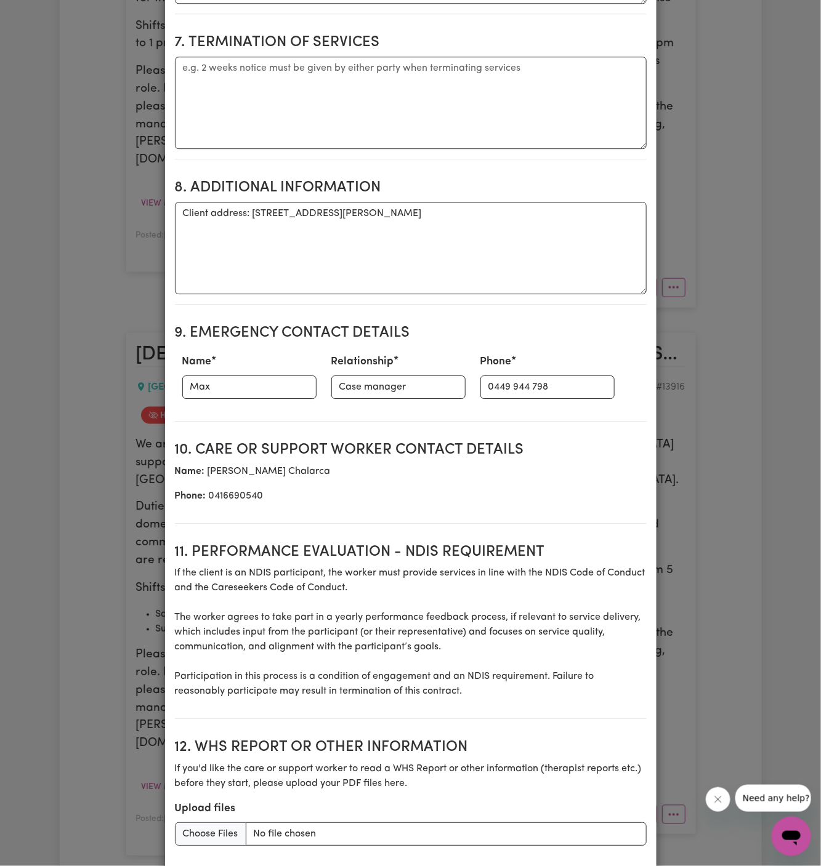
scroll to position [1298, 0]
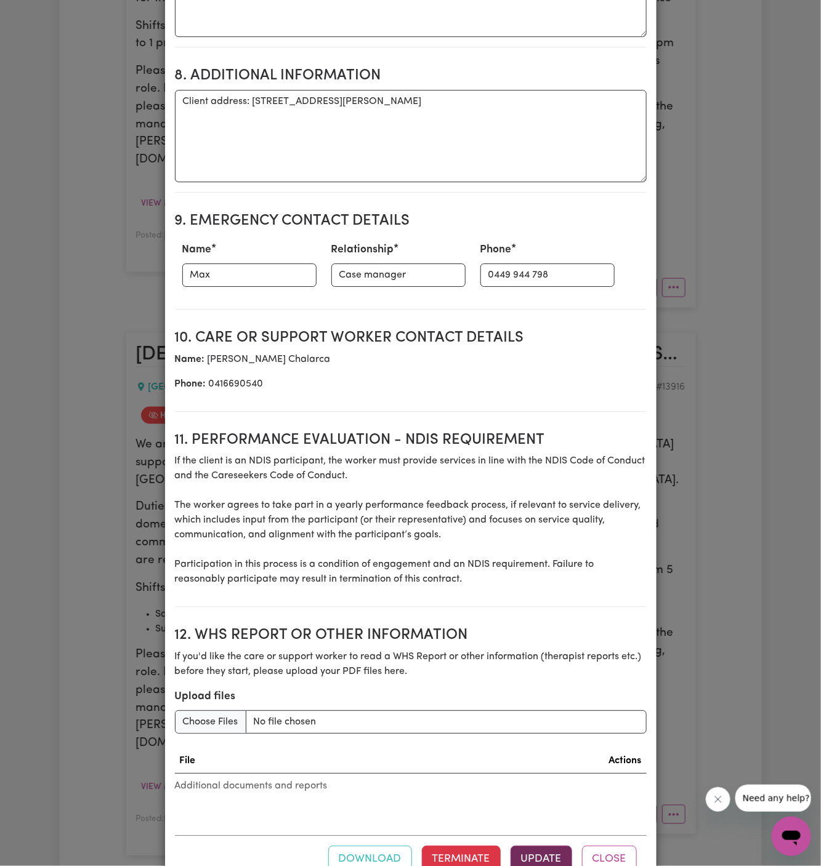
click at [542, 846] on button "Update" at bounding box center [541, 859] width 62 height 27
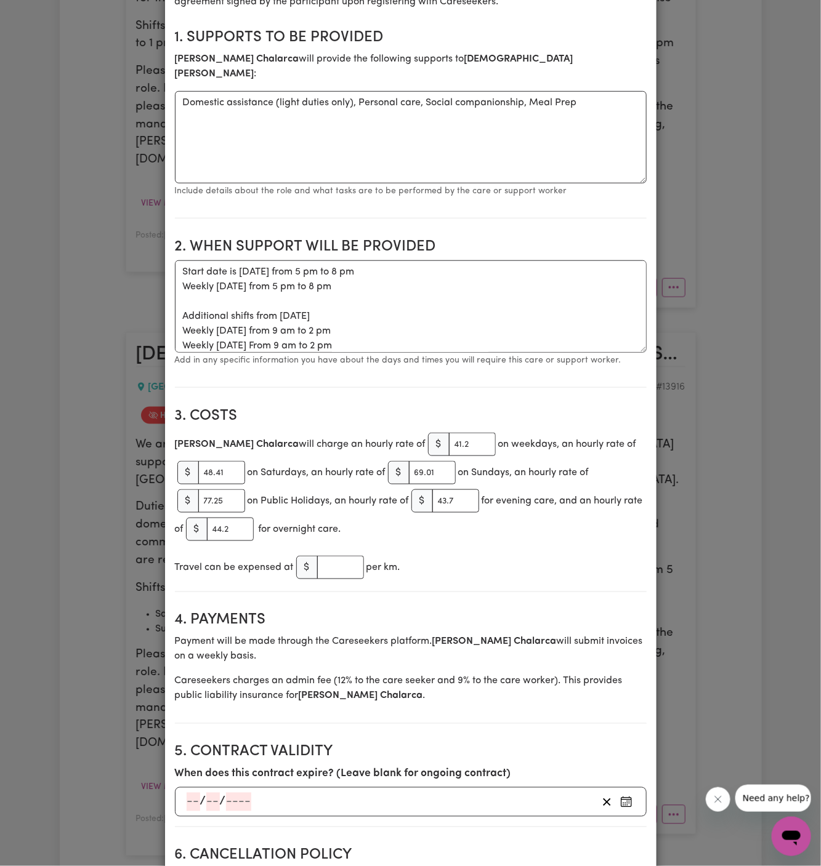
scroll to position [0, 0]
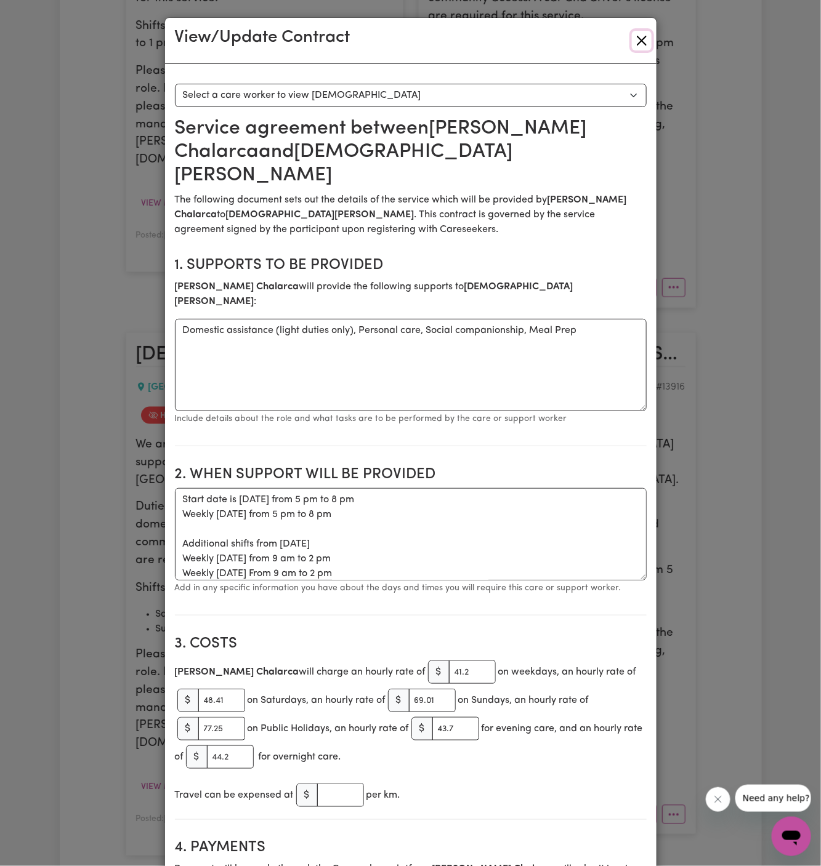
click at [639, 36] on button "Close" at bounding box center [642, 41] width 20 height 20
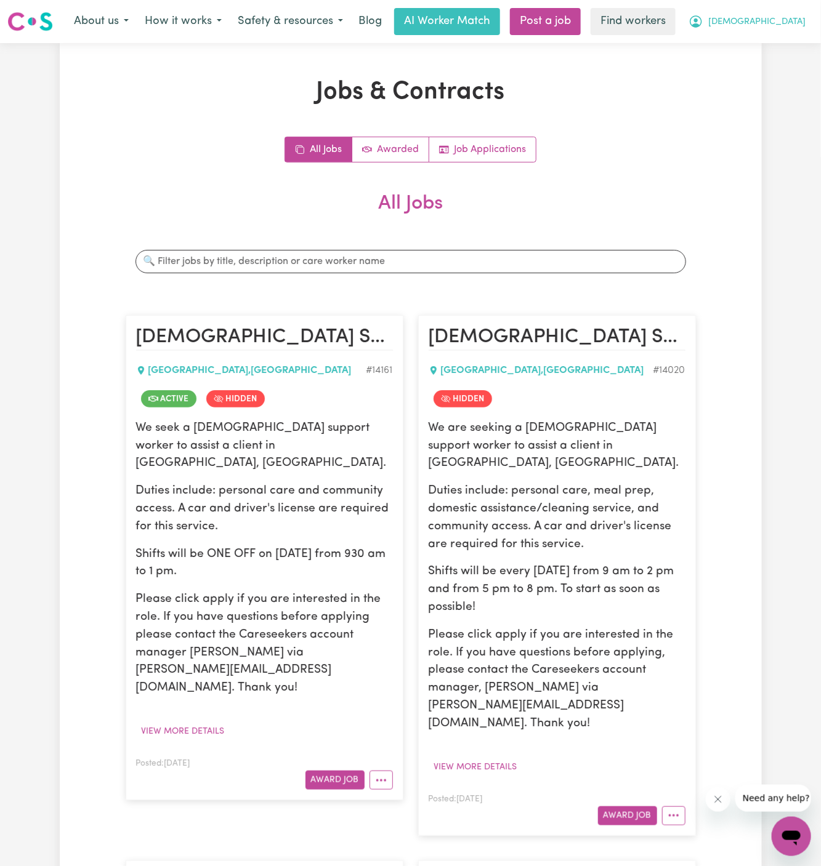
click at [781, 23] on span "[DEMOGRAPHIC_DATA]" at bounding box center [756, 22] width 97 height 14
click at [781, 50] on link "My Dashboard" at bounding box center [763, 47] width 97 height 23
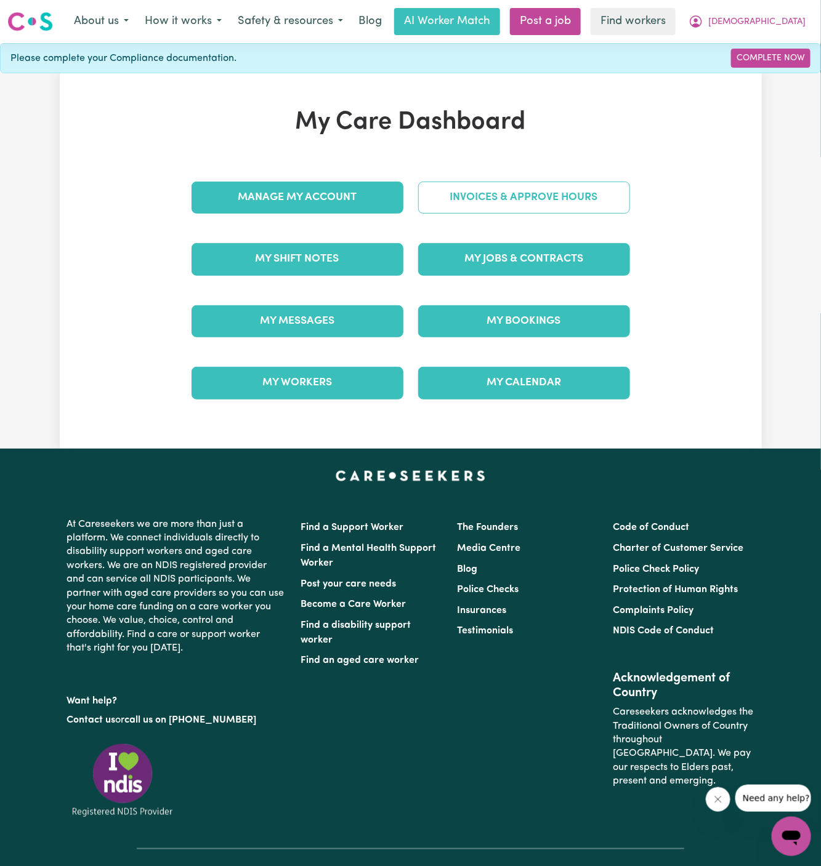
click at [511, 196] on link "Invoices & Approve Hours" at bounding box center [524, 198] width 212 height 32
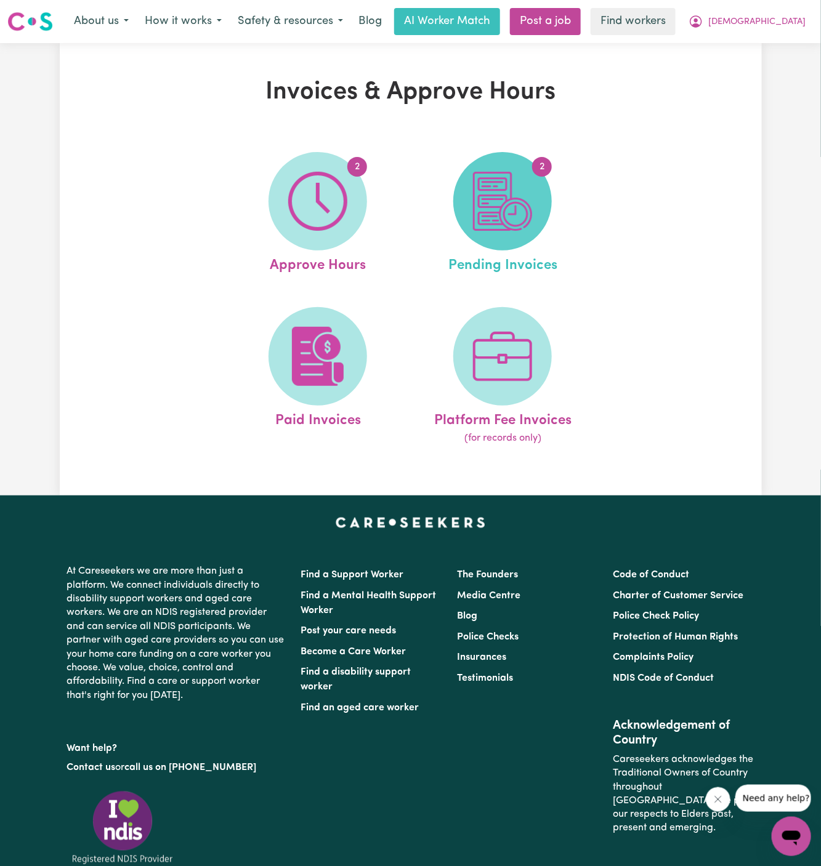
click at [468, 195] on span "2" at bounding box center [502, 201] width 98 height 98
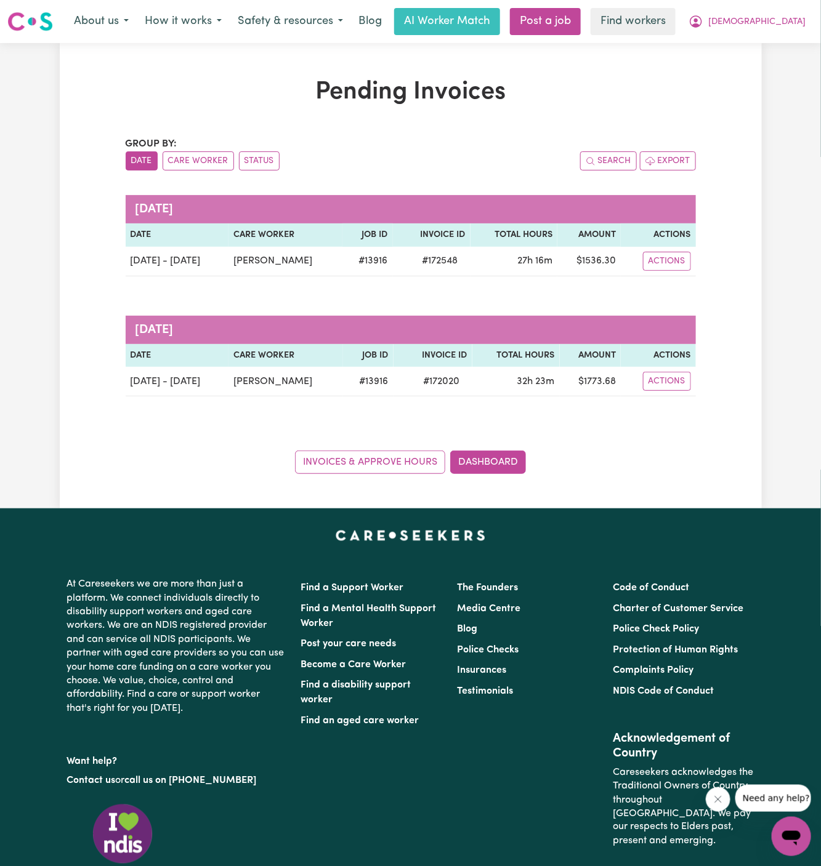
click at [389, 480] on div "Pending Invoices Group by: Date Care Worker Status Search Export [DATE] Date Ca…" at bounding box center [411, 275] width 702 height 465
click at [395, 467] on link "Invoices & Approve Hours" at bounding box center [370, 462] width 150 height 23
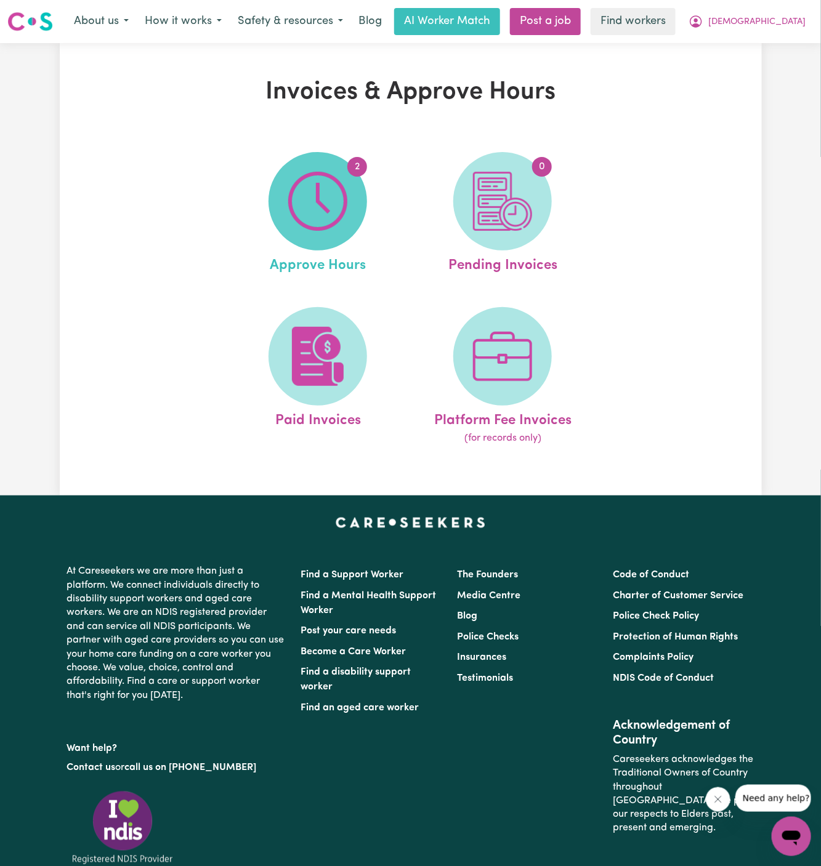
click at [320, 227] on img at bounding box center [317, 201] width 59 height 59
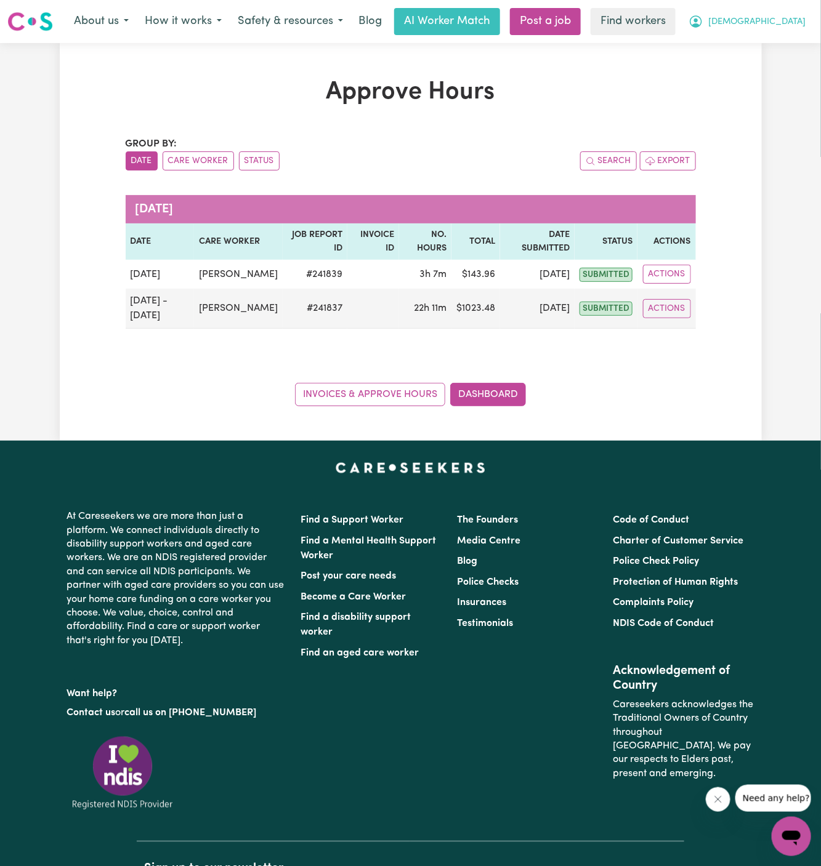
click at [784, 18] on span "[DEMOGRAPHIC_DATA]" at bounding box center [756, 22] width 97 height 14
click at [784, 38] on link "My Dashboard" at bounding box center [763, 47] width 97 height 23
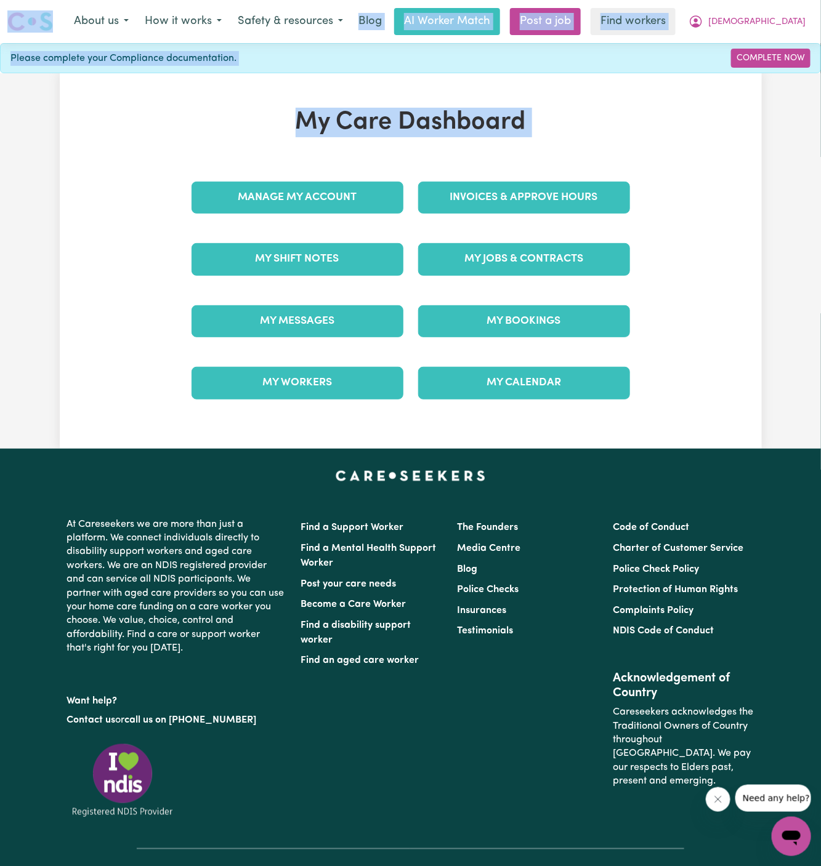
drag, startPoint x: 581, startPoint y: 221, endPoint x: 87, endPoint y: -23, distance: 550.9
click at [87, 0] on html "Menu About us How it works Safety & resources Blog AI Worker Match Post a job F…" at bounding box center [410, 489] width 821 height 978
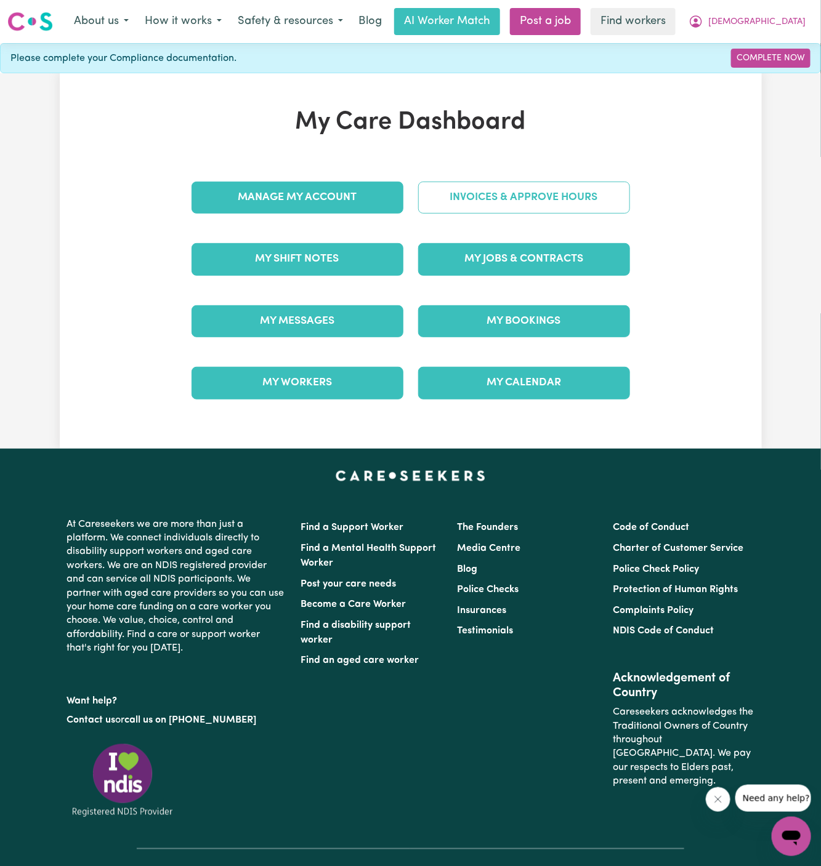
click at [523, 203] on link "Invoices & Approve Hours" at bounding box center [524, 198] width 212 height 32
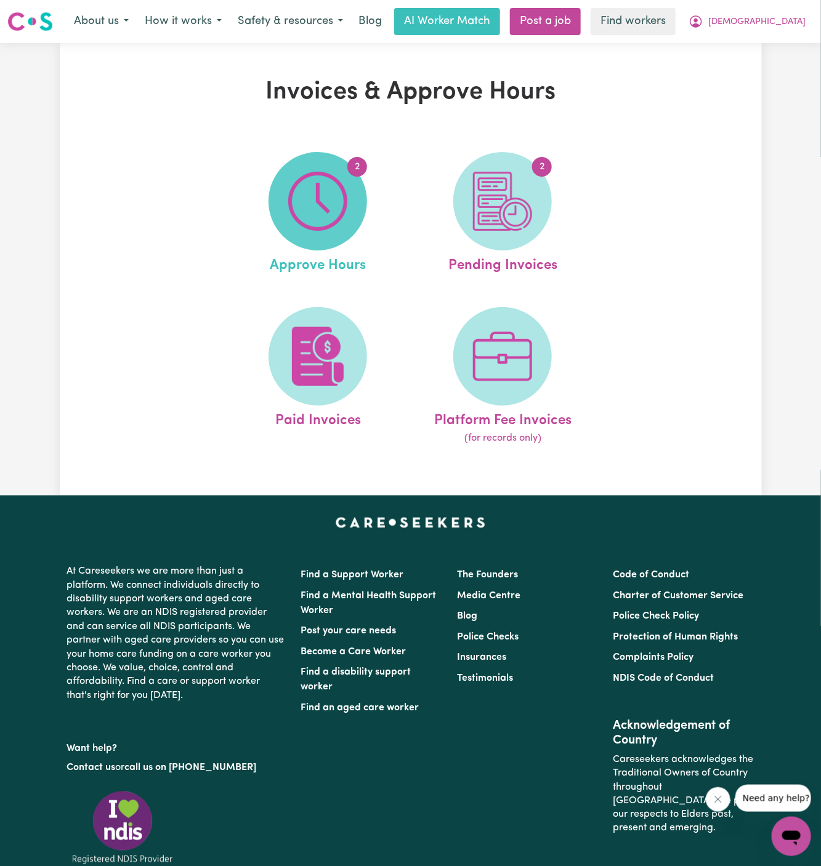
click at [334, 206] on img at bounding box center [317, 201] width 59 height 59
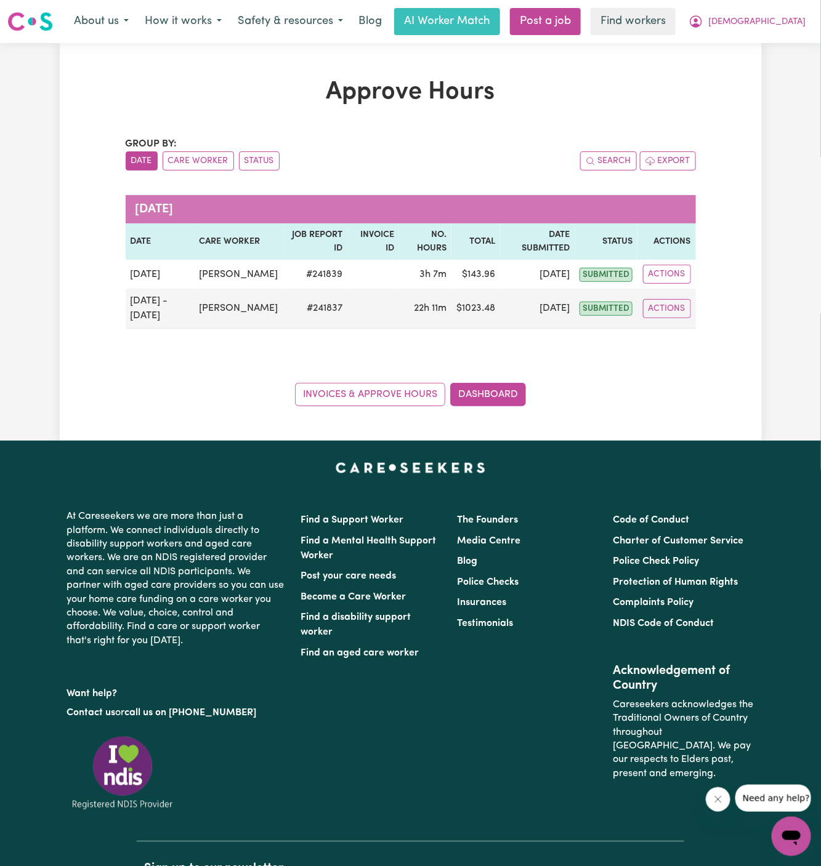
click at [677, 406] on div "Invoices & Approve Hours Dashboard" at bounding box center [411, 387] width 570 height 38
click at [685, 422] on div "Approve Hours Group by: Date Care Worker Status Search Export September 2025 Da…" at bounding box center [411, 242] width 702 height 398
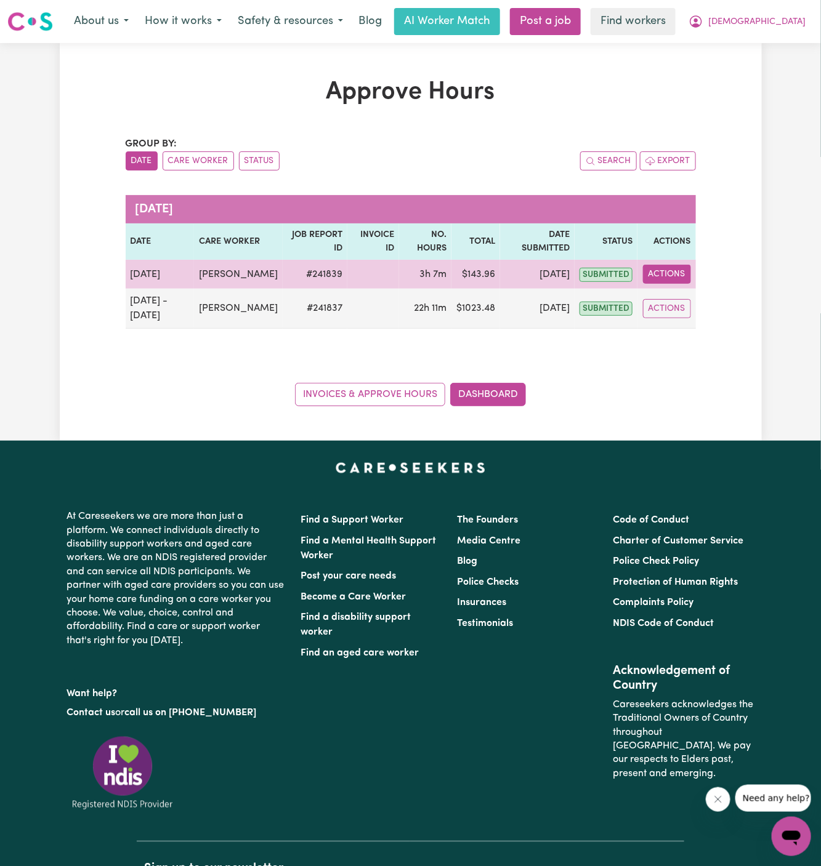
click at [678, 275] on button "Actions" at bounding box center [667, 274] width 48 height 19
click at [717, 308] on link "View Job Report" at bounding box center [695, 302] width 105 height 25
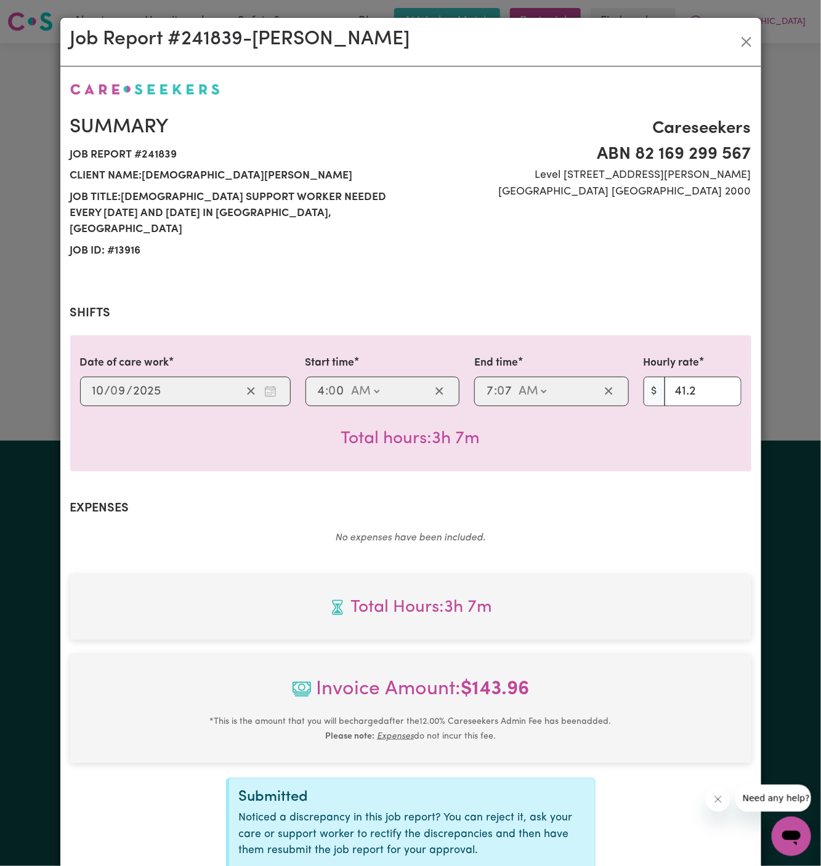
scroll to position [98, 0]
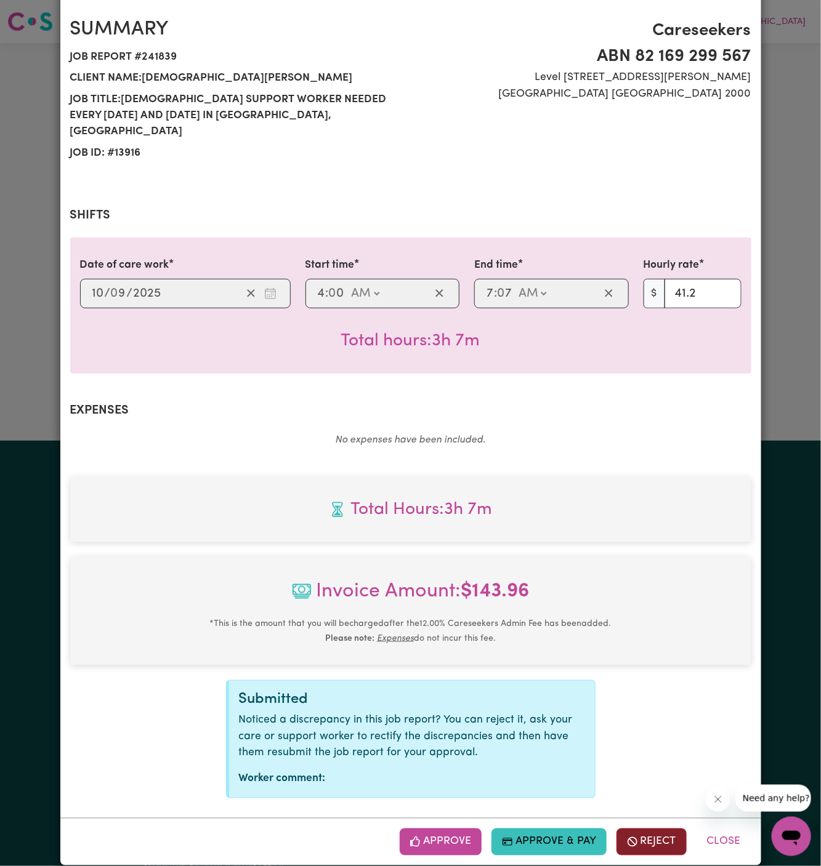
click at [660, 829] on button "Reject" at bounding box center [651, 842] width 70 height 27
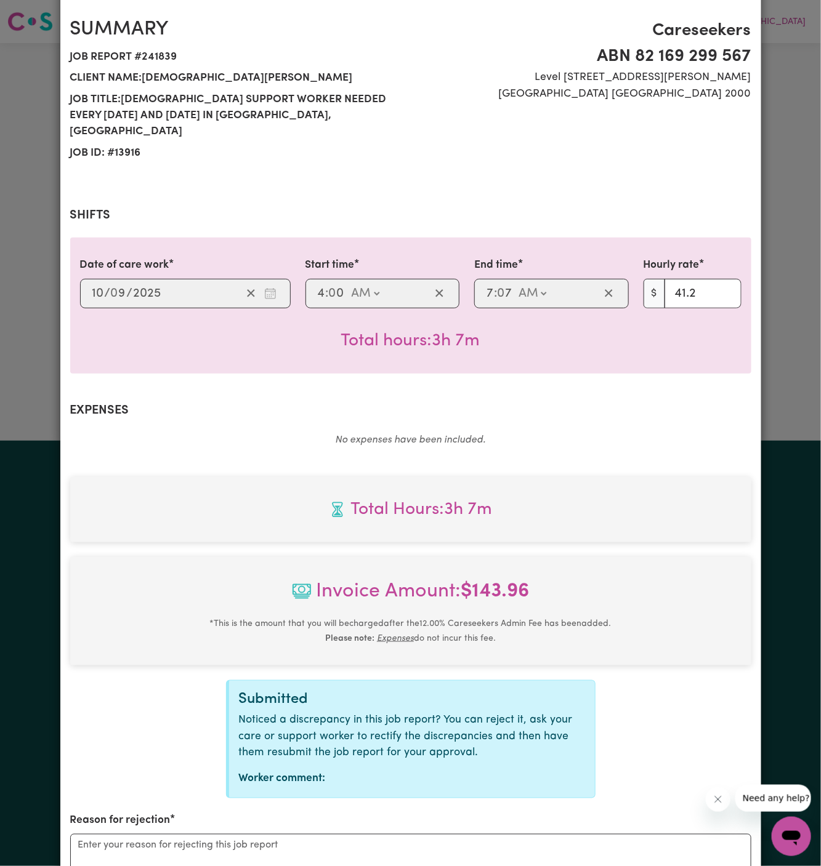
scroll to position [249, 0]
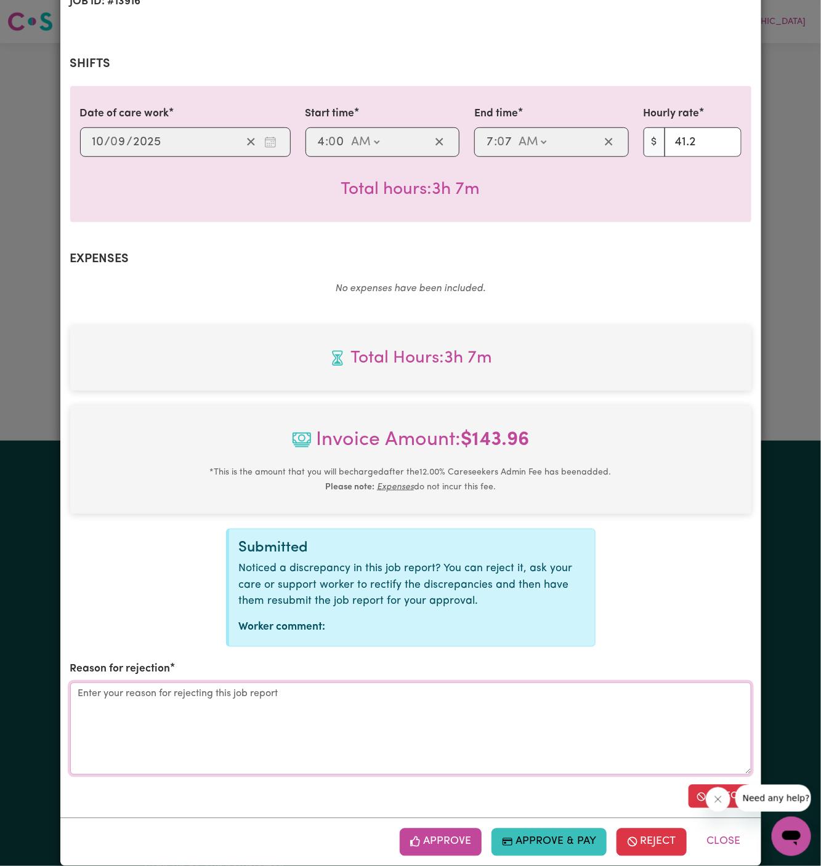
click at [571, 683] on textarea "Reason for rejection" at bounding box center [410, 729] width 681 height 92
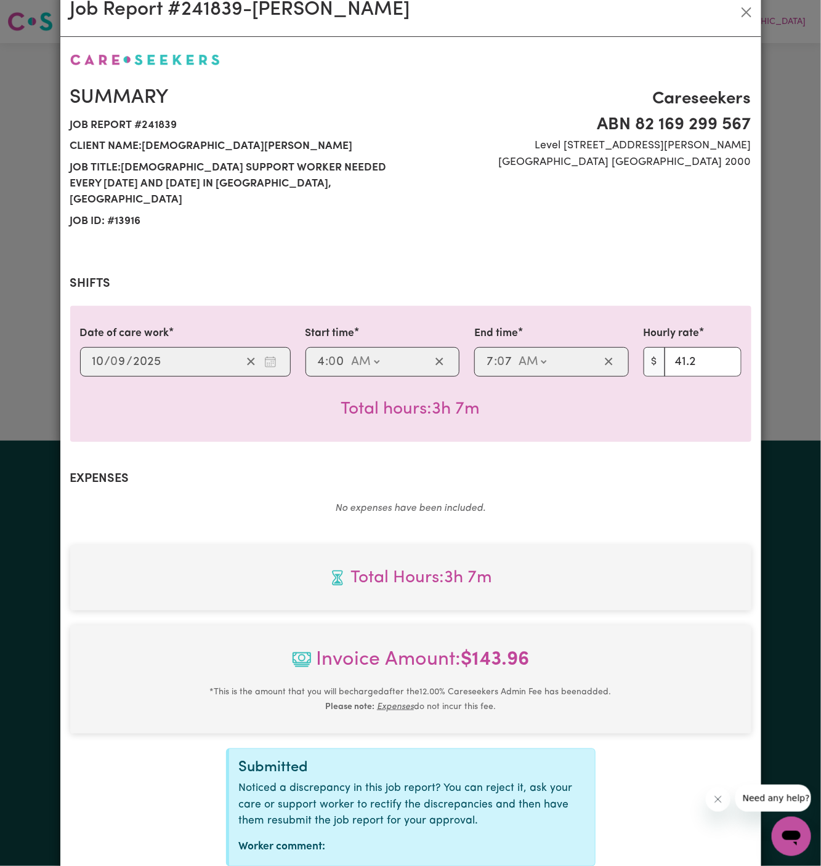
scroll to position [0, 0]
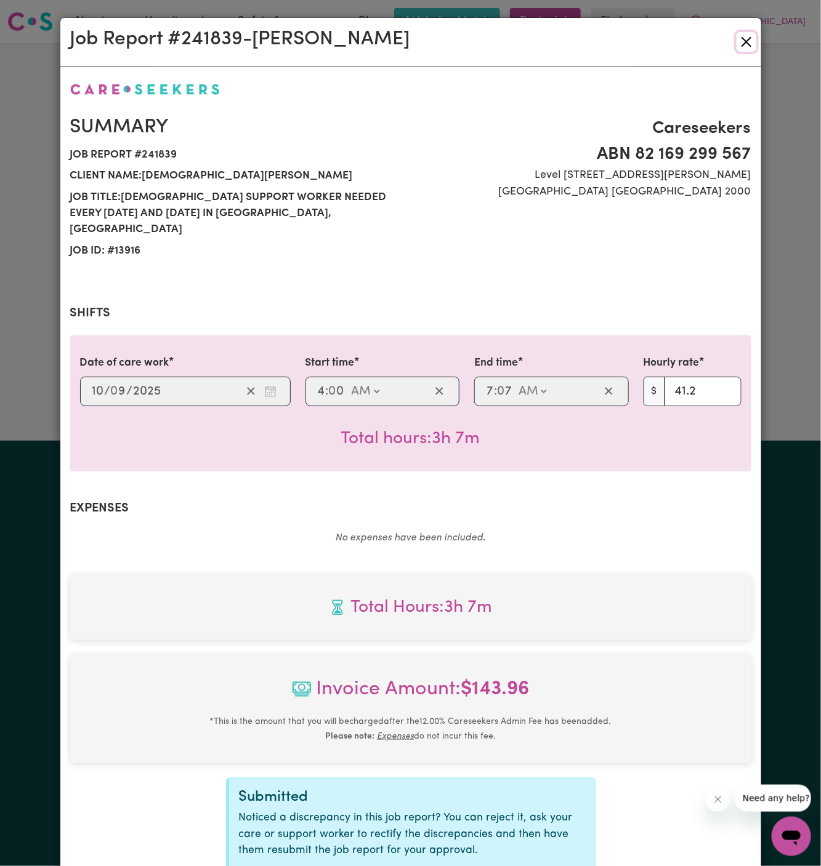
click at [746, 39] on button "Close" at bounding box center [746, 42] width 20 height 20
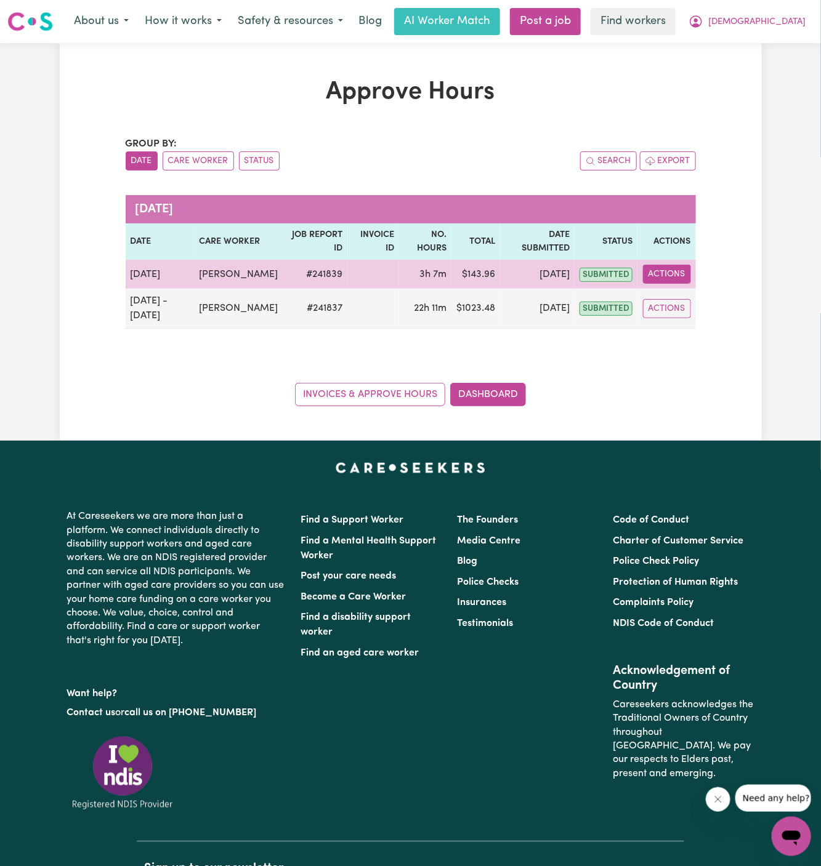
click at [660, 284] on button "Actions" at bounding box center [667, 274] width 48 height 19
click at [697, 315] on link "View Job Report" at bounding box center [695, 302] width 105 height 25
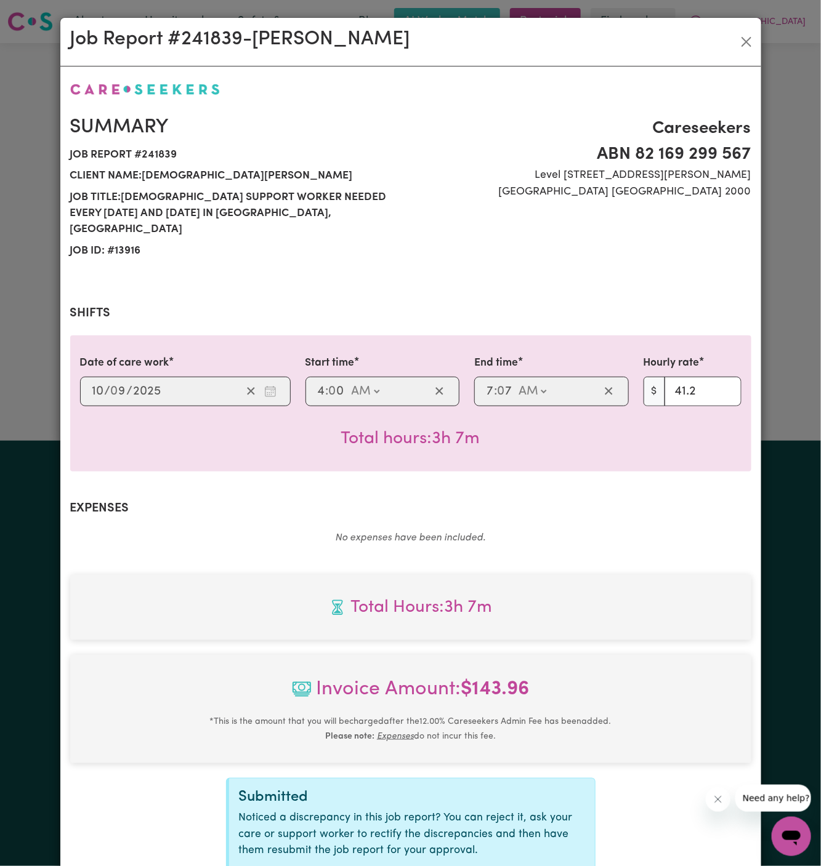
click at [757, 44] on div "Job Report # 241839 - Eliana Chalarca Molina" at bounding box center [410, 42] width 701 height 49
click at [747, 43] on button "Close" at bounding box center [746, 42] width 20 height 20
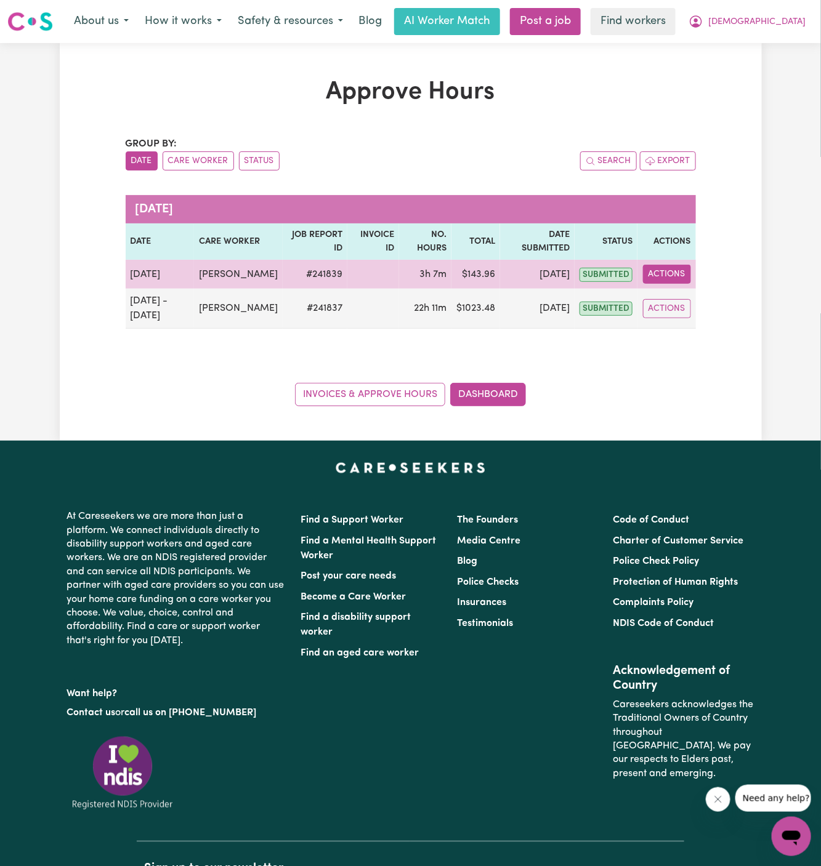
click at [669, 276] on button "Actions" at bounding box center [667, 274] width 48 height 19
drag, startPoint x: 729, startPoint y: 323, endPoint x: 712, endPoint y: 311, distance: 21.0
click at [712, 311] on div "View Job Report" at bounding box center [695, 302] width 107 height 36
click at [703, 295] on link "View Job Report" at bounding box center [695, 302] width 105 height 25
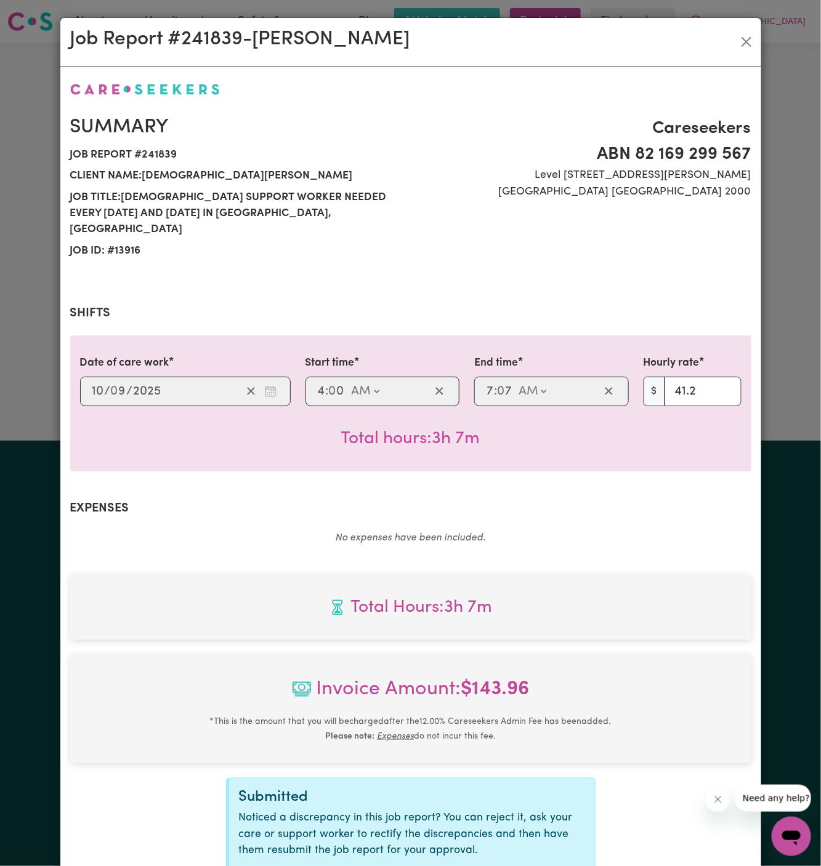
scroll to position [312, 0]
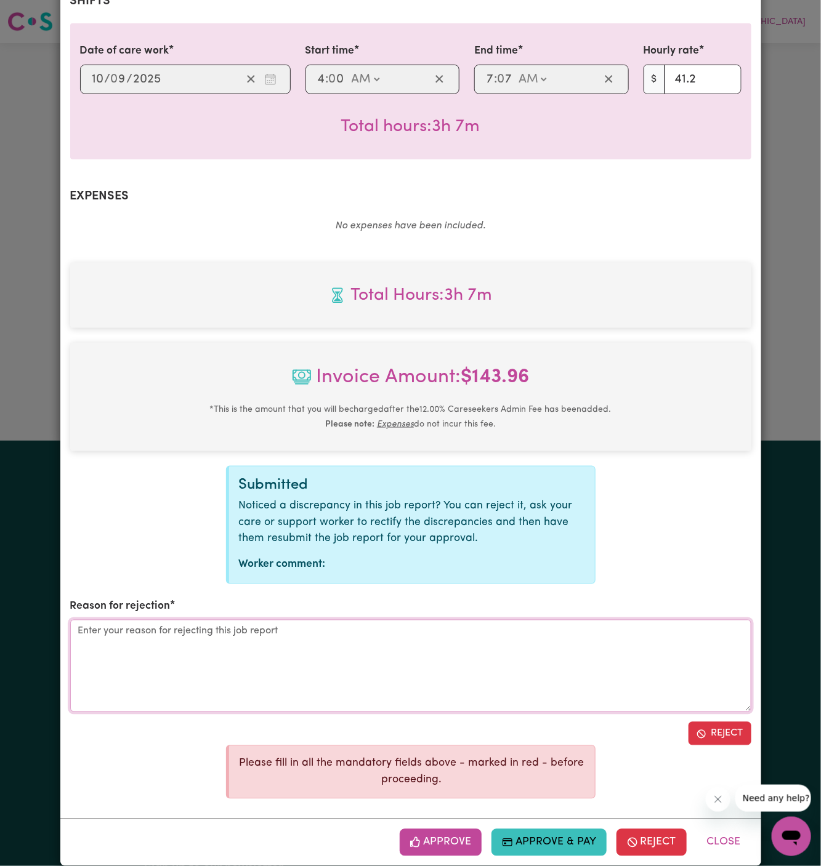
click at [468, 664] on textarea "Reason for rejection" at bounding box center [410, 666] width 681 height 92
type textarea "-"
click at [725, 722] on button "Reject" at bounding box center [719, 733] width 63 height 23
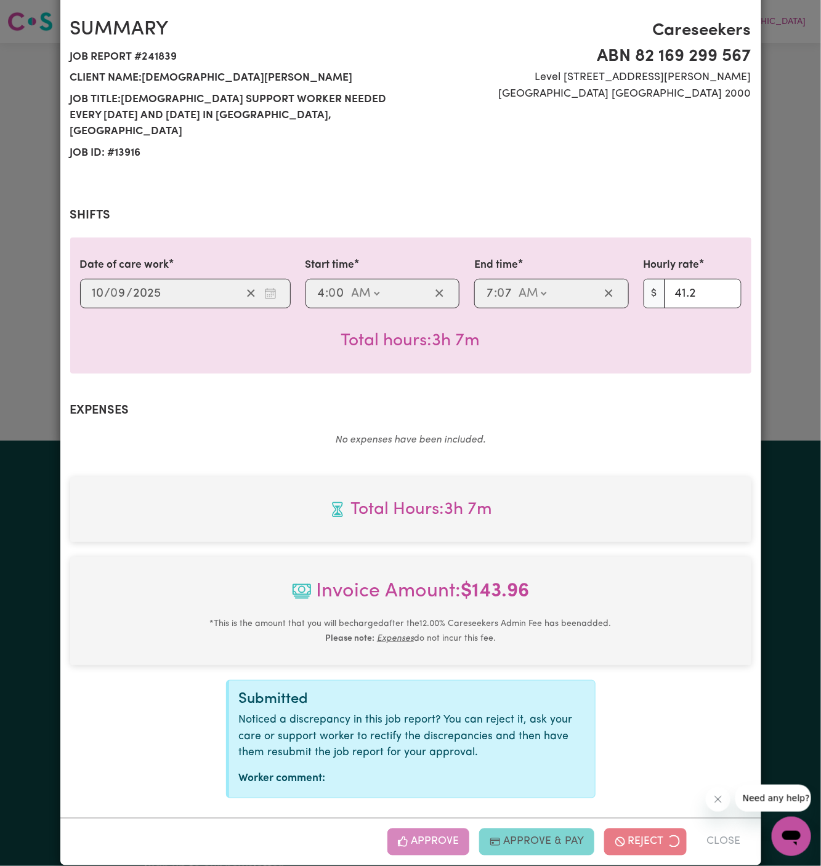
scroll to position [0, 0]
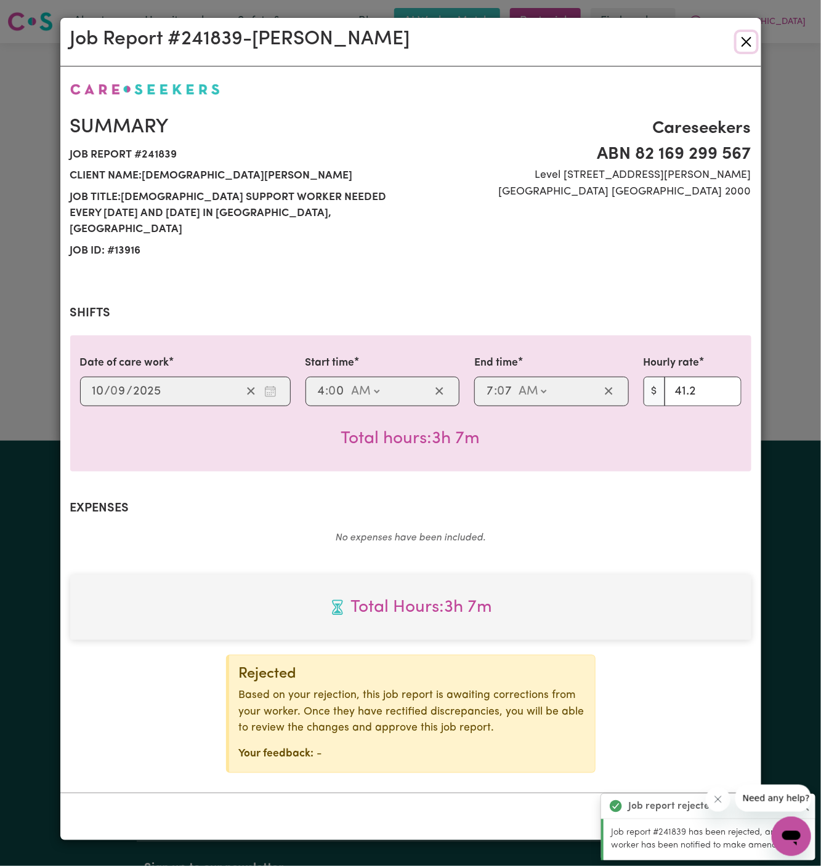
click at [749, 39] on button "Close" at bounding box center [746, 42] width 20 height 20
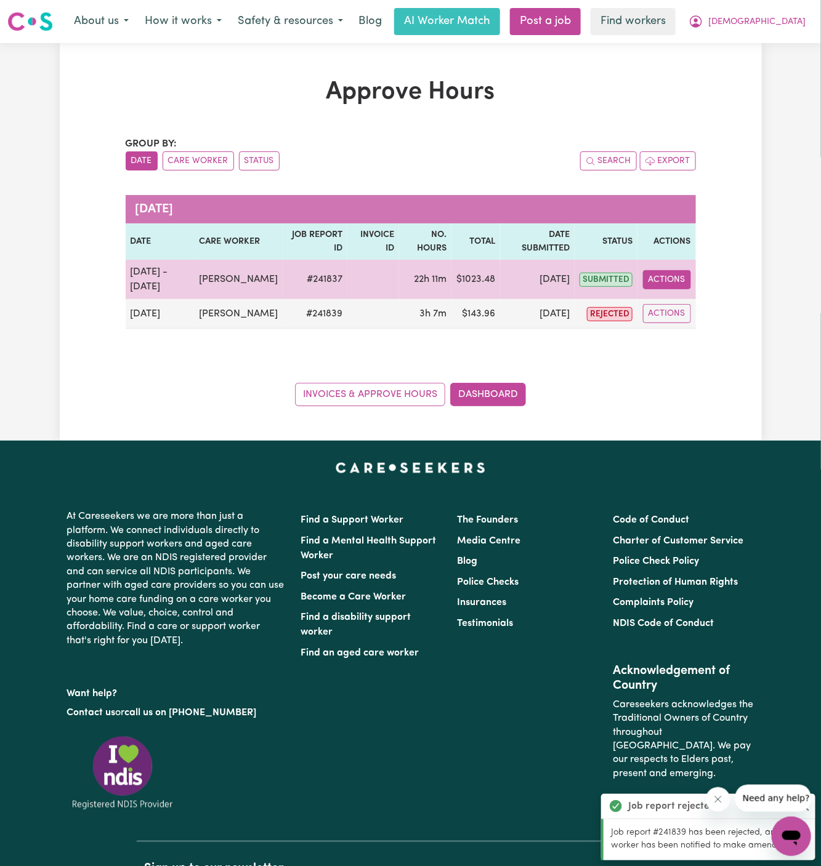
click at [670, 281] on button "Actions" at bounding box center [667, 279] width 48 height 19
click at [717, 311] on link "View Job Report" at bounding box center [695, 307] width 105 height 25
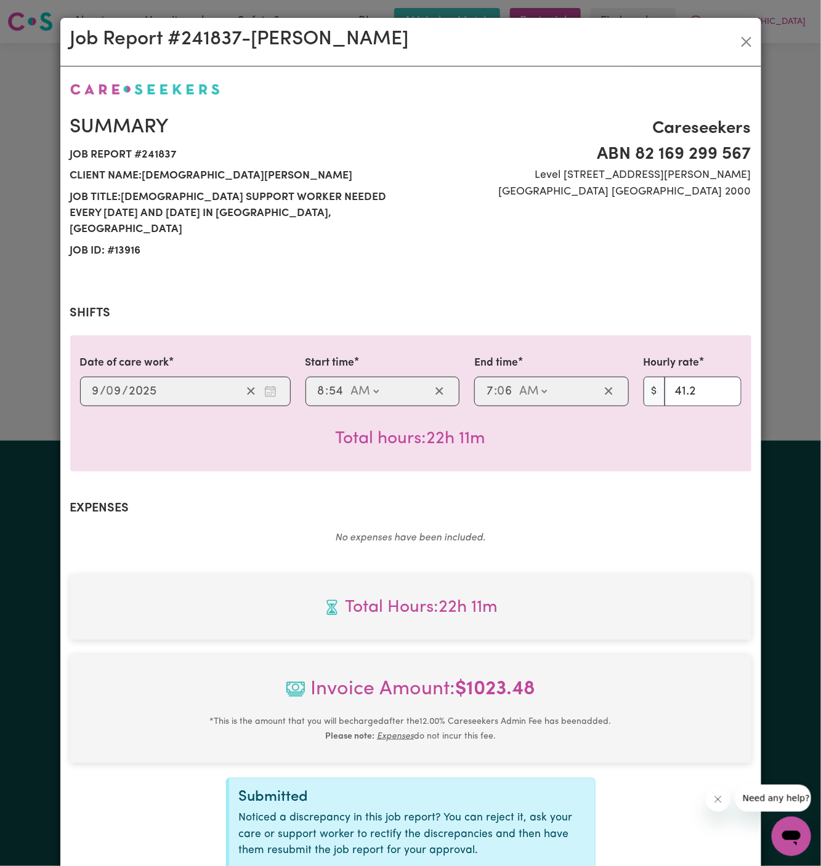
scroll to position [98, 0]
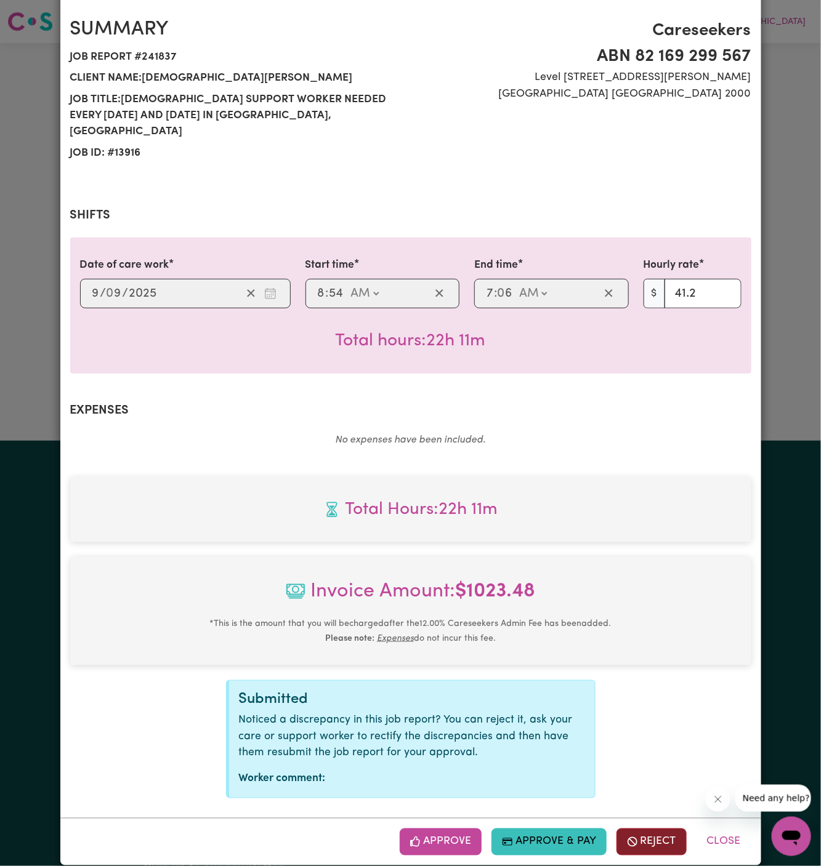
click at [651, 830] on button "Reject" at bounding box center [651, 842] width 70 height 27
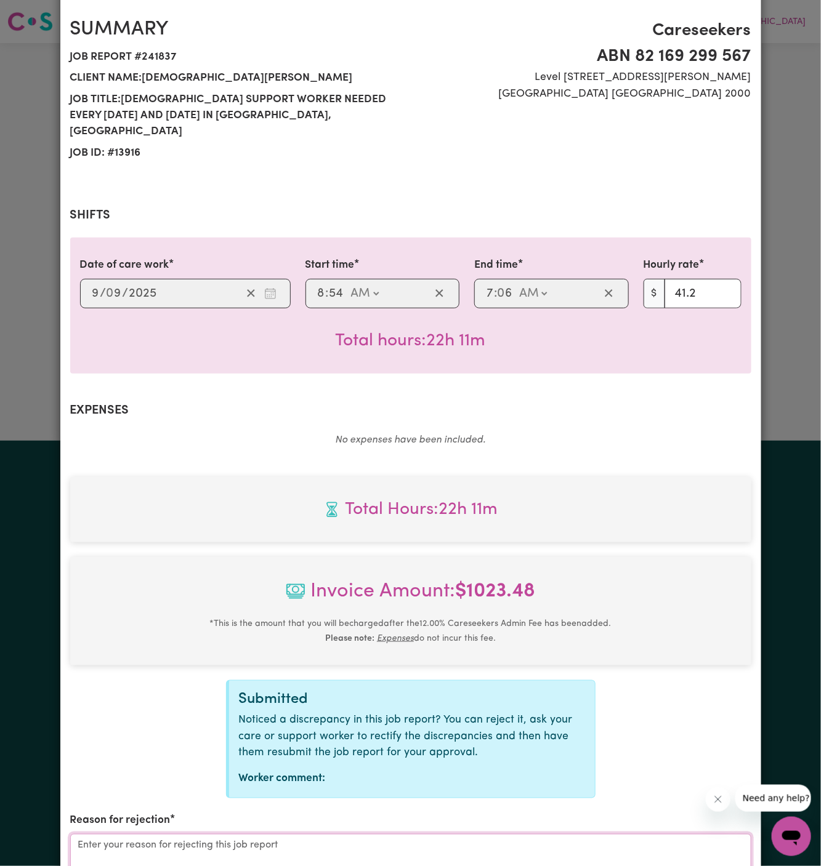
click at [258, 841] on textarea "Reason for rejection" at bounding box center [410, 880] width 681 height 92
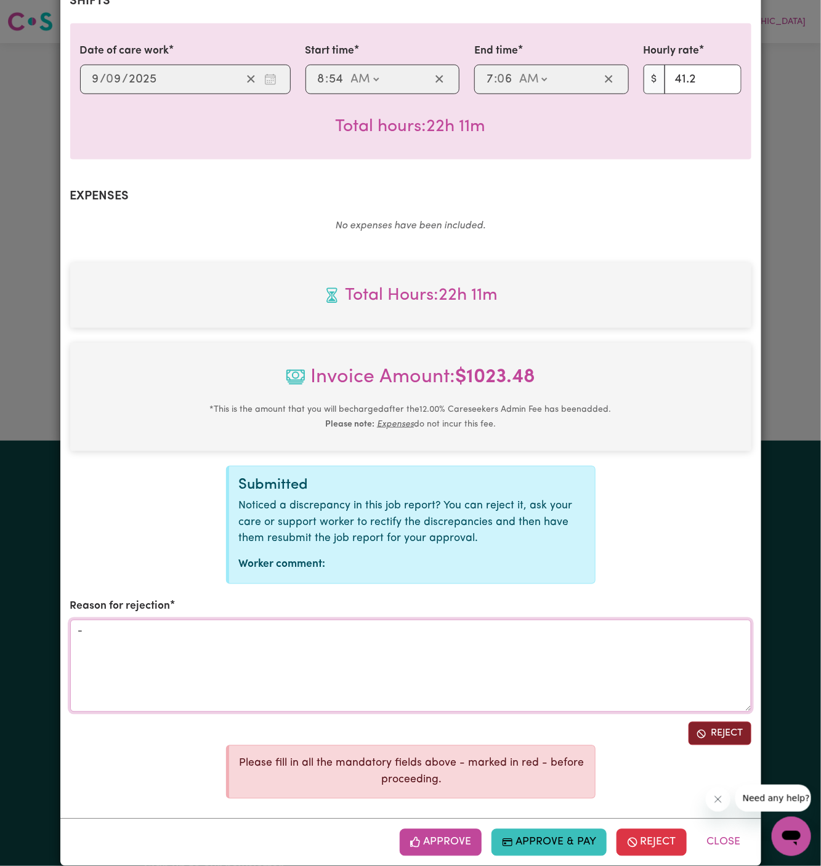
type textarea "-"
click at [726, 722] on button "Reject" at bounding box center [719, 733] width 63 height 23
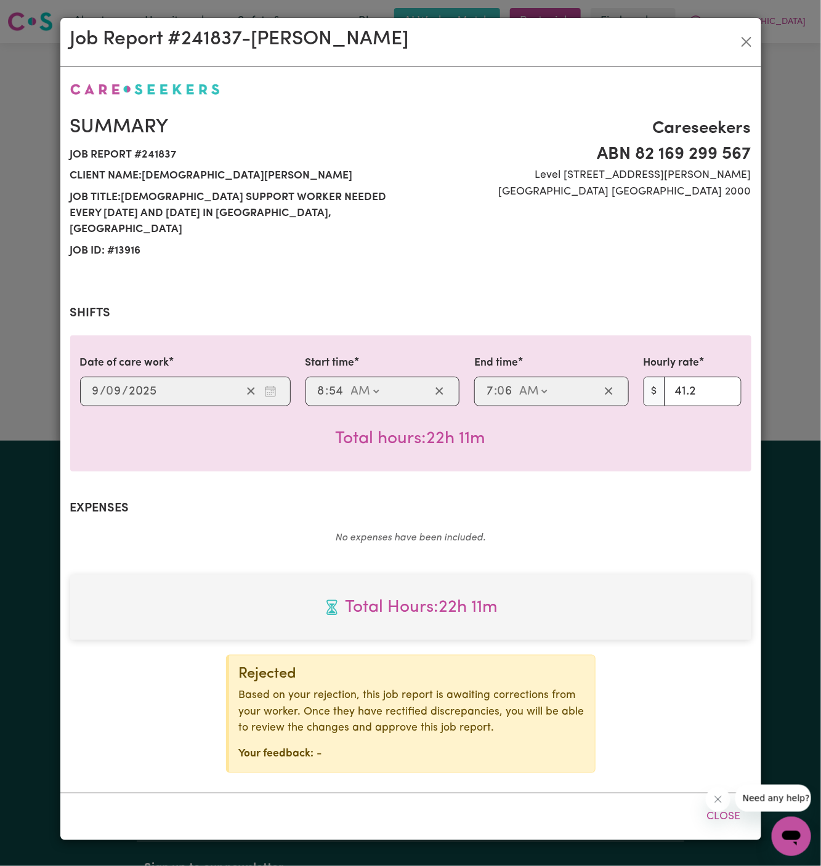
scroll to position [0, 0]
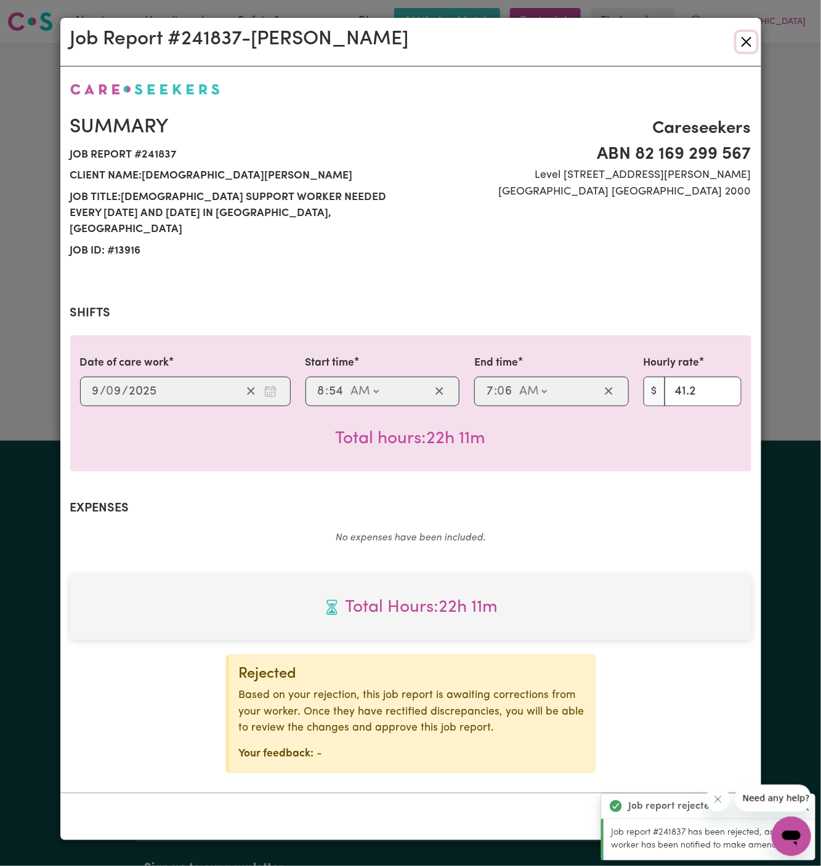
click at [743, 49] on button "Close" at bounding box center [746, 42] width 20 height 20
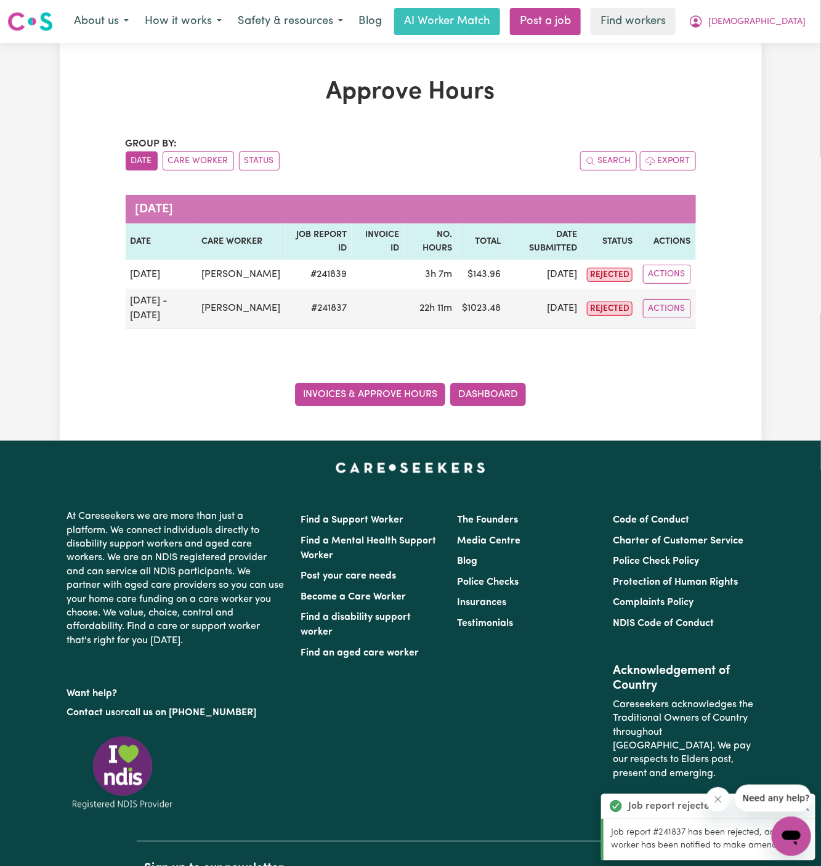
click at [395, 401] on link "Invoices & Approve Hours" at bounding box center [370, 394] width 150 height 23
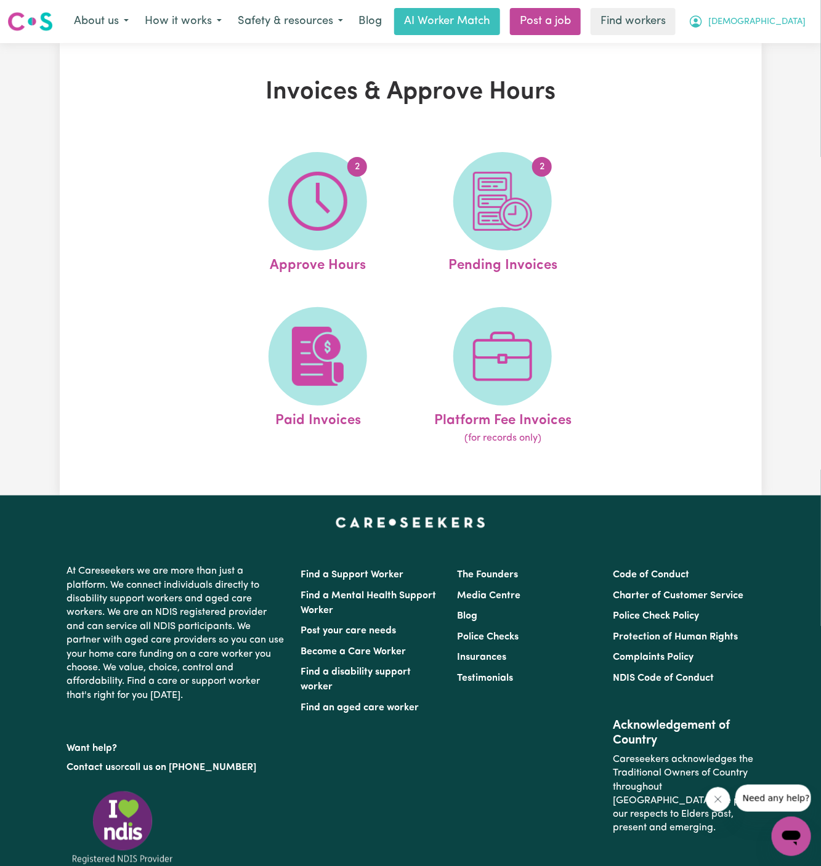
click at [792, 20] on span "[DEMOGRAPHIC_DATA]" at bounding box center [756, 22] width 97 height 14
click at [792, 36] on link "My Dashboard" at bounding box center [763, 47] width 97 height 23
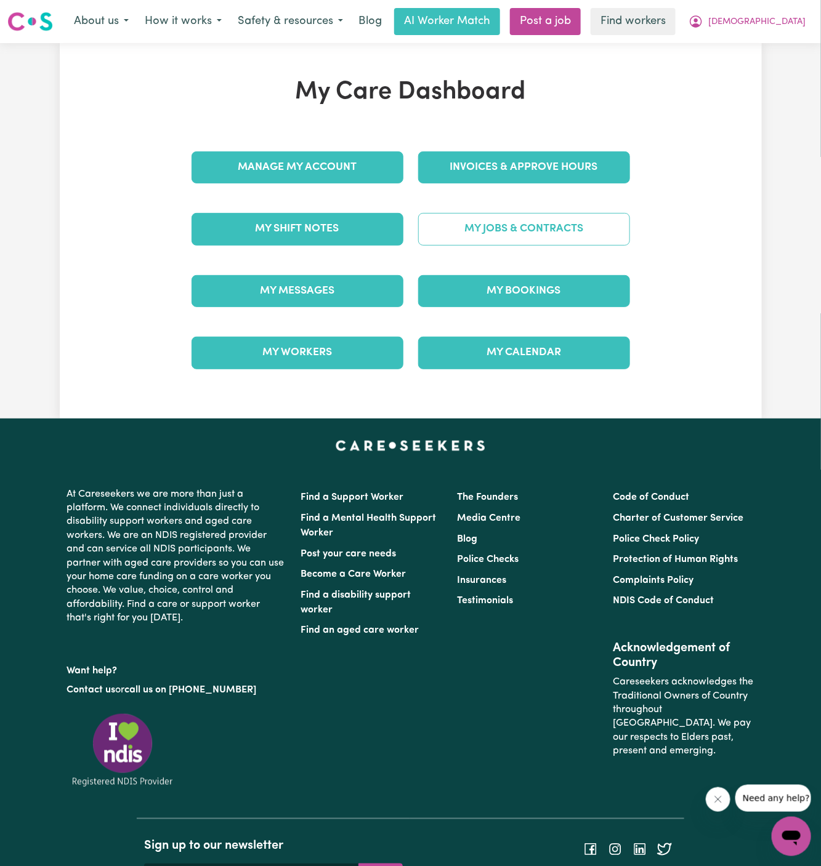
click at [555, 230] on link "My Jobs & Contracts" at bounding box center [524, 229] width 212 height 32
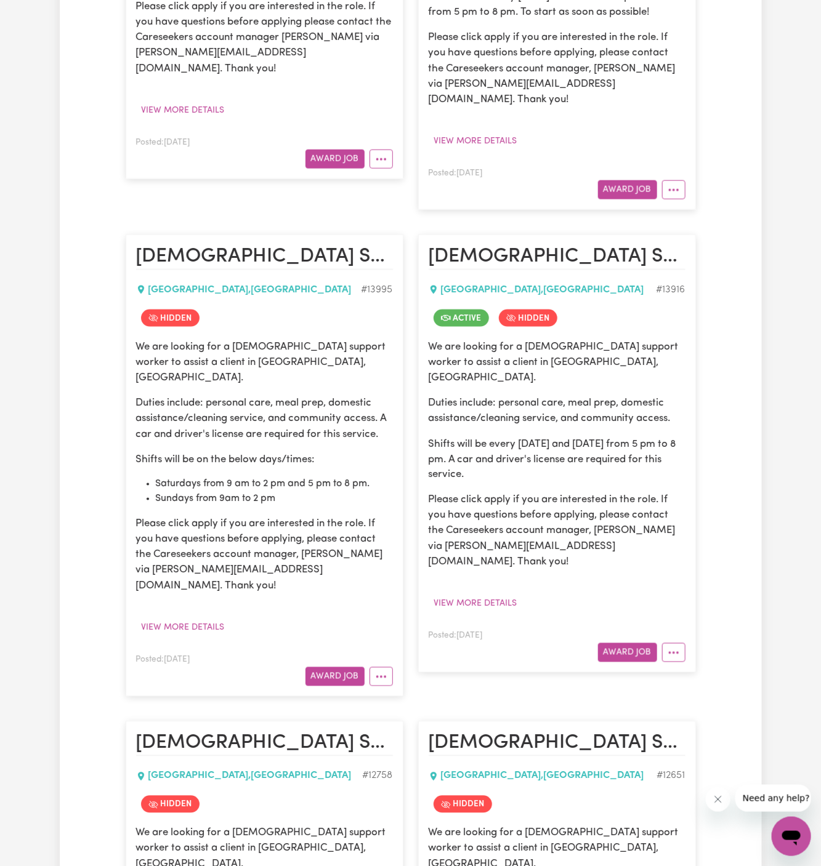
scroll to position [759, 0]
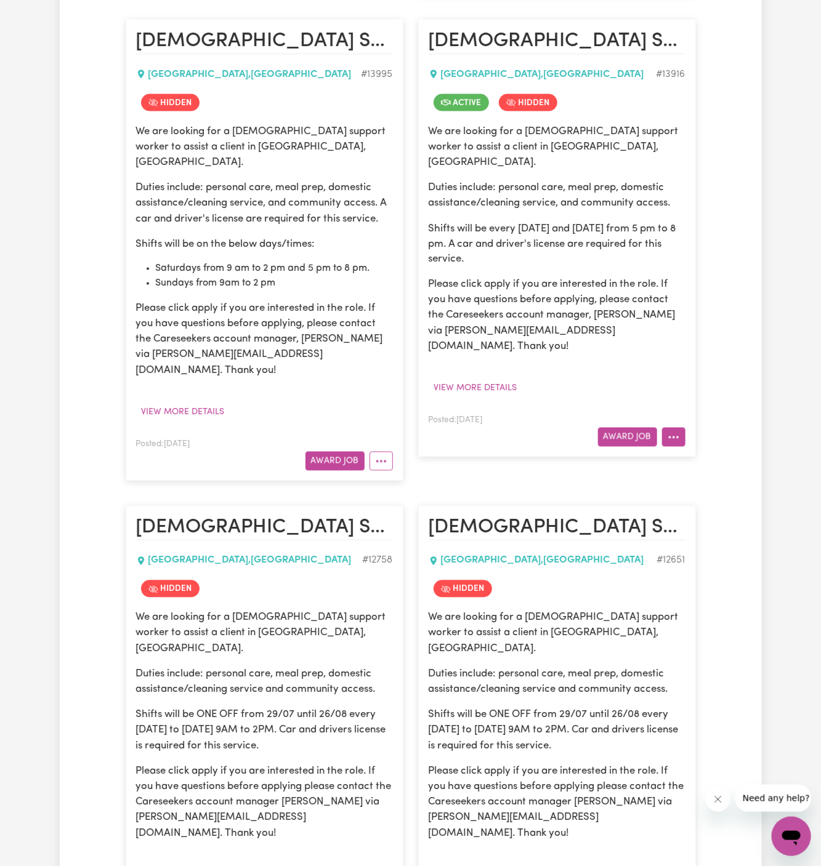
click at [675, 432] on icon "More options" at bounding box center [673, 438] width 12 height 12
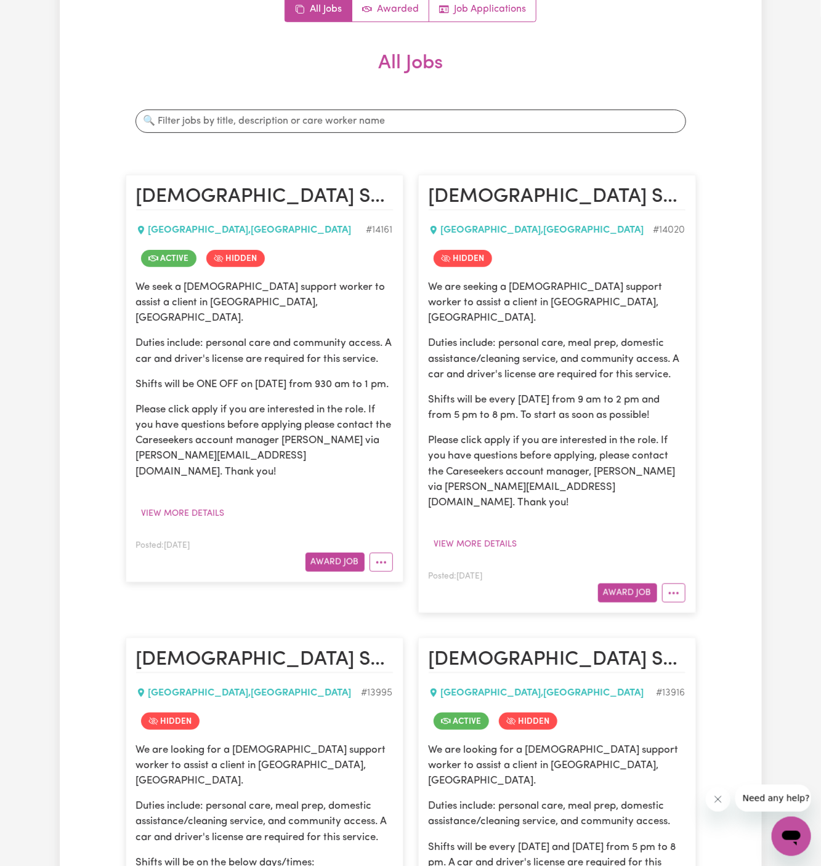
scroll to position [0, 0]
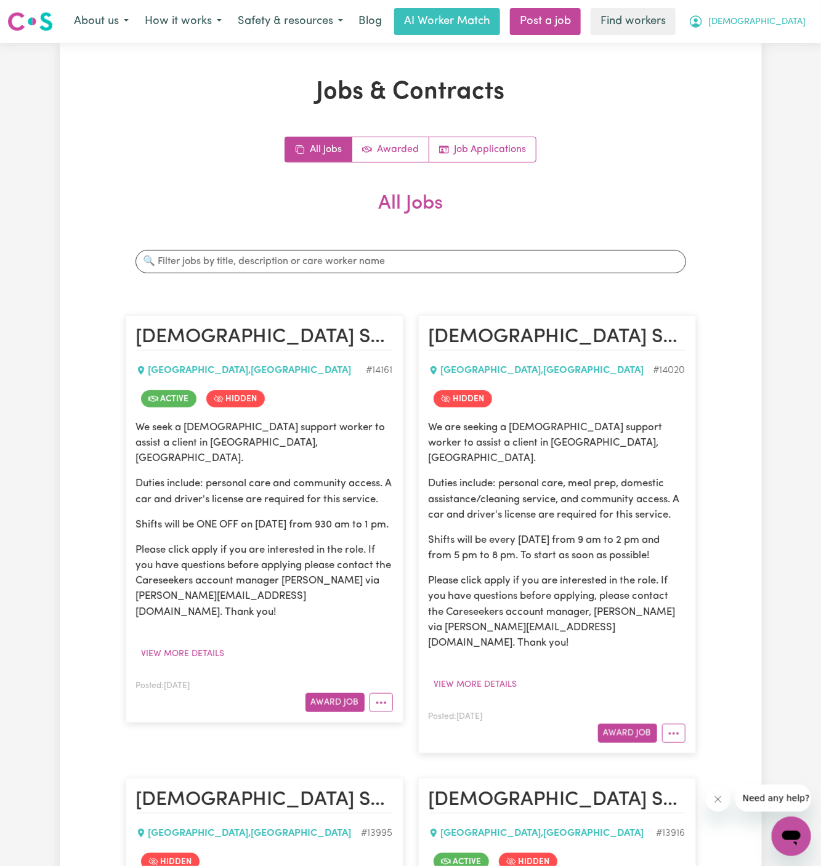
click at [790, 17] on span "[DEMOGRAPHIC_DATA]" at bounding box center [756, 22] width 97 height 14
click at [787, 63] on link "Logout" at bounding box center [763, 70] width 97 height 23
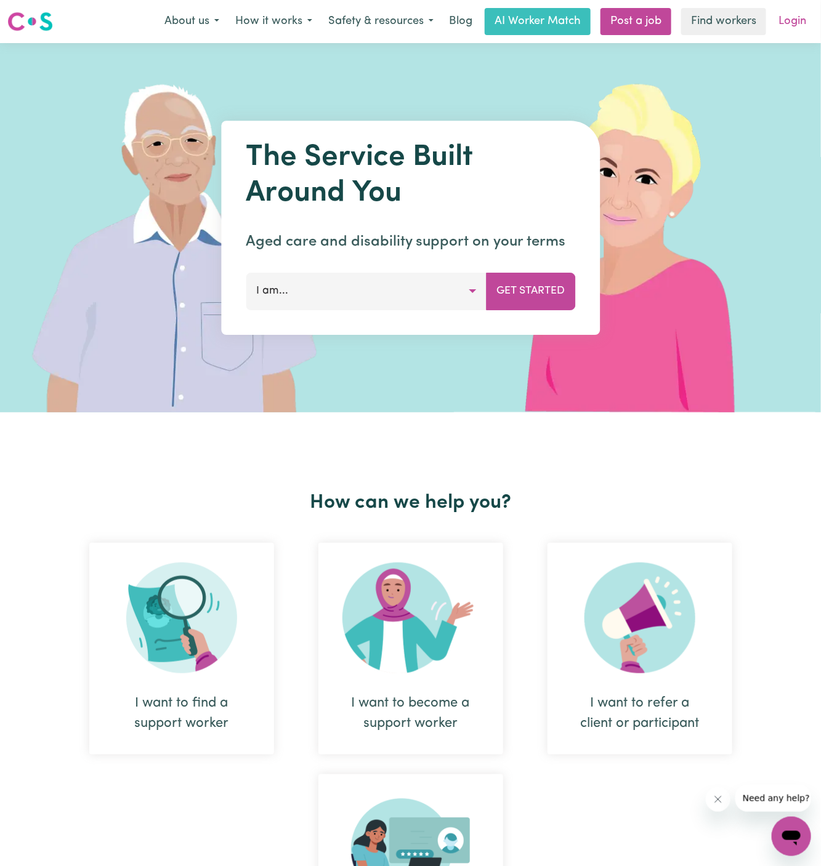
click at [790, 13] on link "Login" at bounding box center [792, 21] width 42 height 27
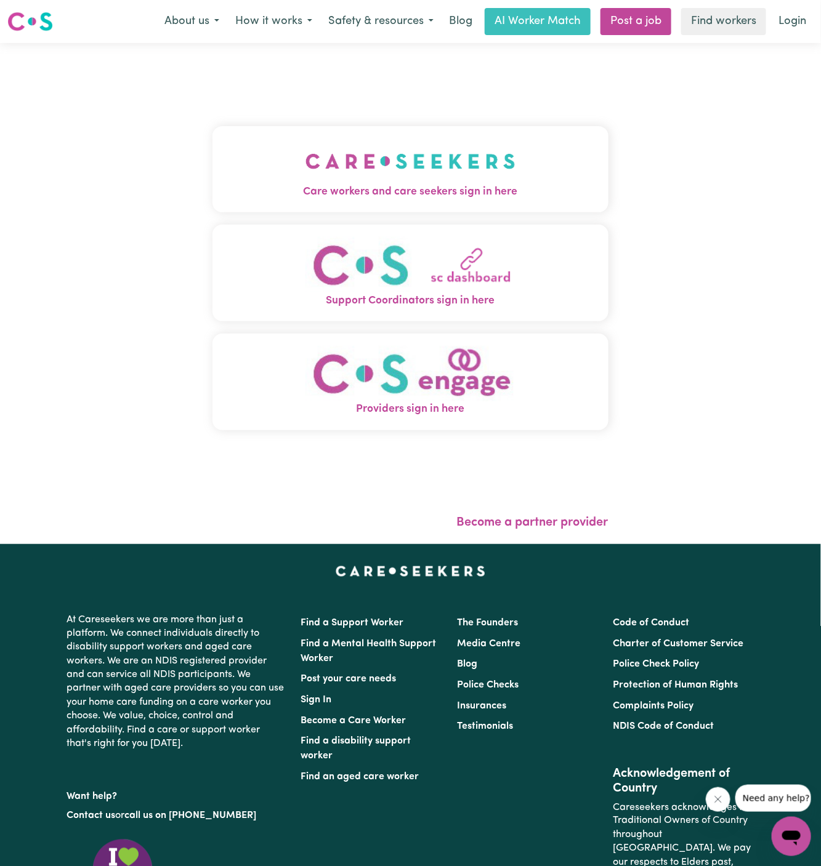
click at [332, 175] on img "Care workers and care seekers sign in here" at bounding box center [410, 162] width 210 height 46
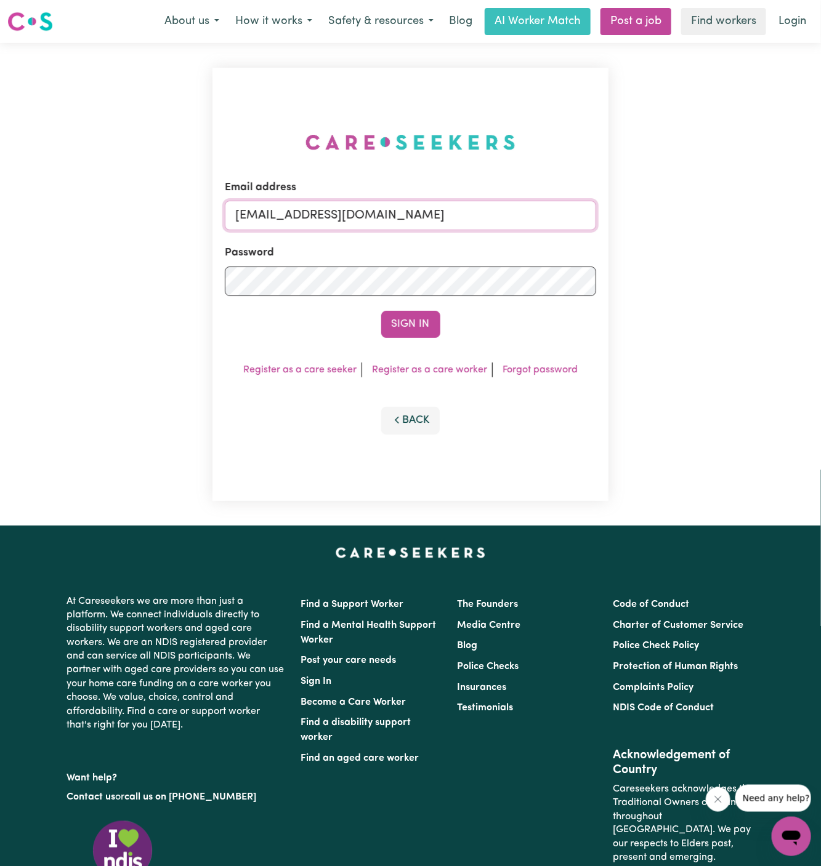
drag, startPoint x: 398, startPoint y: 219, endPoint x: 865, endPoint y: 230, distance: 466.8
click at [820, 230] on html "Menu About us How it works Safety & resources Blog AI Worker Match Post a job F…" at bounding box center [410, 527] width 821 height 1055
paste input "elimoli.92@hotmail.com"
type input "superuser~elimoli.92@hotmail.com"
click at [381, 311] on button "Sign In" at bounding box center [410, 324] width 59 height 27
